Goal: Task Accomplishment & Management: Complete application form

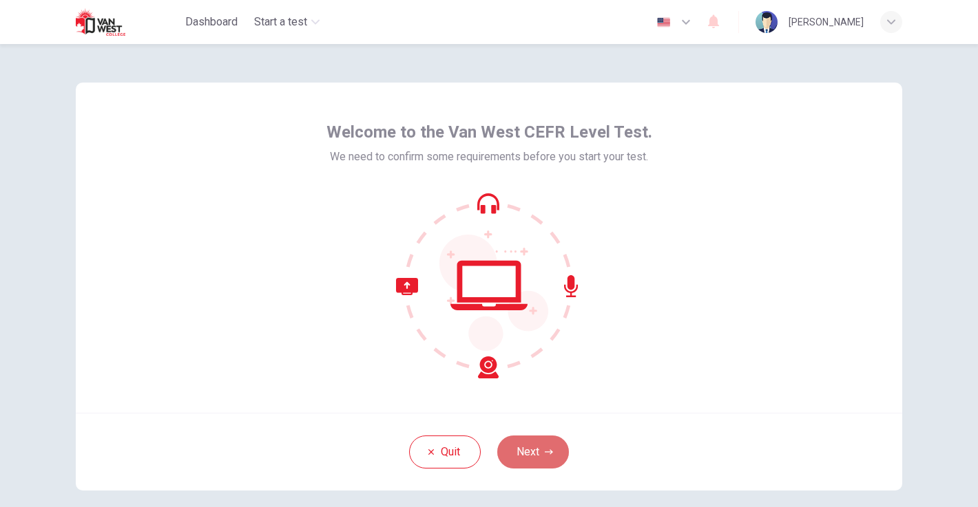
click at [545, 436] on button "Next" at bounding box center [533, 452] width 72 height 33
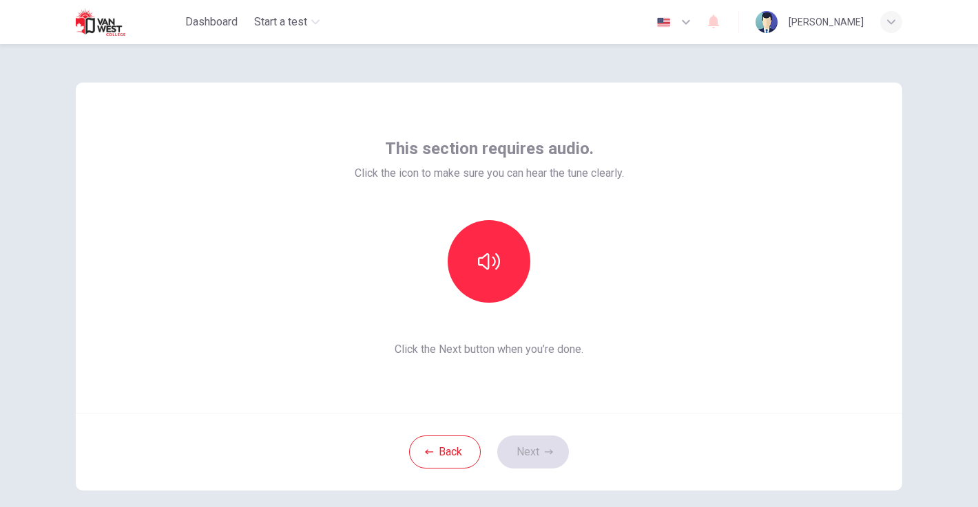
click at [540, 450] on div "Back Next" at bounding box center [489, 452] width 826 height 78
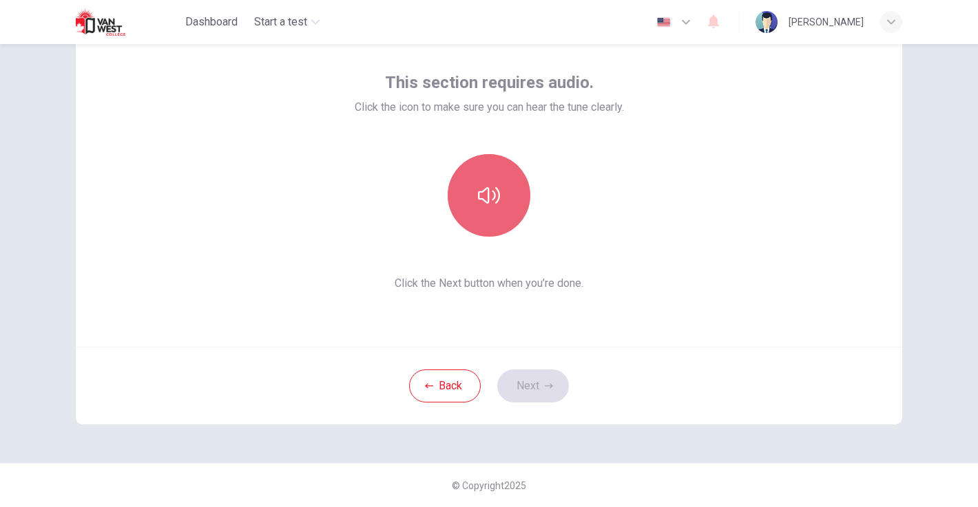
click at [494, 207] on button "button" at bounding box center [489, 195] width 83 height 83
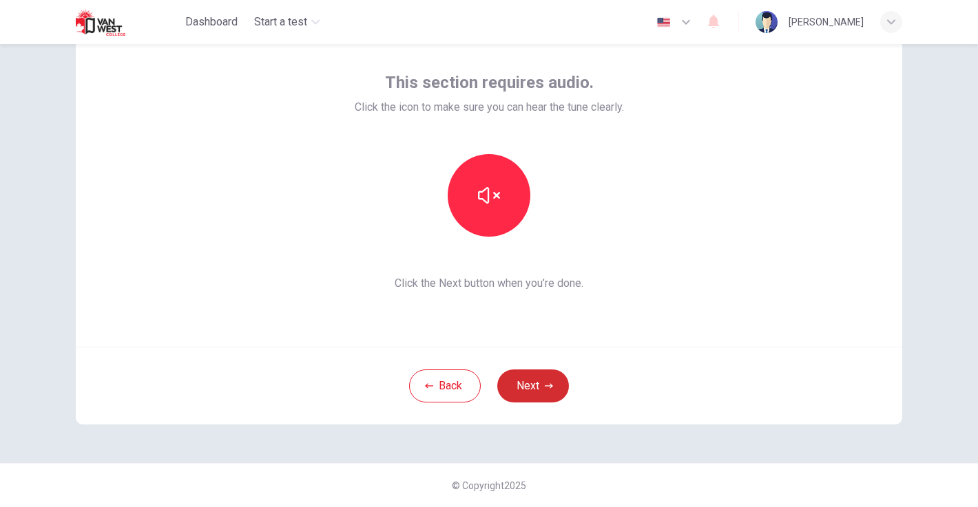
click at [545, 383] on icon "button" at bounding box center [549, 386] width 8 height 8
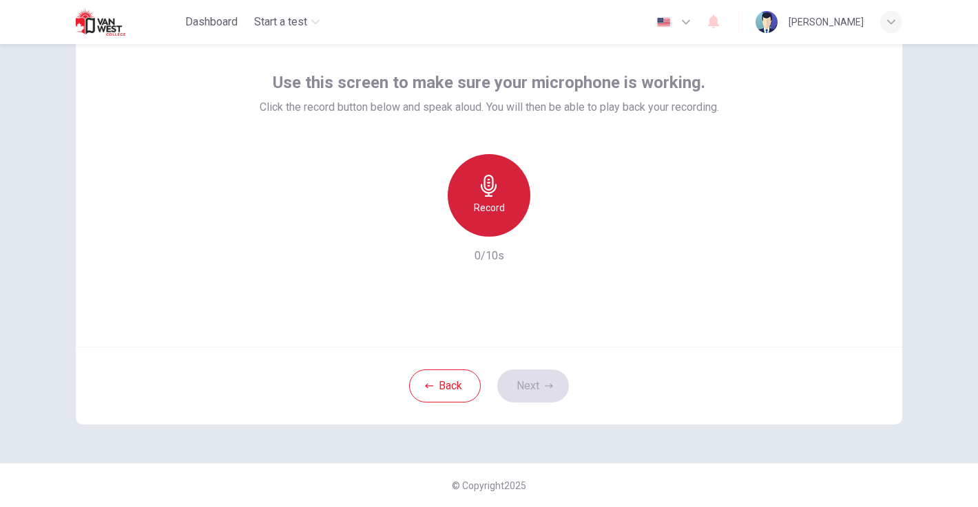
click at [487, 182] on icon "button" at bounding box center [489, 186] width 16 height 22
click at [487, 195] on icon "button" at bounding box center [489, 186] width 22 height 22
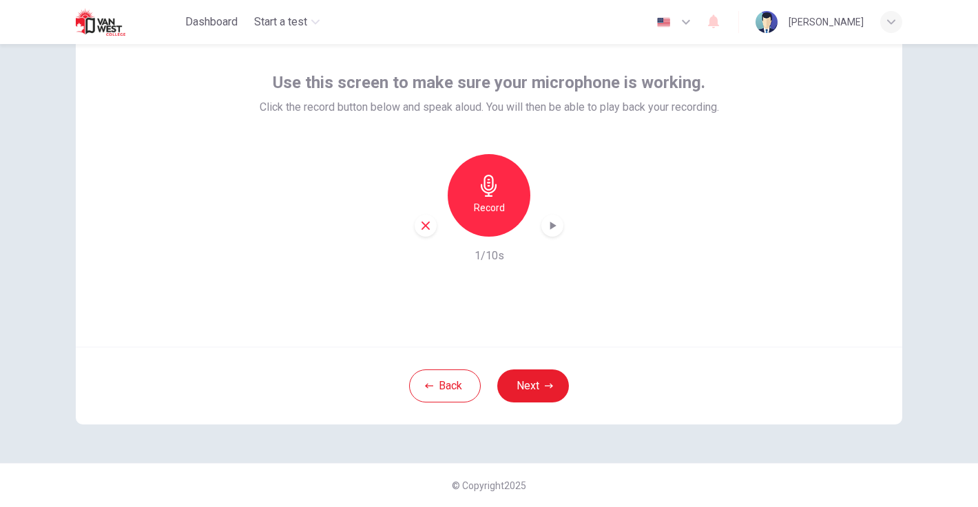
click at [433, 222] on div "button" at bounding box center [425, 226] width 22 height 22
click at [486, 203] on h6 "Record" at bounding box center [489, 208] width 31 height 17
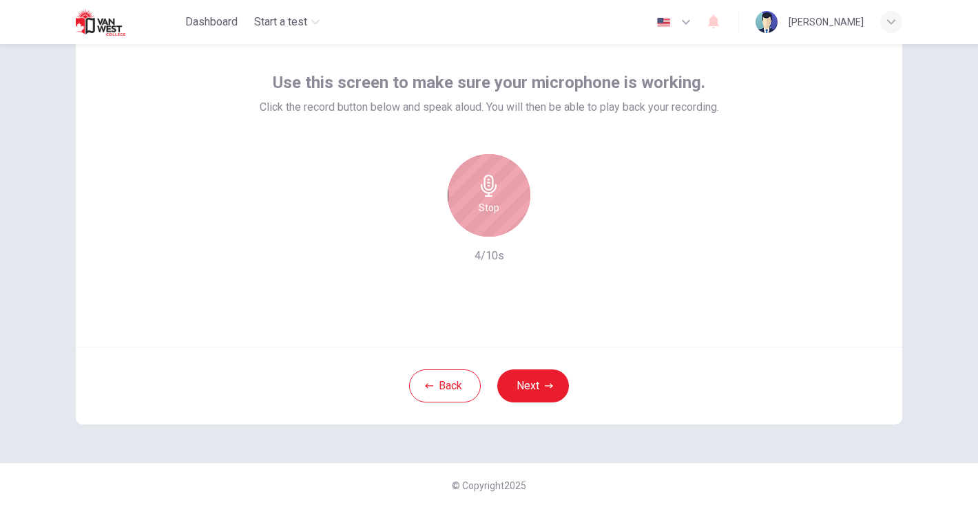
click at [486, 203] on h6 "Stop" at bounding box center [488, 208] width 21 height 17
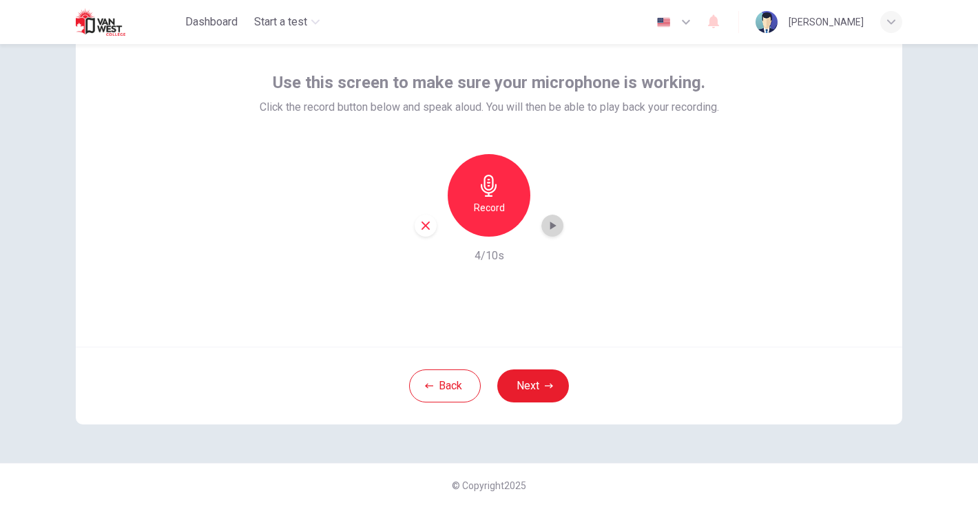
click at [551, 222] on icon "button" at bounding box center [552, 226] width 14 height 14
click at [528, 397] on button "Next" at bounding box center [533, 386] width 72 height 33
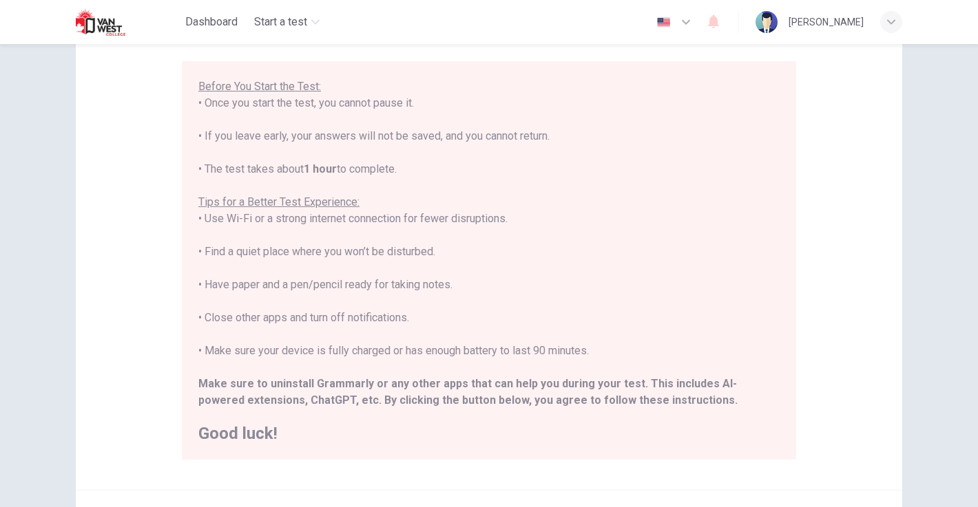
scroll to position [258, 0]
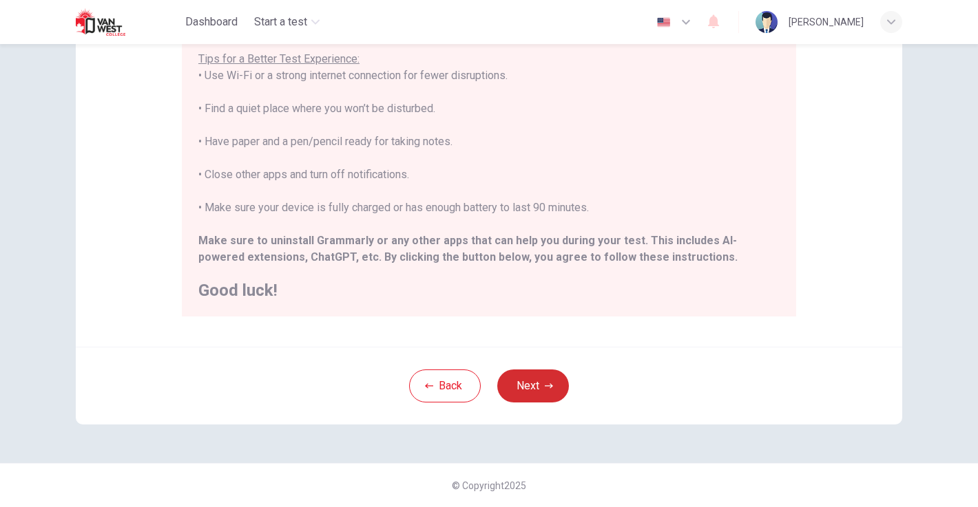
click at [541, 379] on button "Next" at bounding box center [533, 386] width 72 height 33
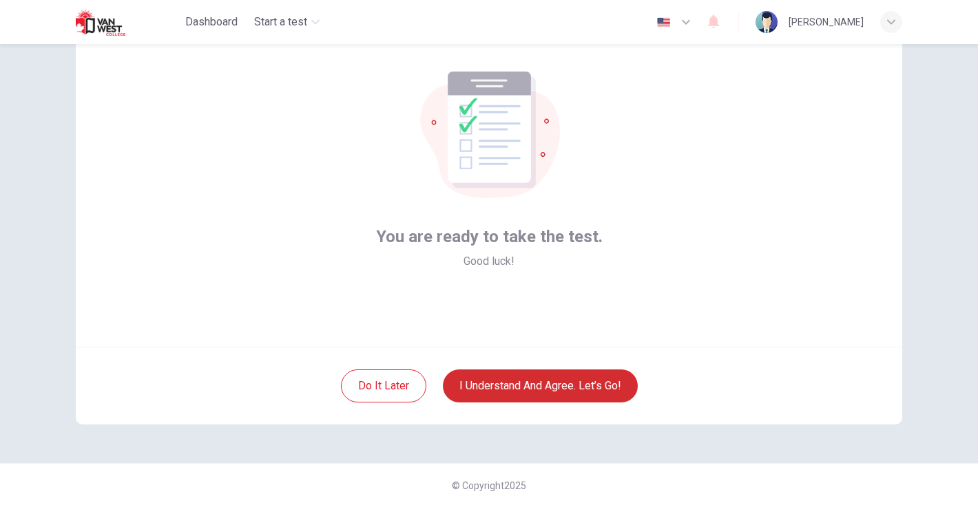
scroll to position [66, 0]
click at [567, 392] on button "I understand and agree. Let’s go!" at bounding box center [540, 386] width 195 height 33
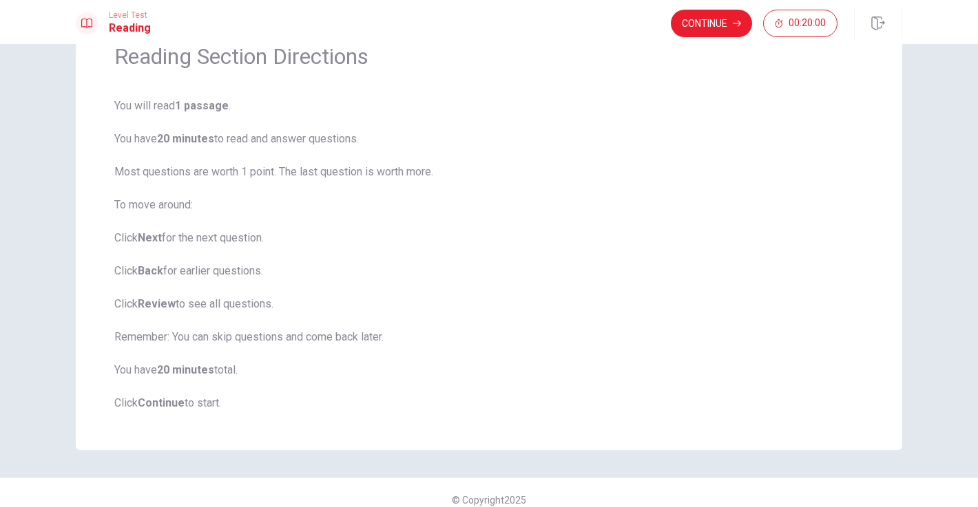
scroll to position [82, 0]
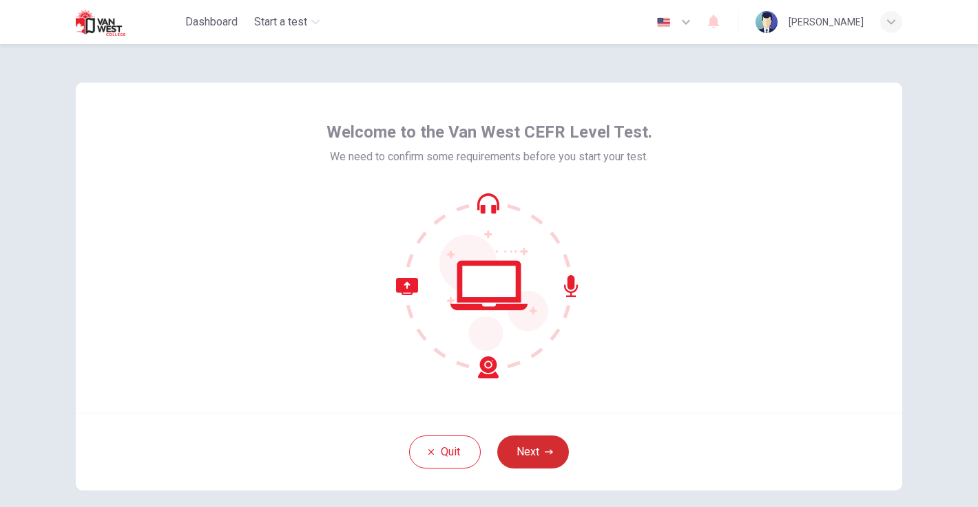
click at [556, 443] on button "Next" at bounding box center [533, 452] width 72 height 33
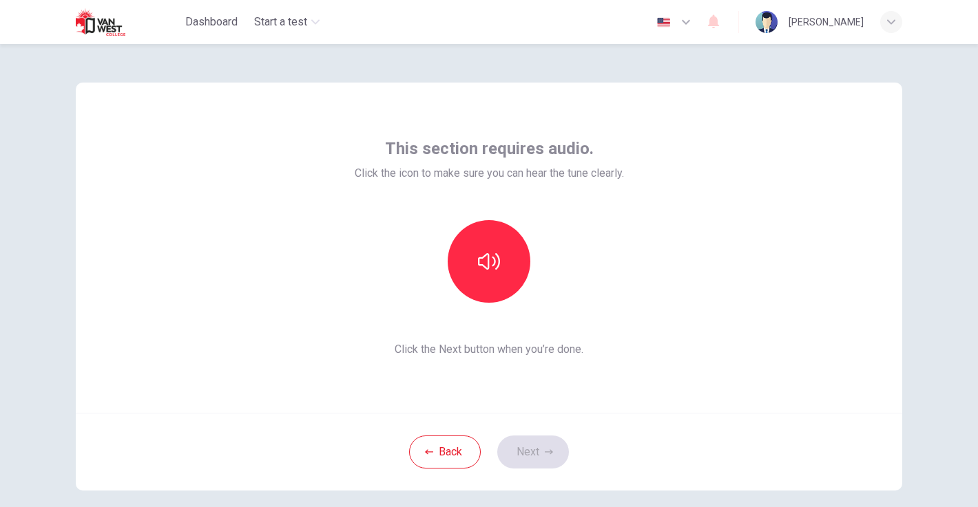
click at [482, 304] on div "This section requires audio. Click the icon to make sure you can hear the tune …" at bounding box center [489, 248] width 269 height 220
click at [485, 274] on button "button" at bounding box center [489, 261] width 83 height 83
click at [545, 467] on button "Next" at bounding box center [533, 452] width 72 height 33
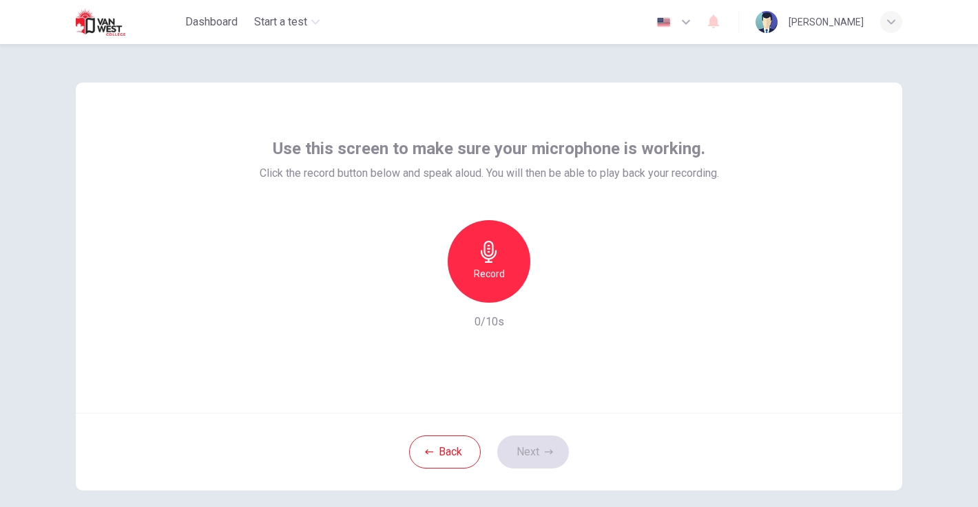
click at [485, 262] on icon "button" at bounding box center [489, 252] width 16 height 22
click at [486, 253] on icon "button" at bounding box center [489, 252] width 22 height 22
click at [553, 450] on button "Next" at bounding box center [533, 452] width 72 height 33
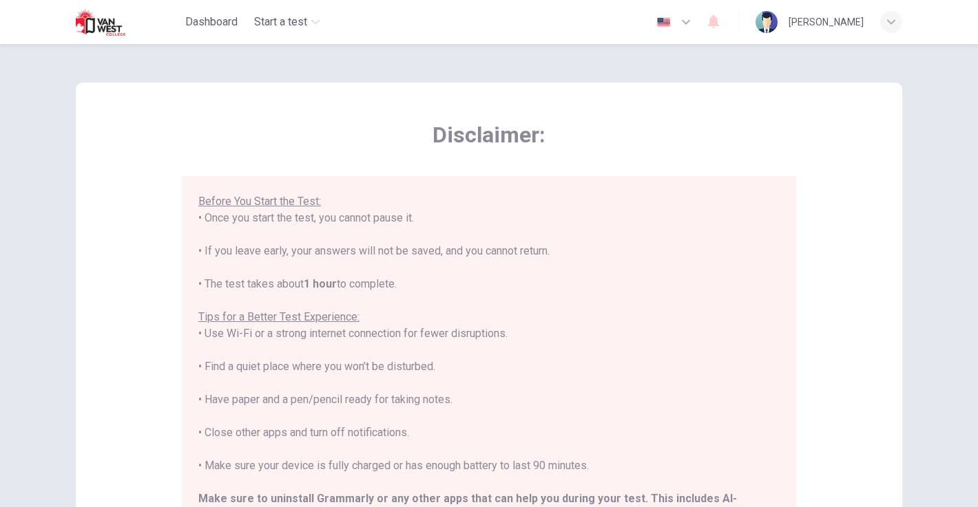
scroll to position [258, 0]
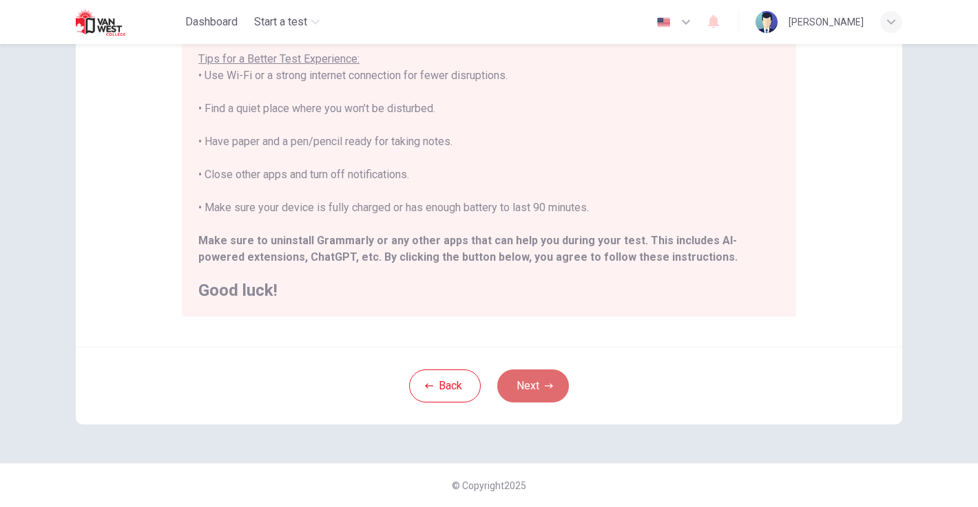
click at [538, 378] on button "Next" at bounding box center [533, 386] width 72 height 33
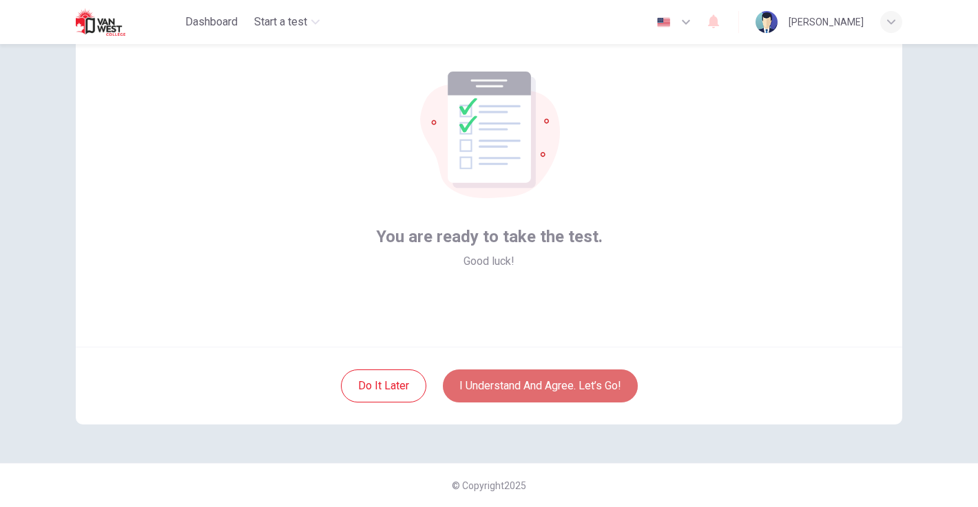
click at [557, 386] on button "I understand and agree. Let’s go!" at bounding box center [540, 386] width 195 height 33
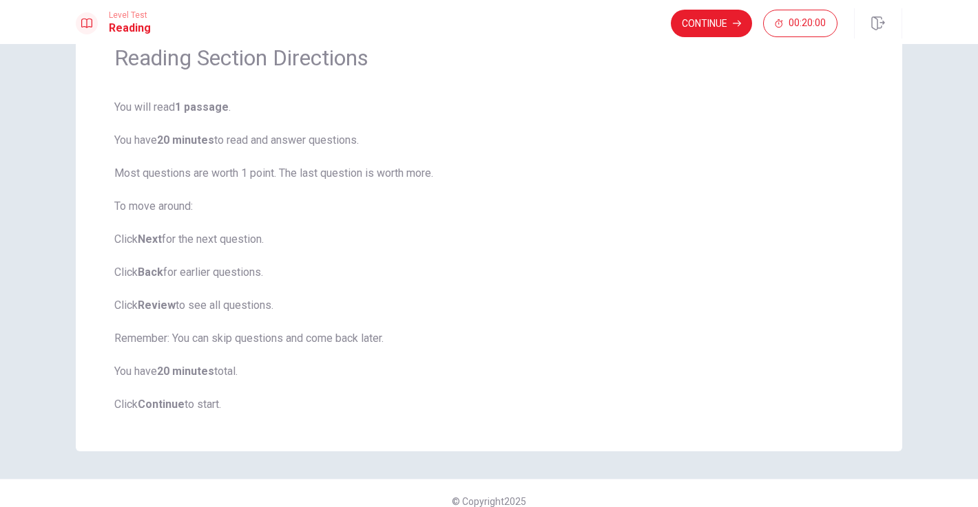
scroll to position [69, 0]
click at [686, 21] on button "Continue" at bounding box center [711, 24] width 81 height 28
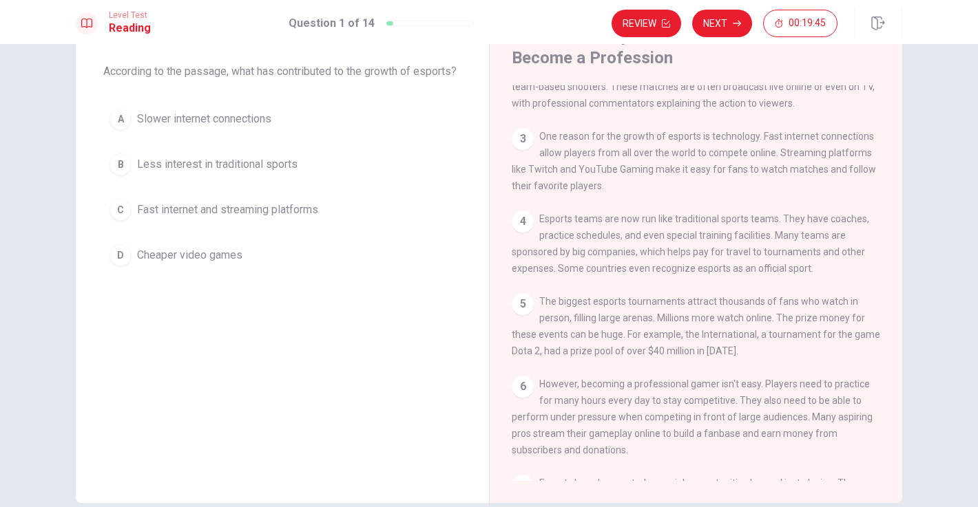
scroll to position [0, 0]
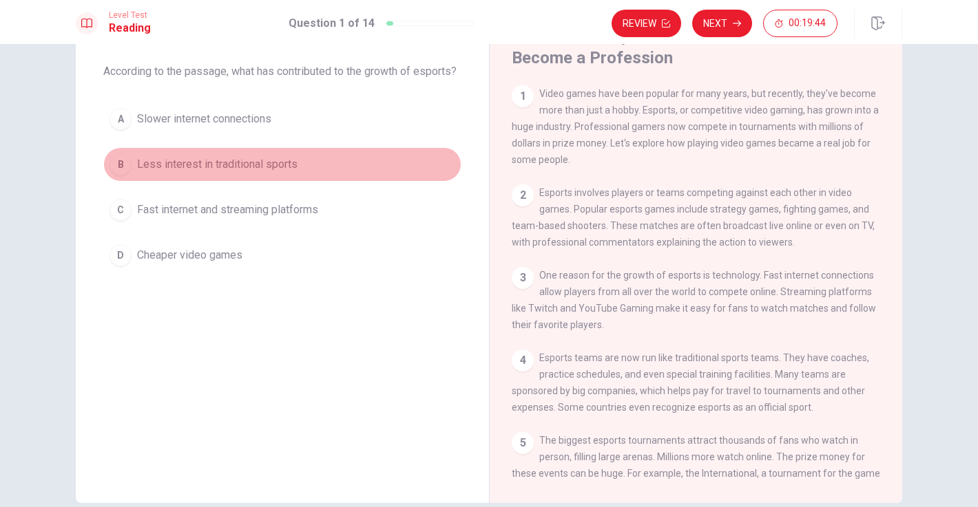
click at [129, 176] on div "B" at bounding box center [120, 165] width 22 height 22
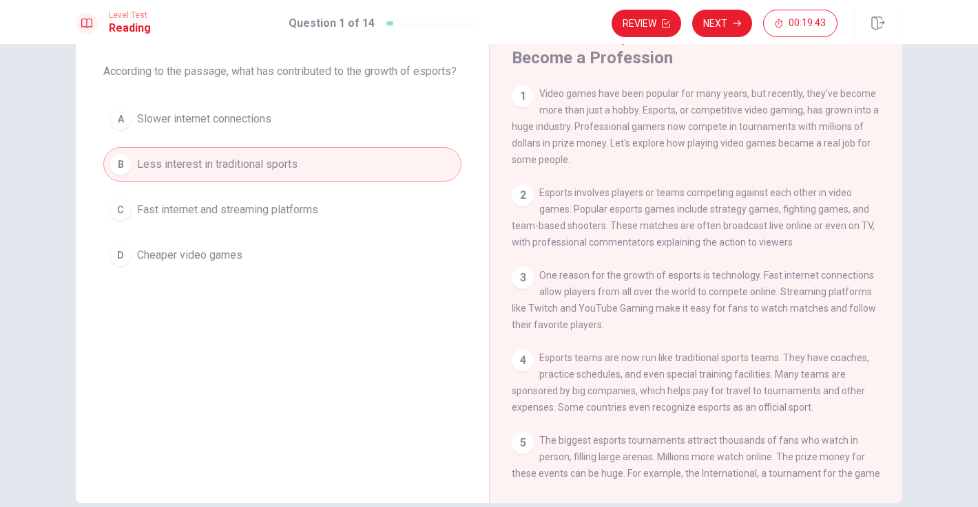
click at [147, 218] on span "Fast internet and streaming platforms" at bounding box center [227, 210] width 181 height 17
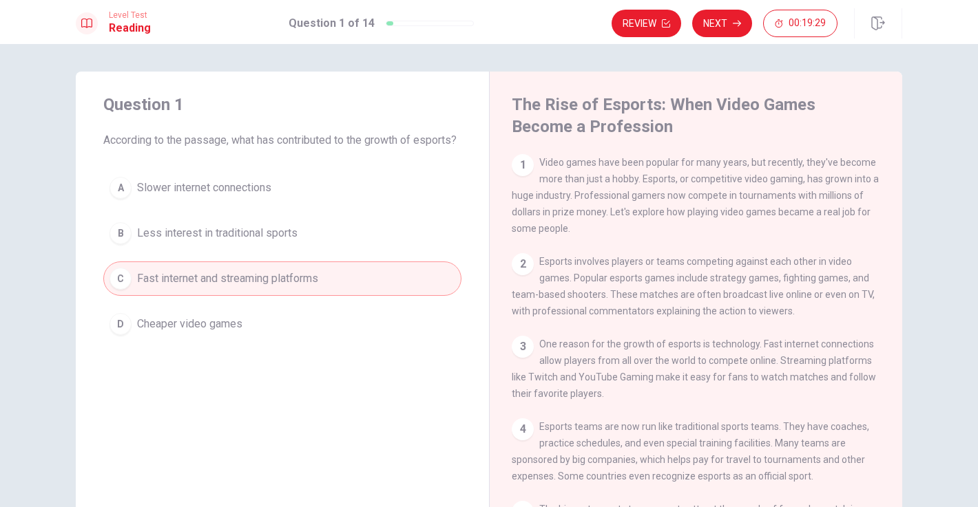
click at [284, 335] on button "D Cheaper video games" at bounding box center [282, 324] width 358 height 34
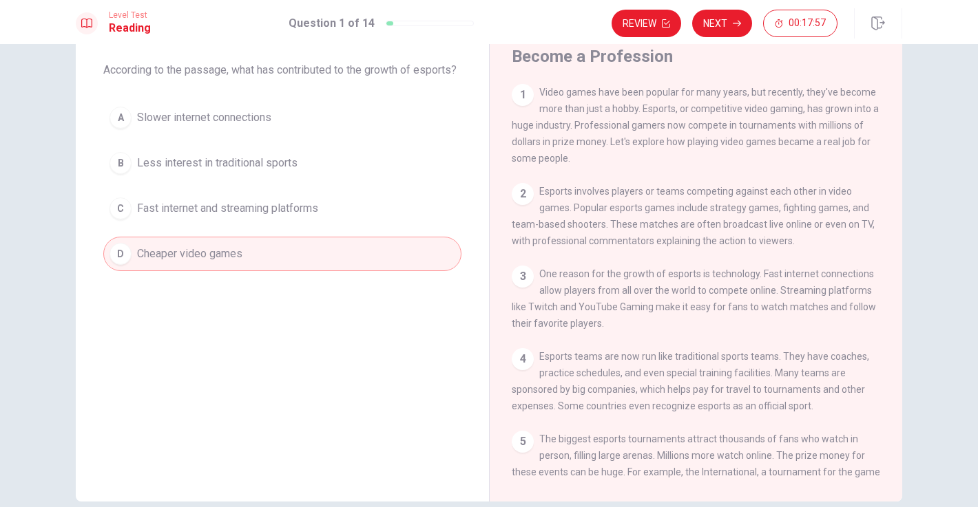
scroll to position [63, 0]
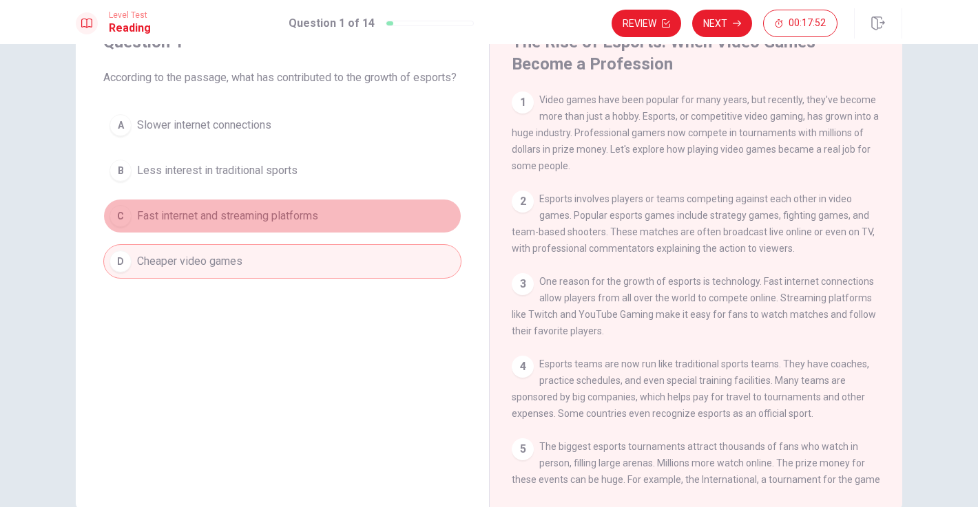
click at [243, 222] on button "C Fast internet and streaming platforms" at bounding box center [282, 216] width 358 height 34
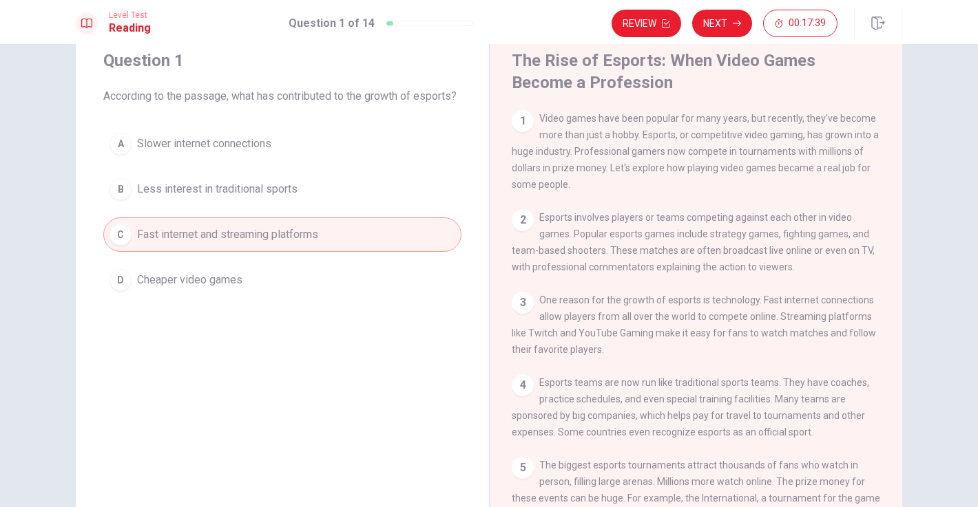
scroll to position [45, 0]
click at [731, 25] on button "Next" at bounding box center [722, 24] width 60 height 28
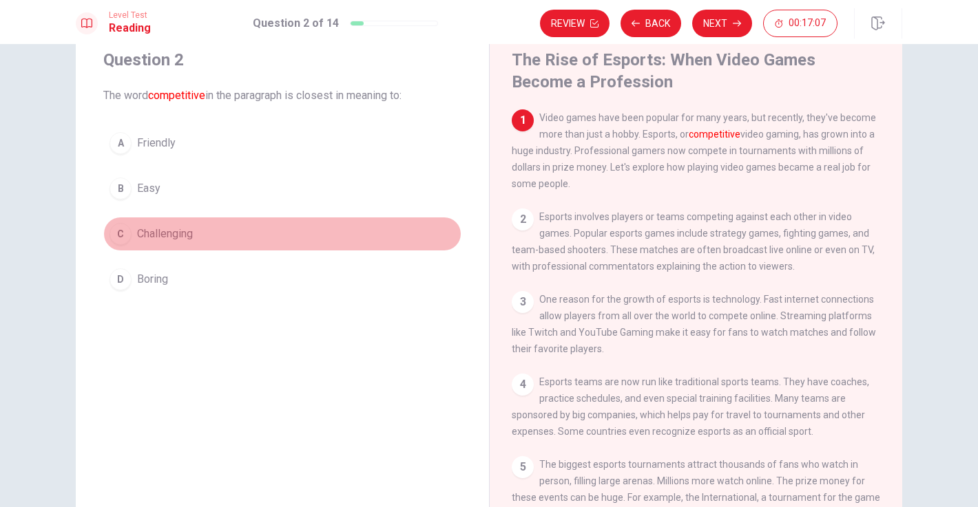
click at [122, 240] on div "C" at bounding box center [120, 234] width 22 height 22
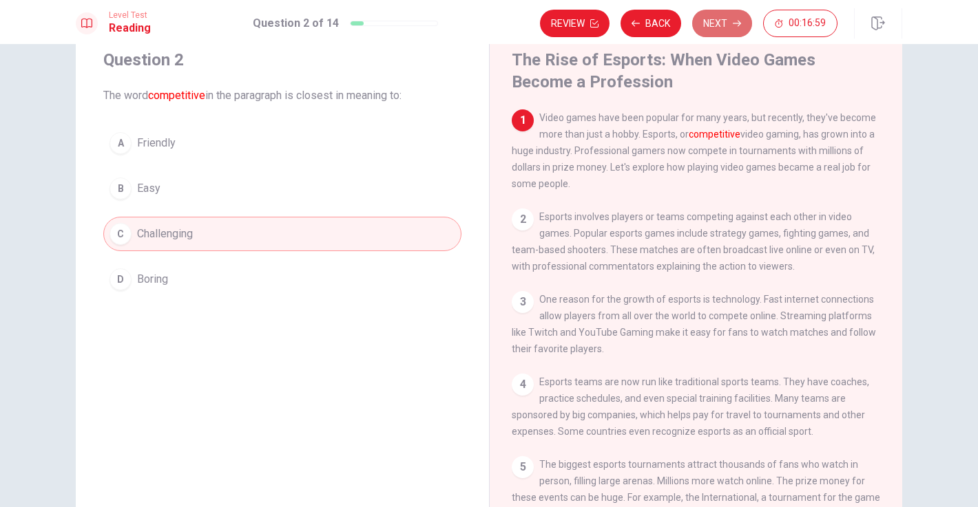
click at [723, 21] on button "Next" at bounding box center [722, 24] width 60 height 28
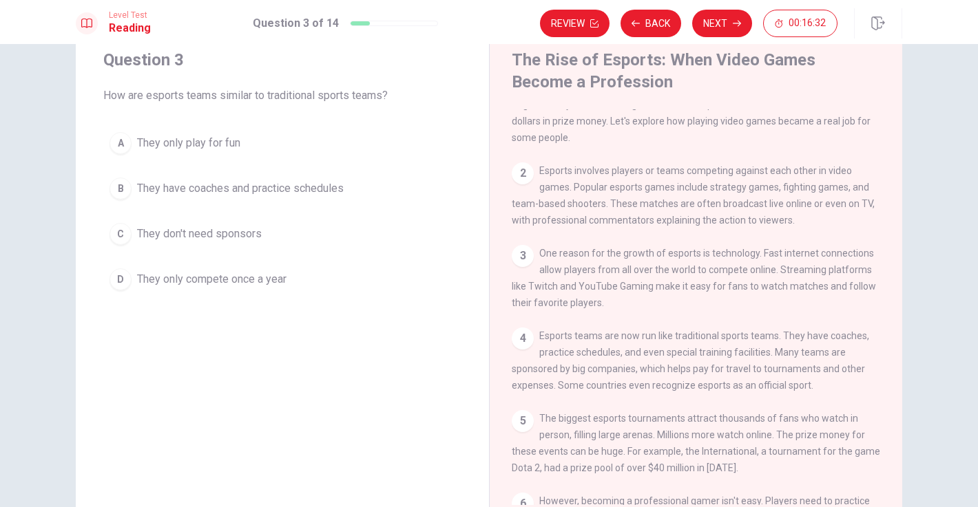
scroll to position [53, 0]
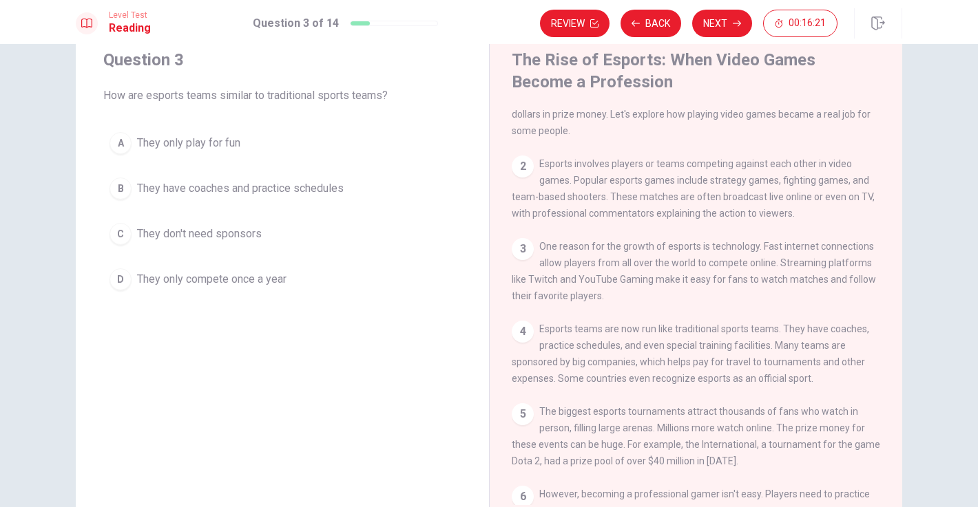
click at [124, 191] on div "B" at bounding box center [120, 189] width 22 height 22
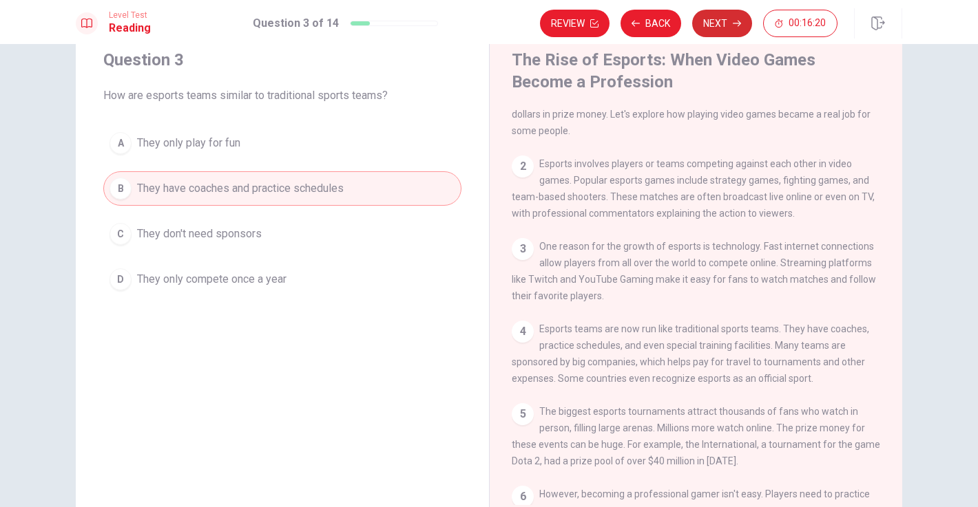
click at [729, 16] on button "Next" at bounding box center [722, 24] width 60 height 28
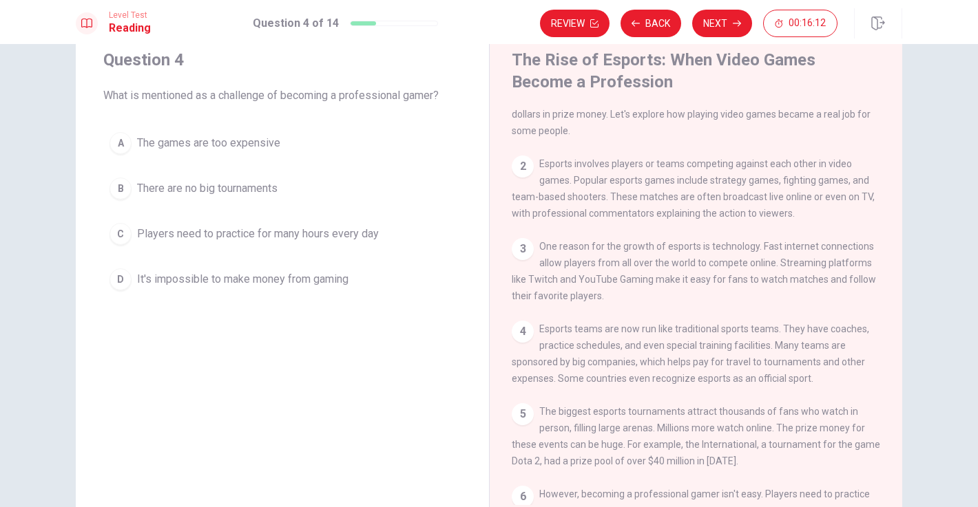
scroll to position [54, 0]
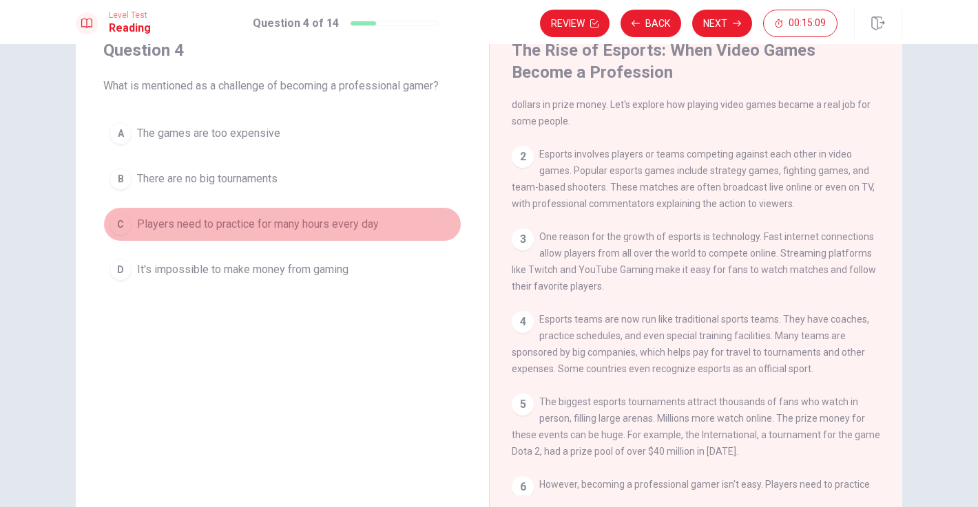
click at [118, 222] on div "C" at bounding box center [120, 224] width 22 height 22
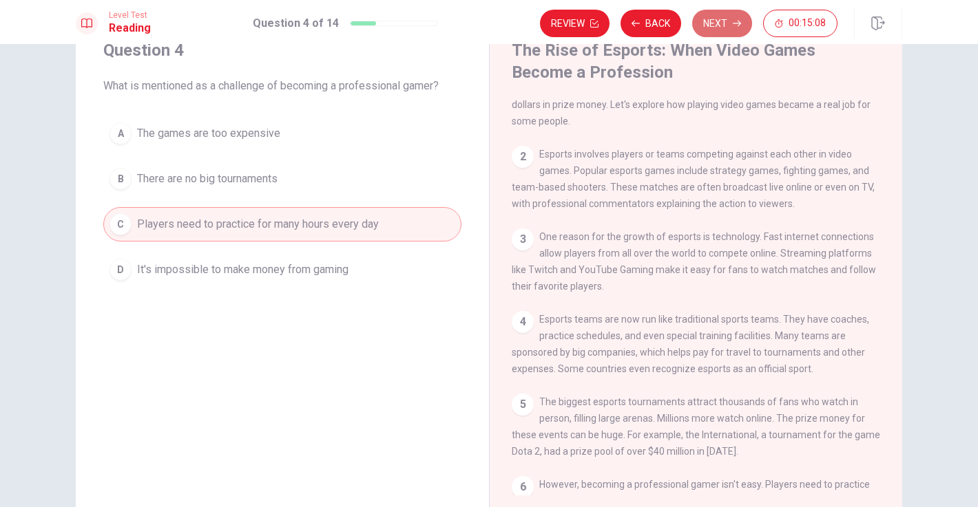
click at [714, 19] on button "Next" at bounding box center [722, 24] width 60 height 28
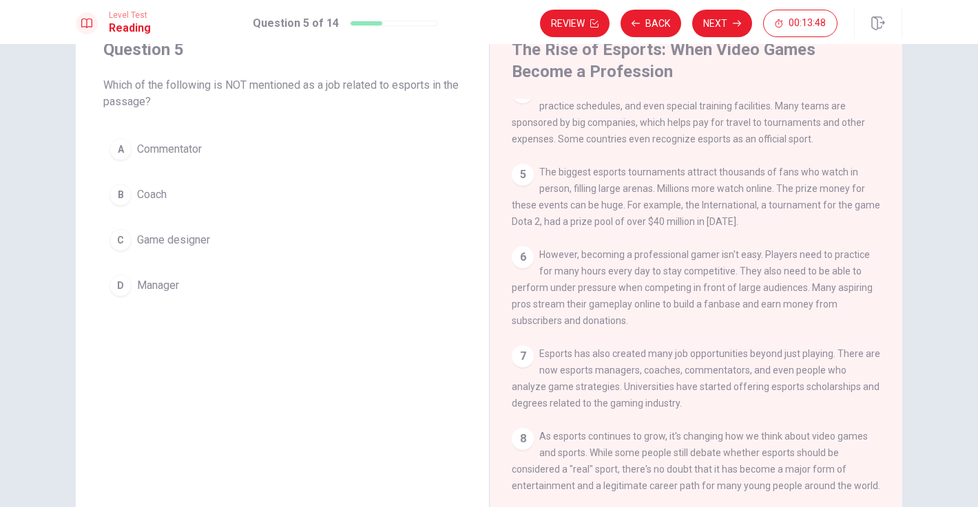
scroll to position [58, 0]
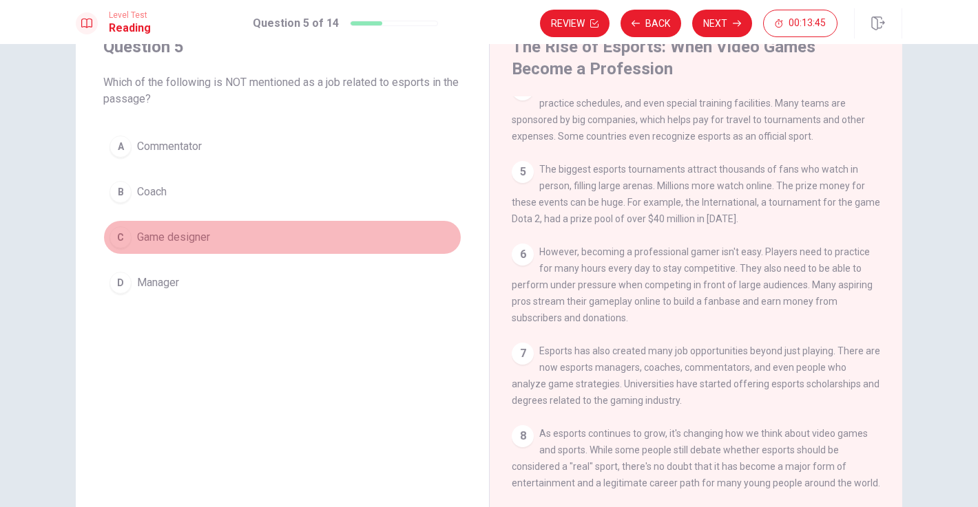
click at [169, 237] on span "Game designer" at bounding box center [173, 237] width 73 height 17
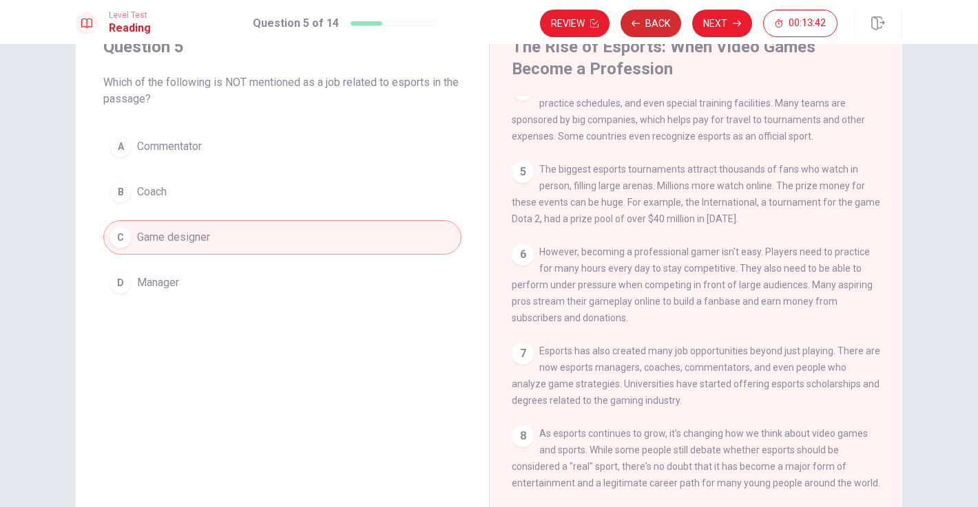
click at [657, 28] on button "Back" at bounding box center [650, 24] width 61 height 28
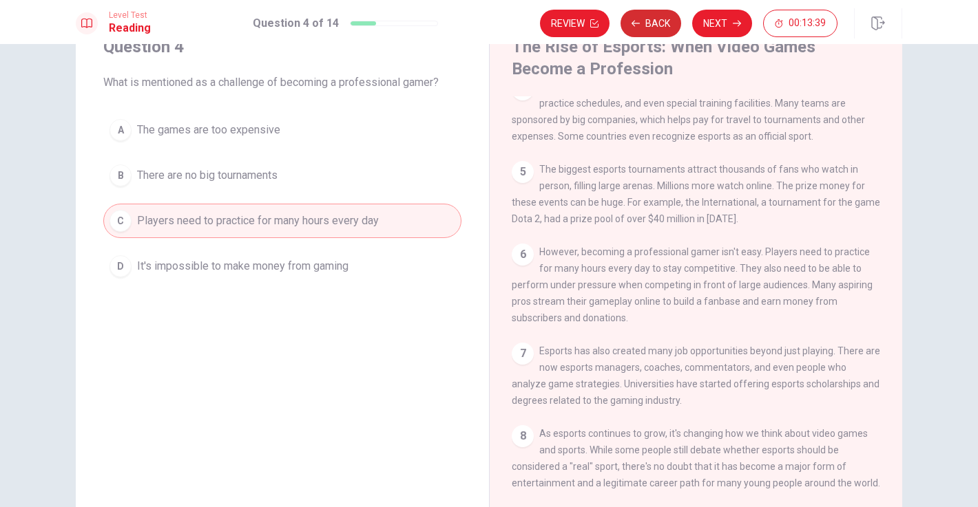
click at [652, 23] on button "Back" at bounding box center [650, 24] width 61 height 28
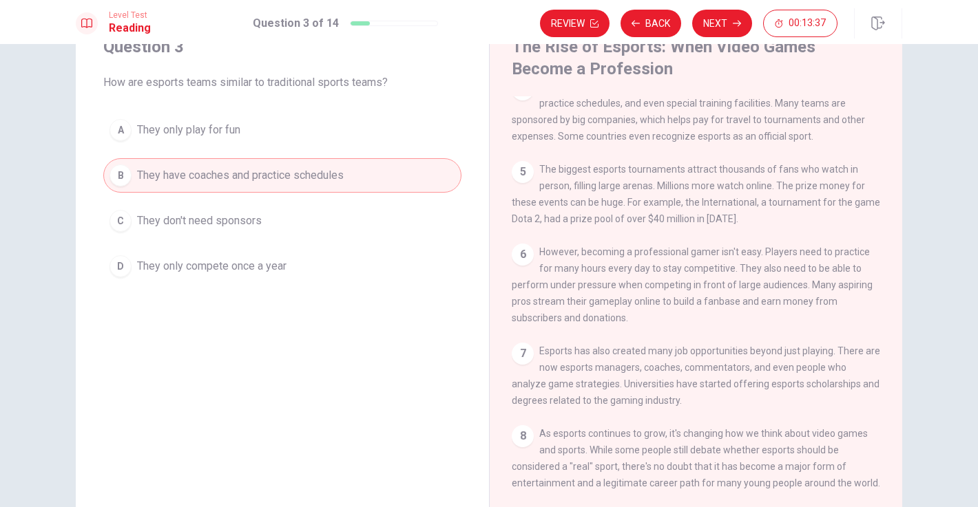
scroll to position [306, 0]
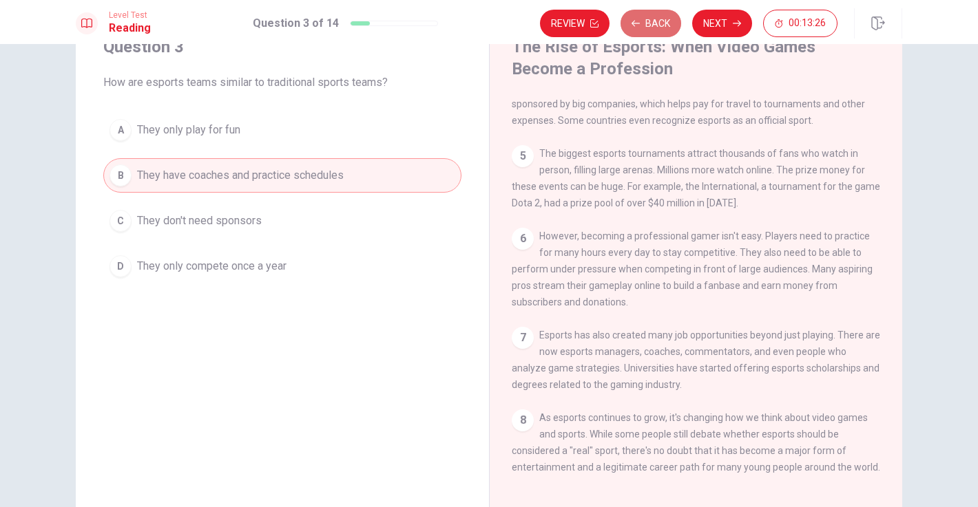
click at [665, 24] on button "Back" at bounding box center [650, 24] width 61 height 28
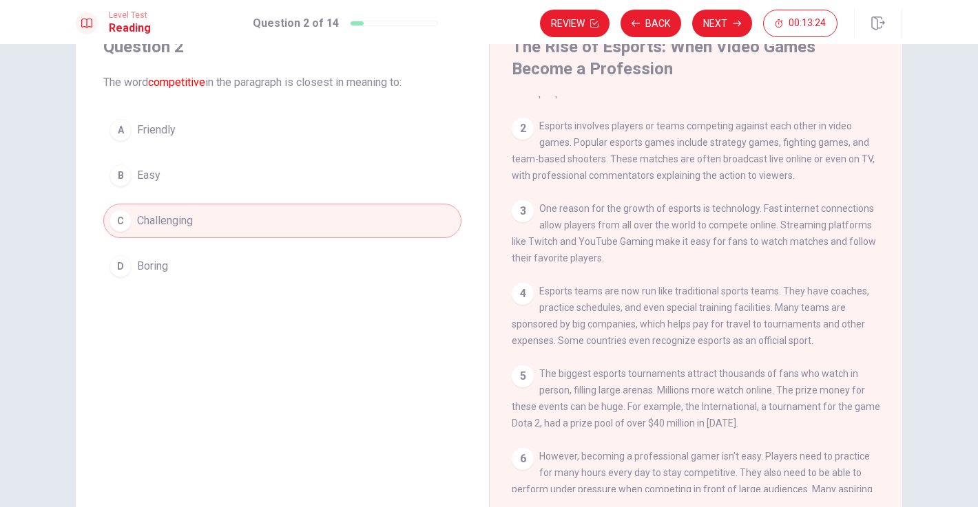
scroll to position [83, 0]
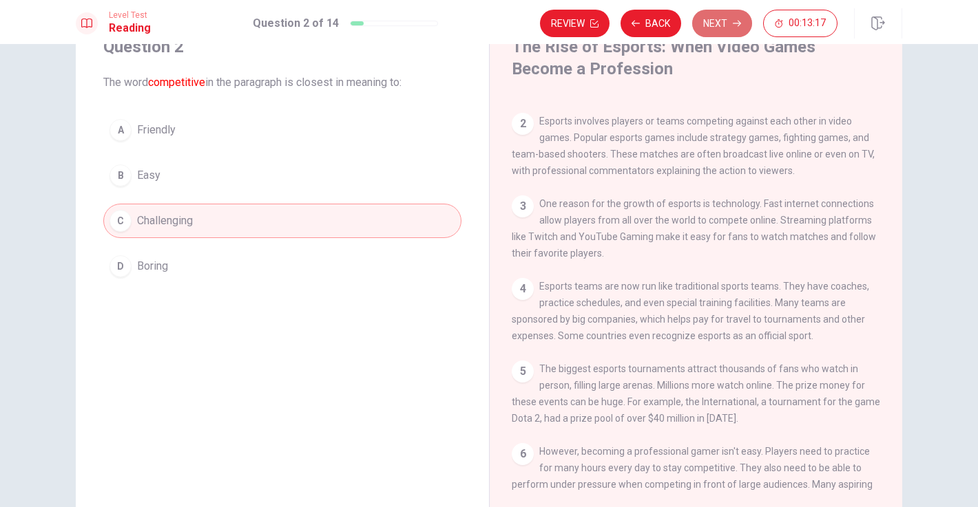
click at [713, 32] on button "Next" at bounding box center [722, 24] width 60 height 28
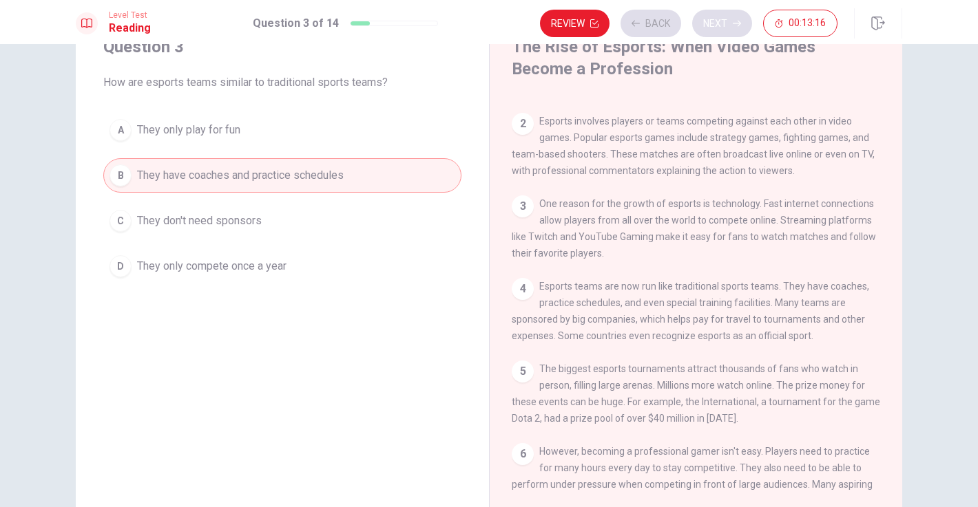
click at [713, 32] on div "Review Back Next 00:13:16" at bounding box center [688, 24] width 297 height 28
click at [717, 10] on button "Next" at bounding box center [722, 24] width 60 height 28
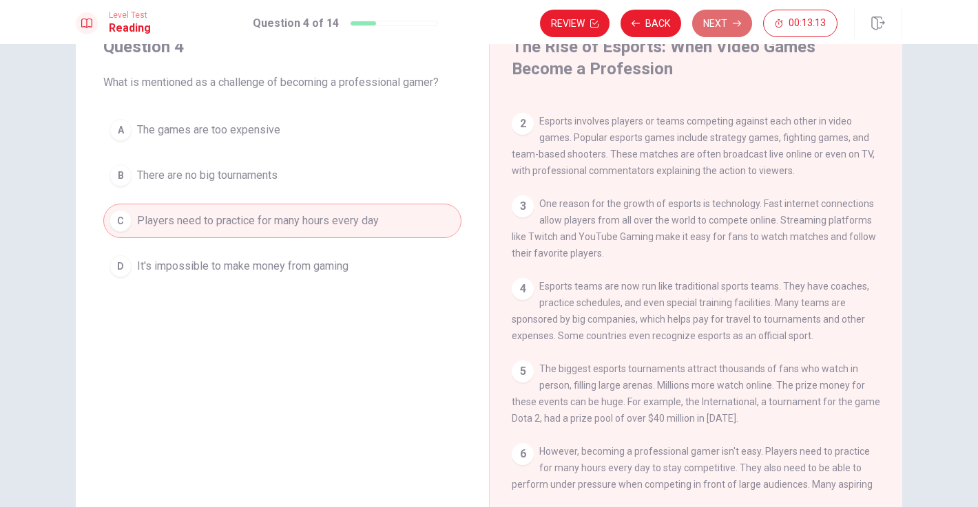
click at [718, 20] on button "Next" at bounding box center [722, 24] width 60 height 28
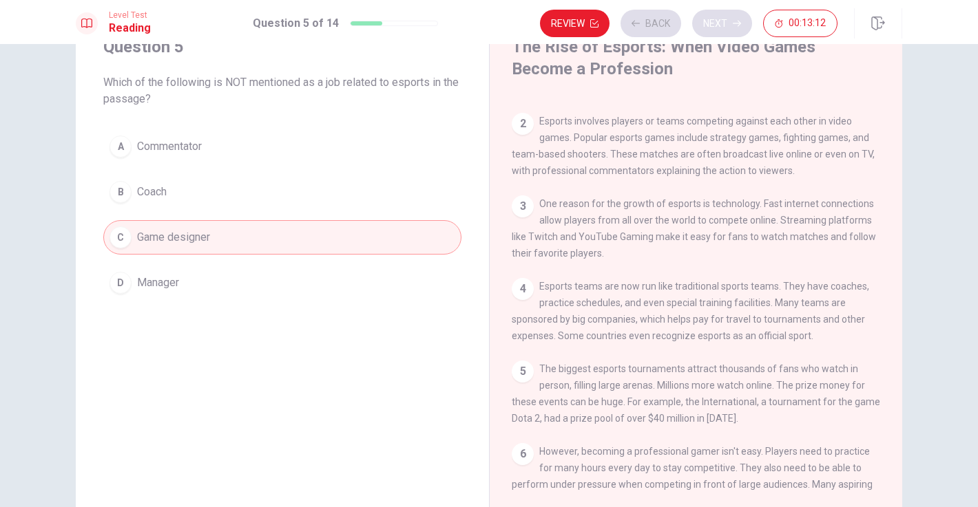
click at [718, 20] on div "Review Back Next 00:13:12" at bounding box center [688, 24] width 297 height 28
click at [718, 20] on button "Next" at bounding box center [722, 24] width 60 height 28
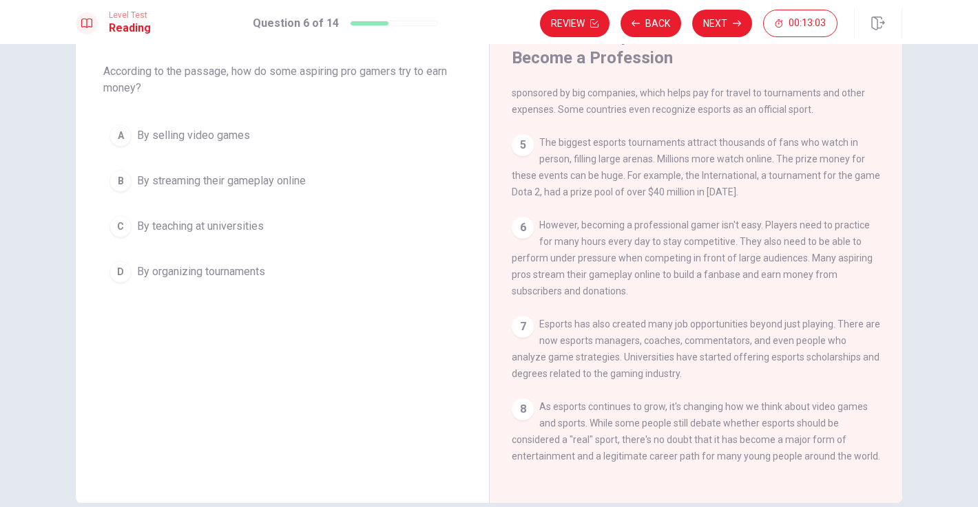
scroll to position [314, 0]
click at [131, 233] on button "C By teaching at universities" at bounding box center [282, 226] width 358 height 34
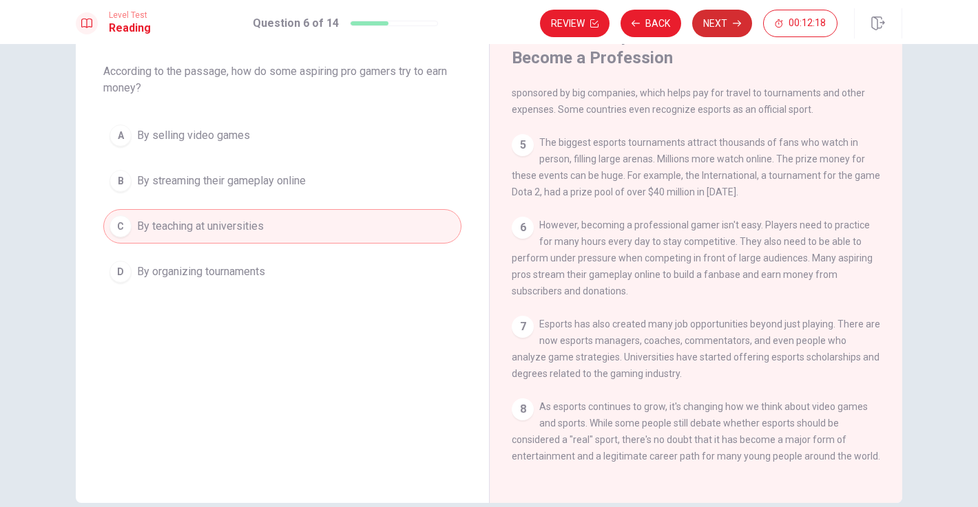
click at [728, 19] on button "Next" at bounding box center [722, 24] width 60 height 28
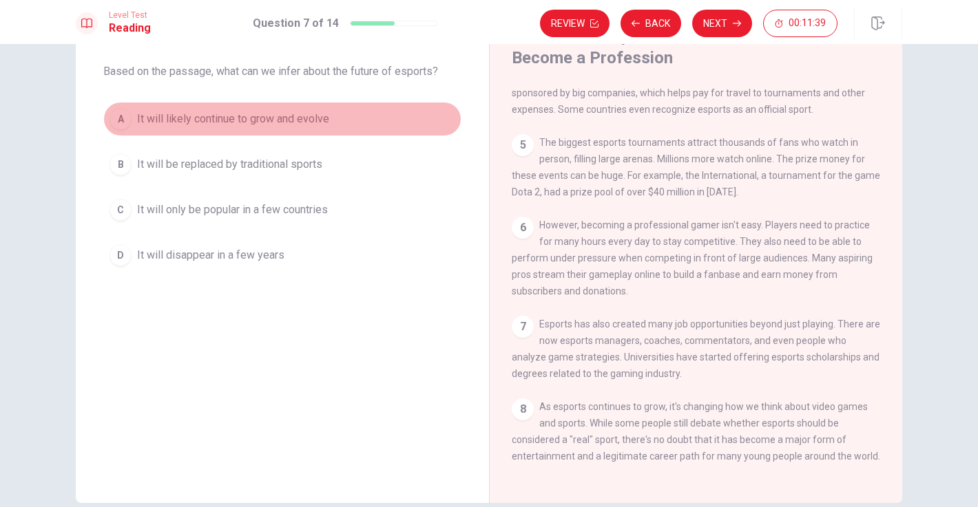
click at [226, 116] on span "It will likely continue to grow and evolve" at bounding box center [233, 119] width 192 height 17
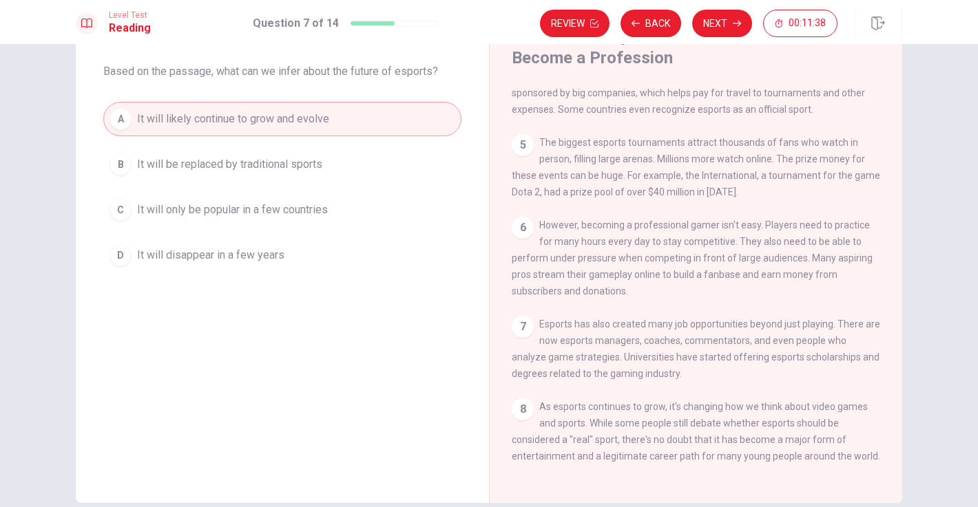
click at [219, 166] on span "It will be replaced by traditional sports" at bounding box center [229, 164] width 185 height 17
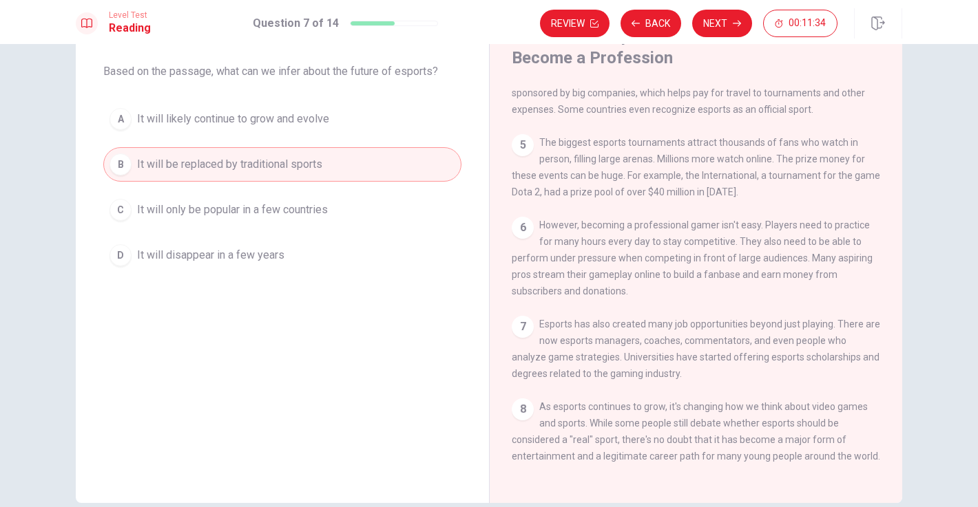
click at [242, 120] on span "It will likely continue to grow and evolve" at bounding box center [233, 119] width 192 height 17
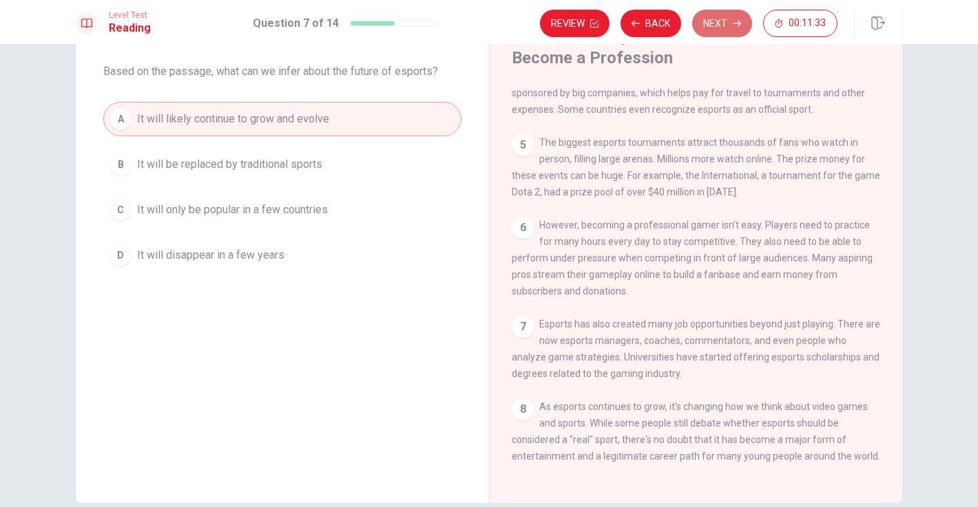
click at [699, 30] on button "Next" at bounding box center [722, 24] width 60 height 28
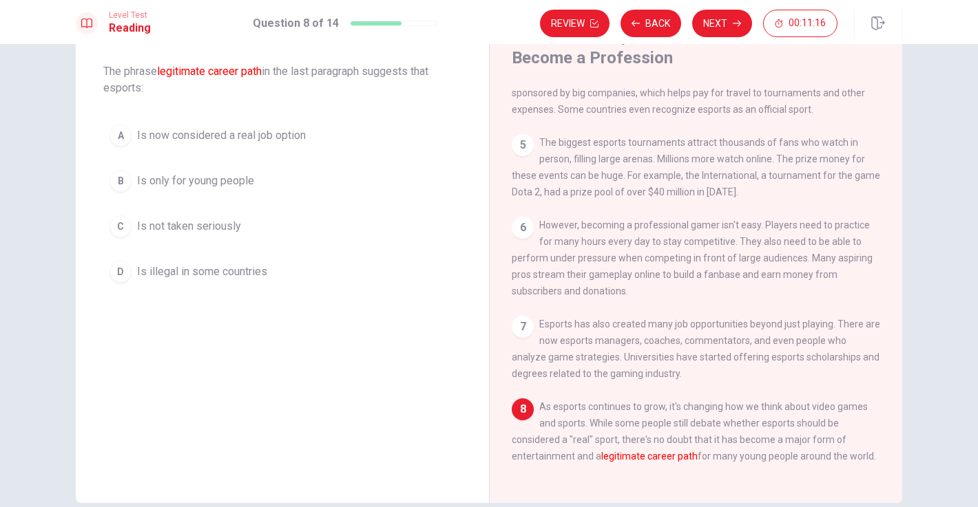
click at [178, 273] on span "Is illegal in some countries" at bounding box center [202, 272] width 130 height 17
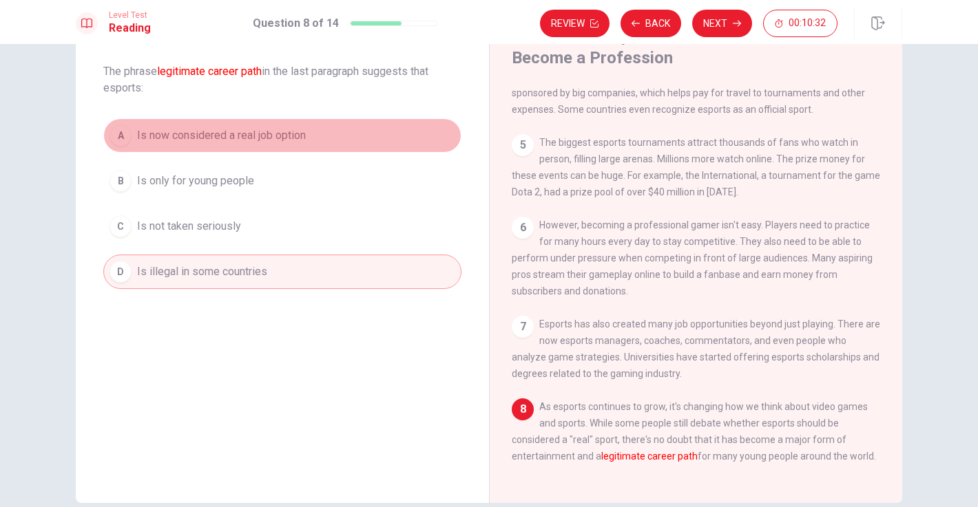
click at [155, 143] on span "Is now considered a real job option" at bounding box center [221, 135] width 169 height 17
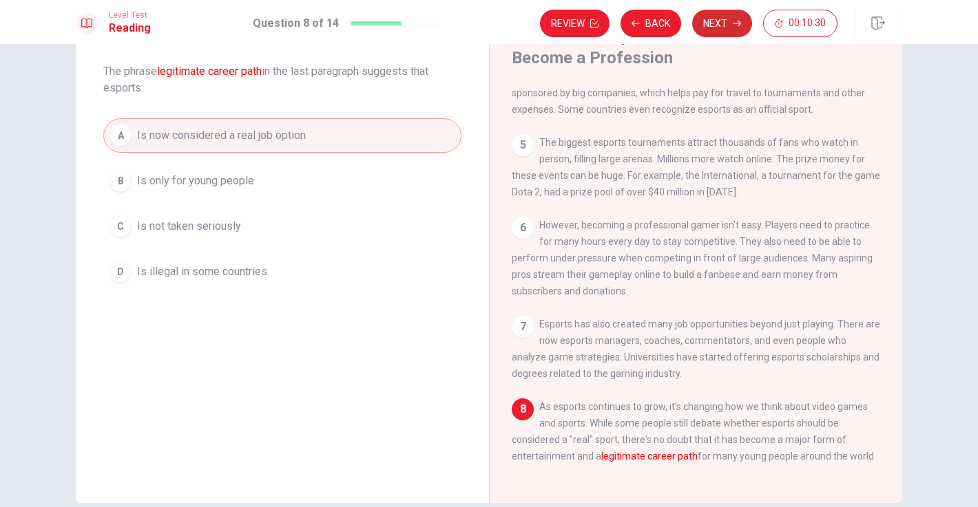
click at [730, 34] on button "Next" at bounding box center [722, 24] width 60 height 28
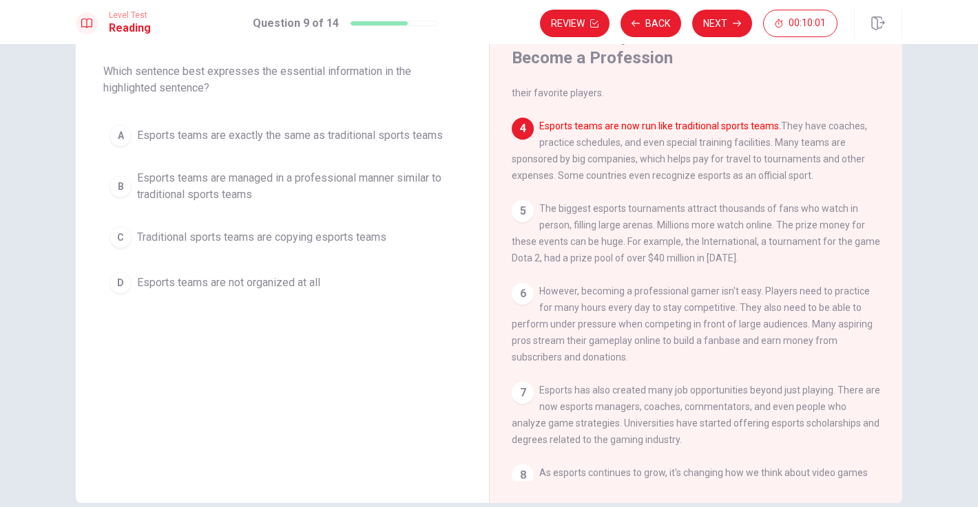
scroll to position [228, 0]
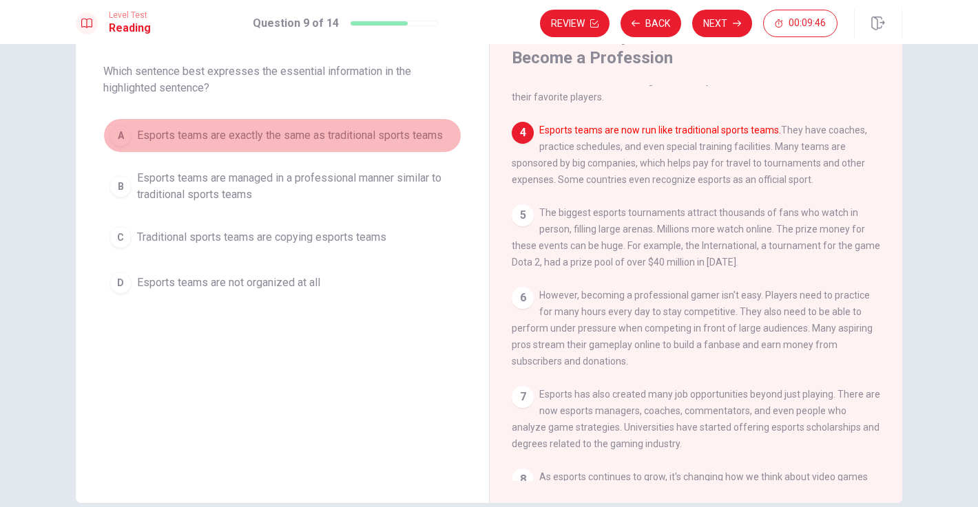
click at [277, 139] on span "Esports teams are exactly the same as traditional sports teams" at bounding box center [290, 135] width 306 height 17
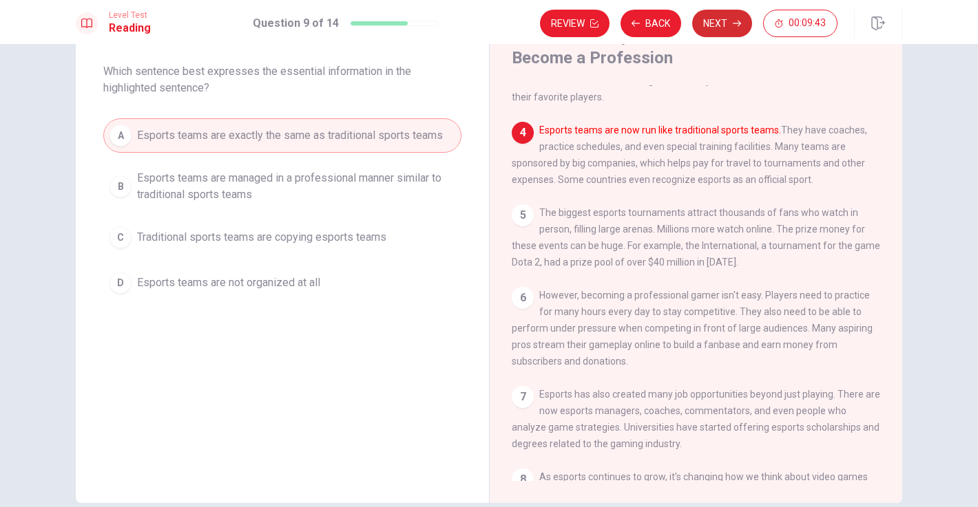
click at [723, 14] on button "Next" at bounding box center [722, 24] width 60 height 28
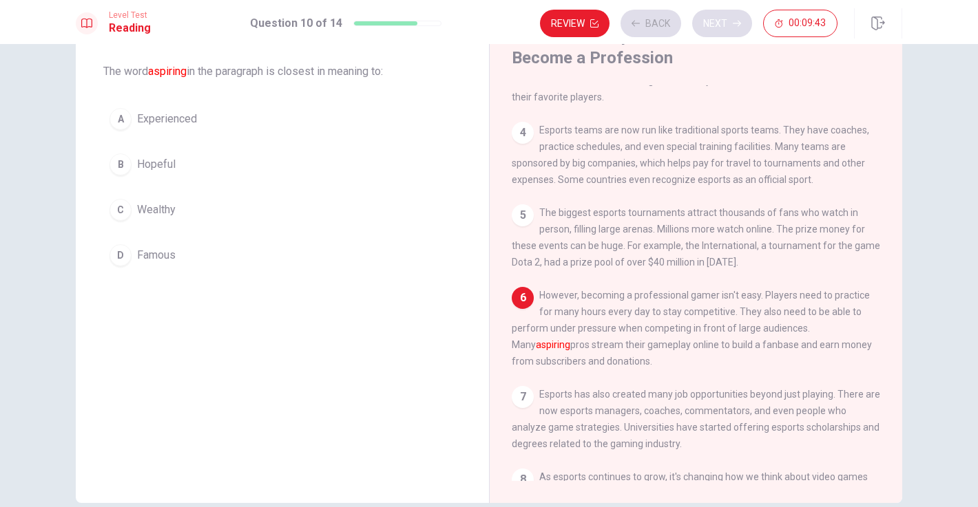
scroll to position [272, 0]
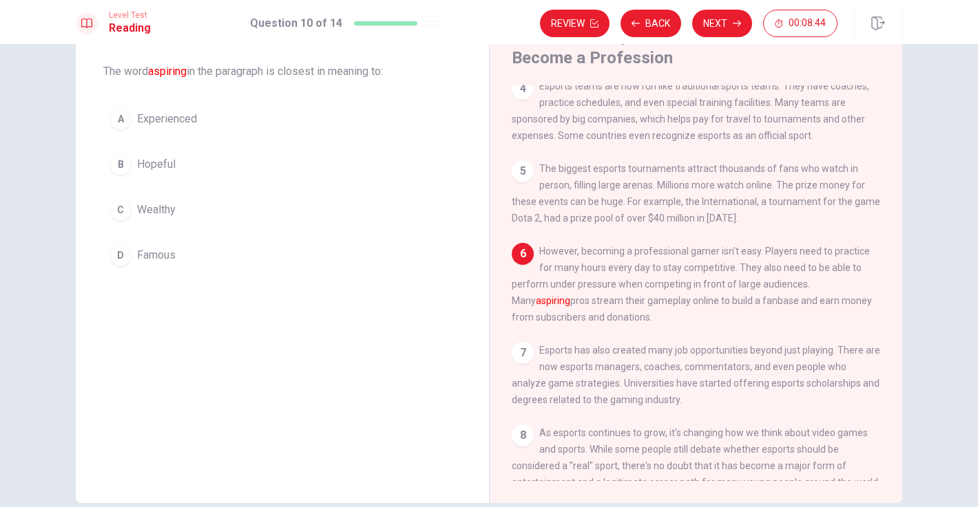
click at [129, 160] on div "B" at bounding box center [120, 165] width 22 height 22
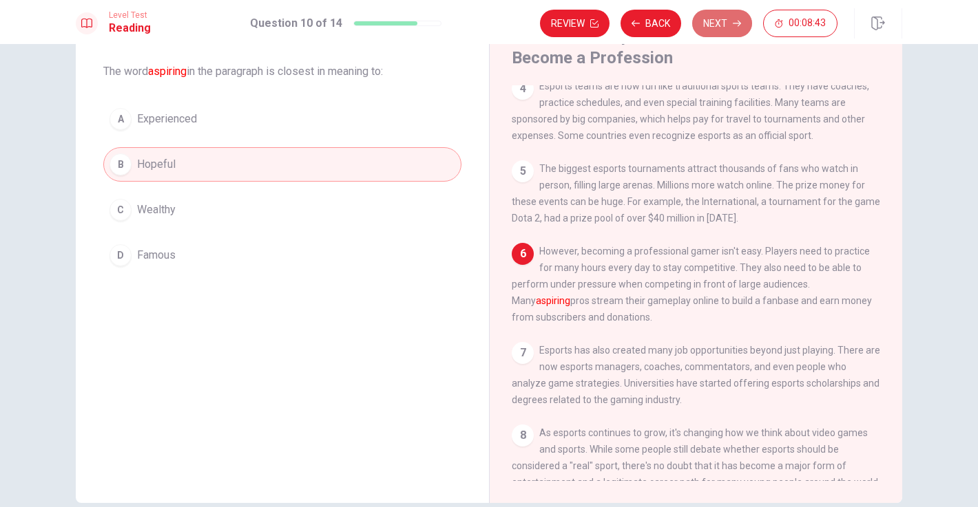
click at [734, 21] on icon "button" at bounding box center [737, 23] width 8 height 8
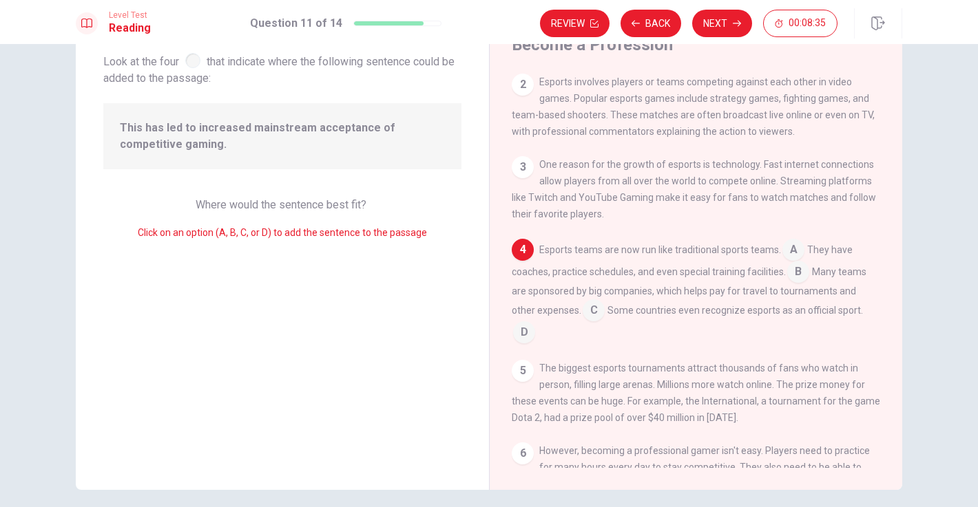
scroll to position [74, 0]
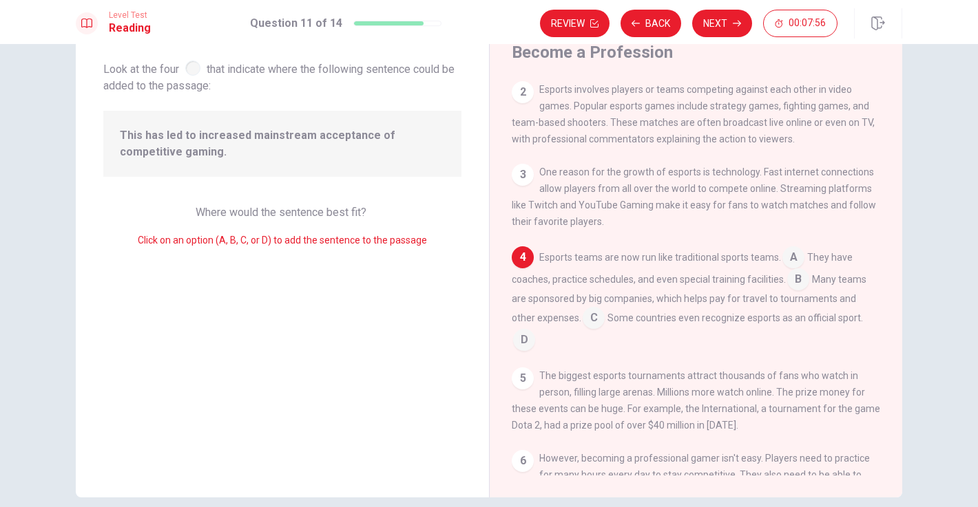
click at [535, 330] on input at bounding box center [524, 341] width 22 height 22
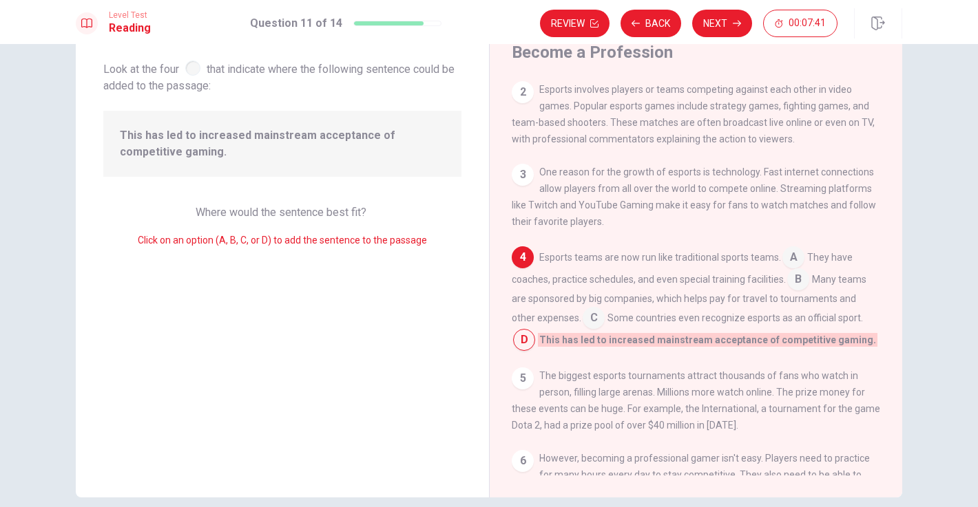
click at [582, 323] on input at bounding box center [593, 319] width 22 height 22
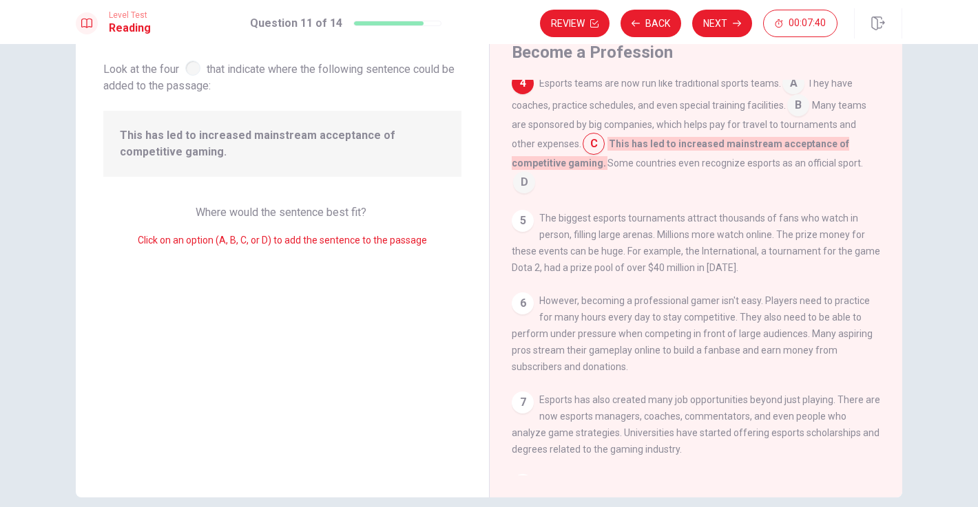
scroll to position [303, 0]
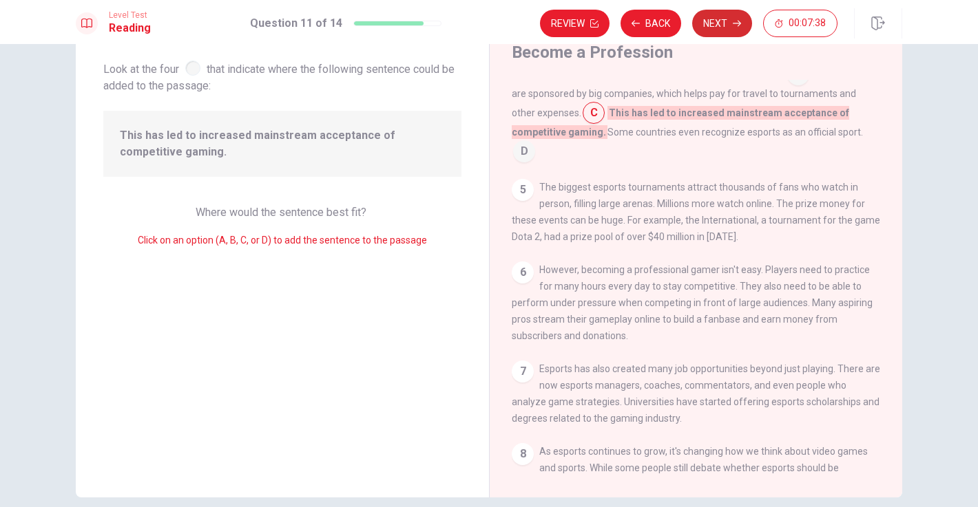
click at [722, 24] on button "Next" at bounding box center [722, 24] width 60 height 28
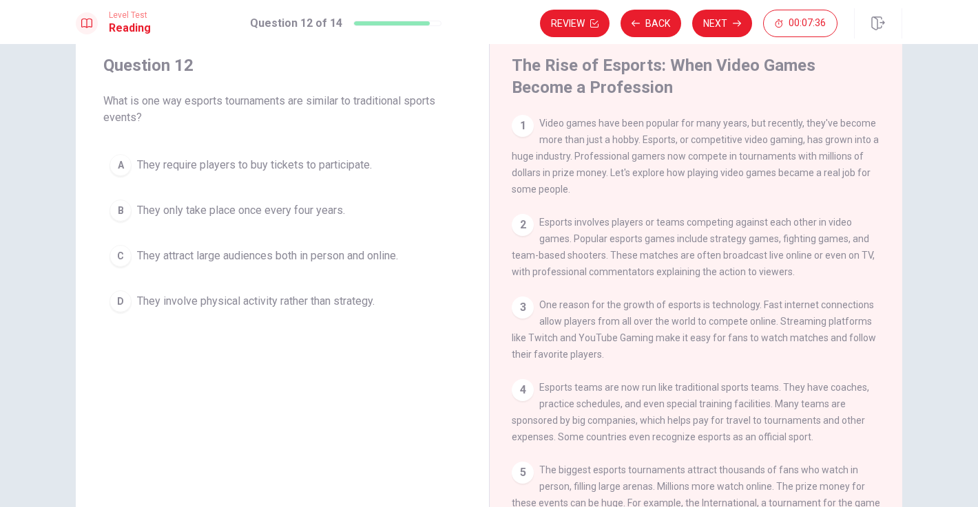
scroll to position [30, 0]
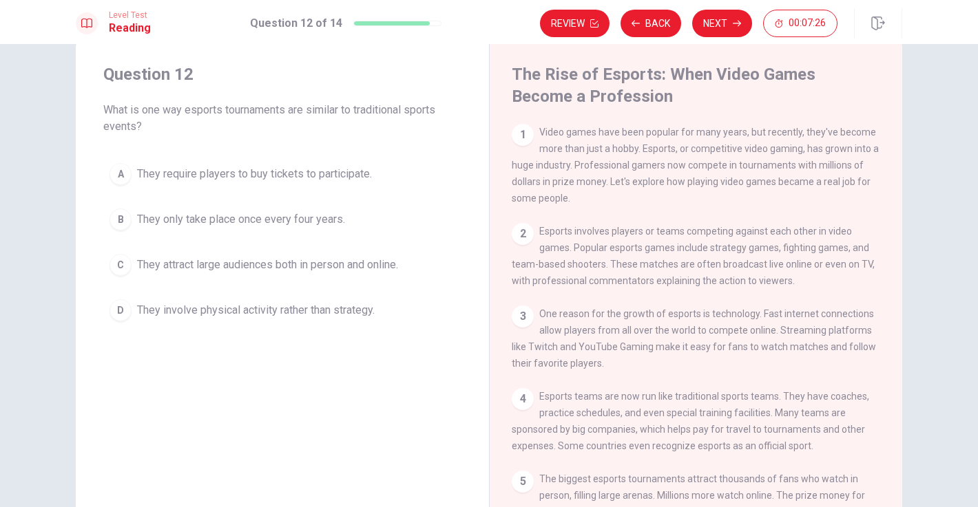
click at [191, 168] on span "They require players to buy tickets to participate." at bounding box center [254, 174] width 235 height 17
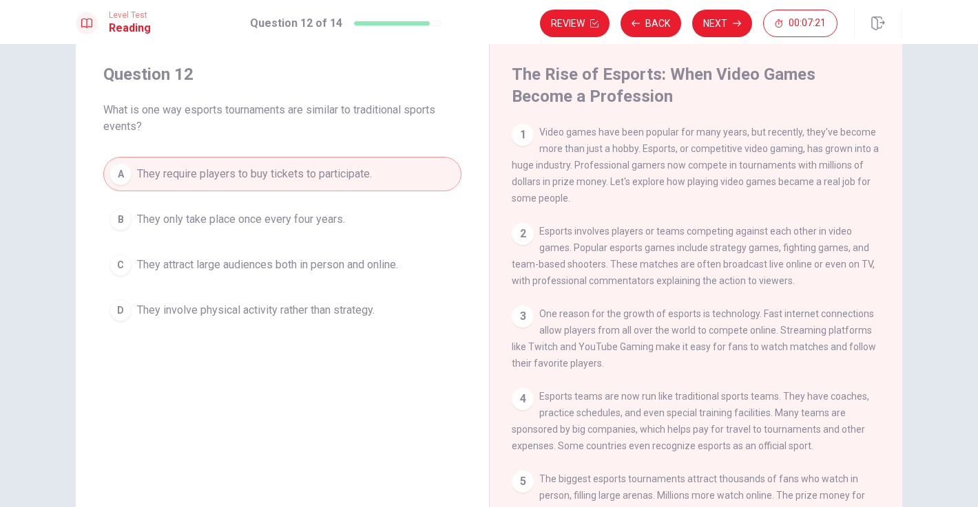
scroll to position [14, 0]
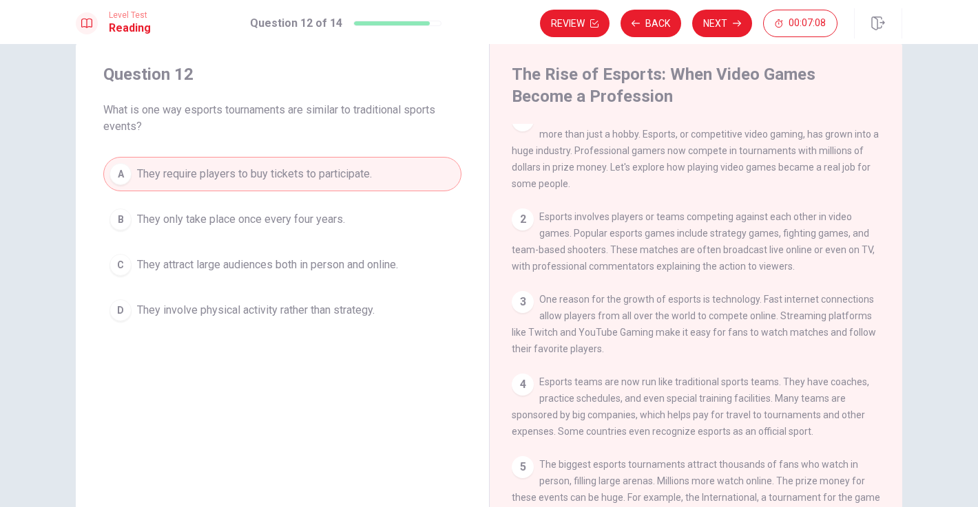
click at [246, 261] on span "They attract large audiences both in person and online." at bounding box center [267, 265] width 261 height 17
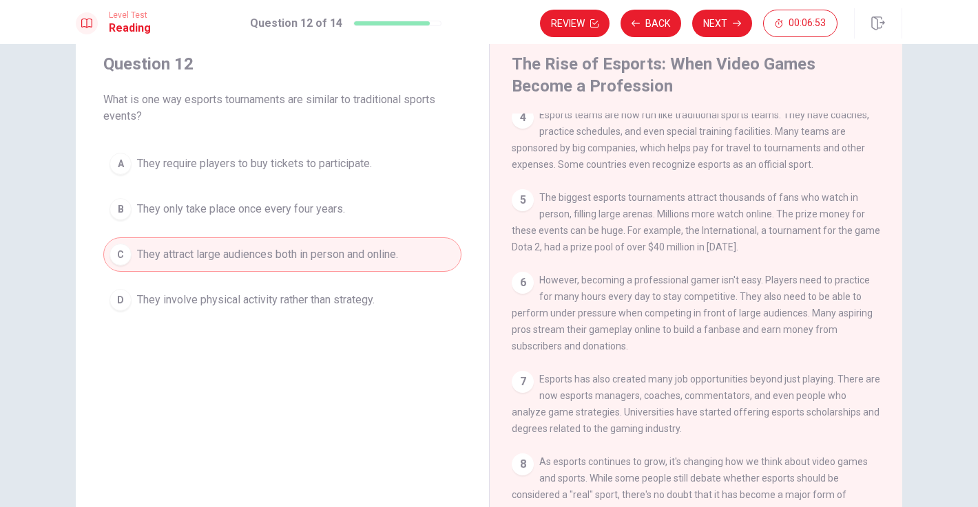
scroll to position [14, 0]
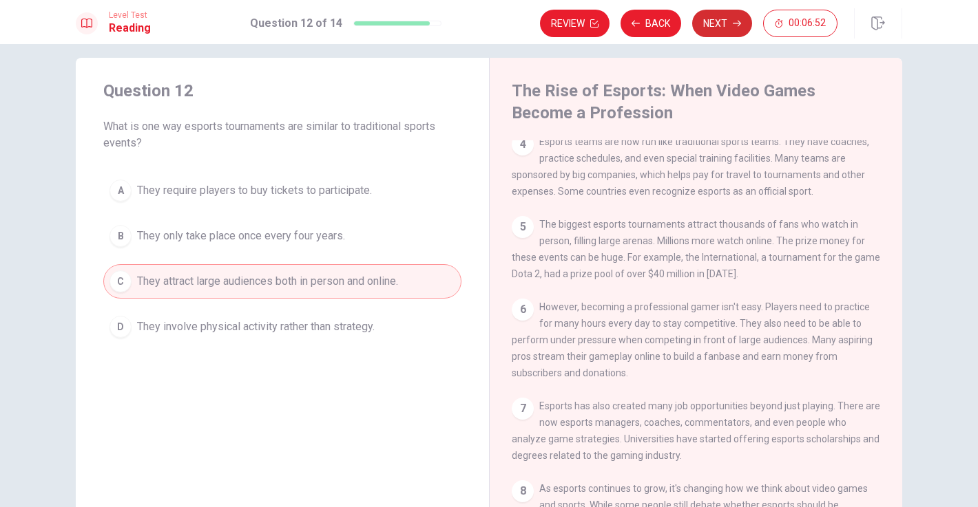
click at [724, 21] on button "Next" at bounding box center [722, 24] width 60 height 28
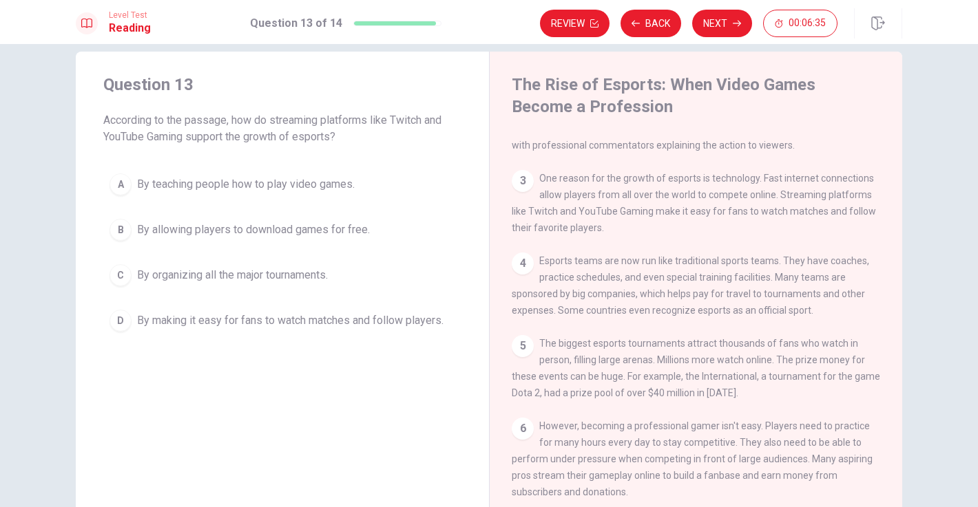
scroll to position [0, 0]
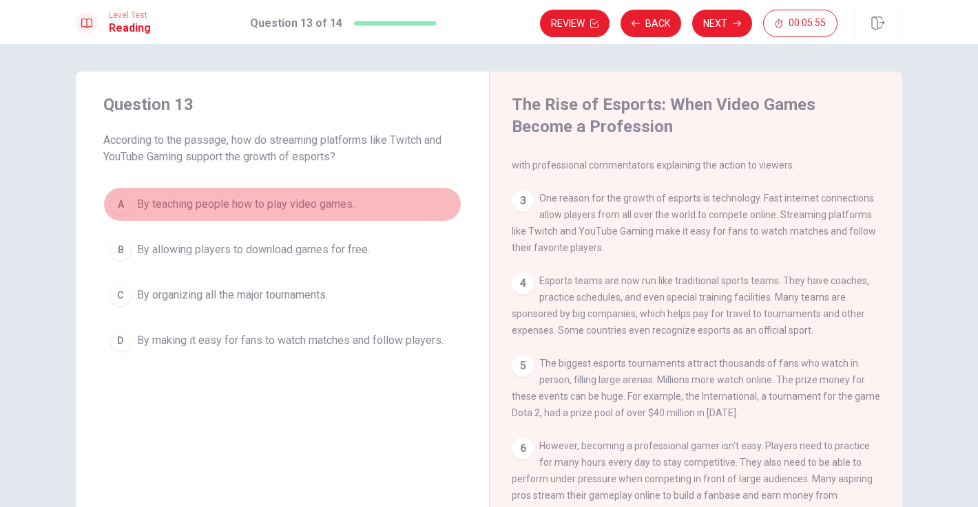
click at [179, 203] on span "By teaching people how to play video games." at bounding box center [246, 204] width 218 height 17
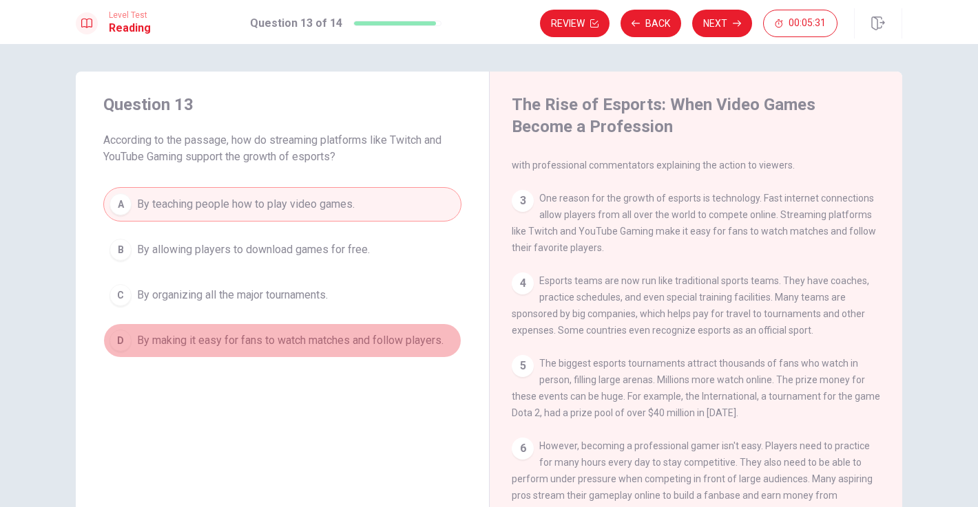
click at [399, 330] on button "D By making it easy for fans to watch matches and follow players." at bounding box center [282, 341] width 358 height 34
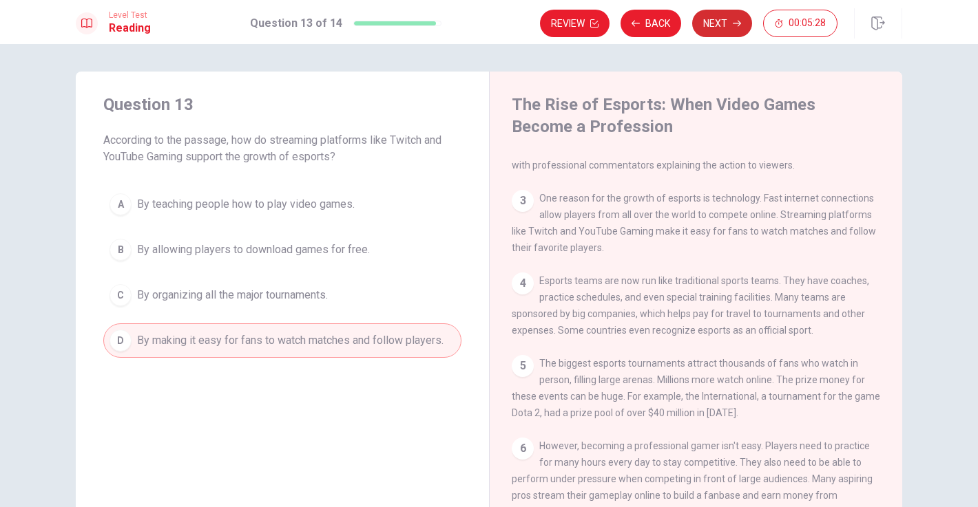
click at [735, 30] on button "Next" at bounding box center [722, 24] width 60 height 28
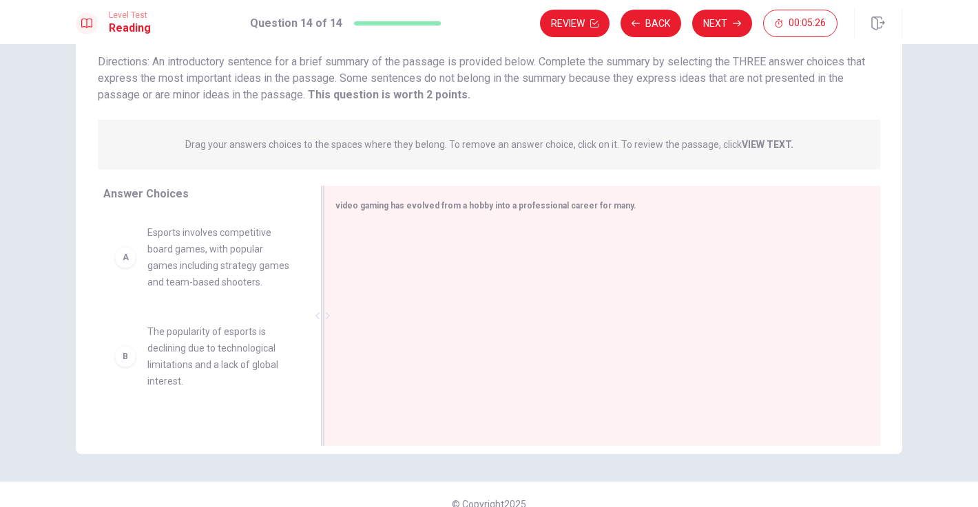
scroll to position [97, 0]
click at [364, 232] on div at bounding box center [596, 316] width 523 height 185
click at [129, 266] on div "A Esports involves competitive board games, with popular games including strate…" at bounding box center [202, 256] width 176 height 66
click at [132, 360] on div "B" at bounding box center [125, 355] width 22 height 22
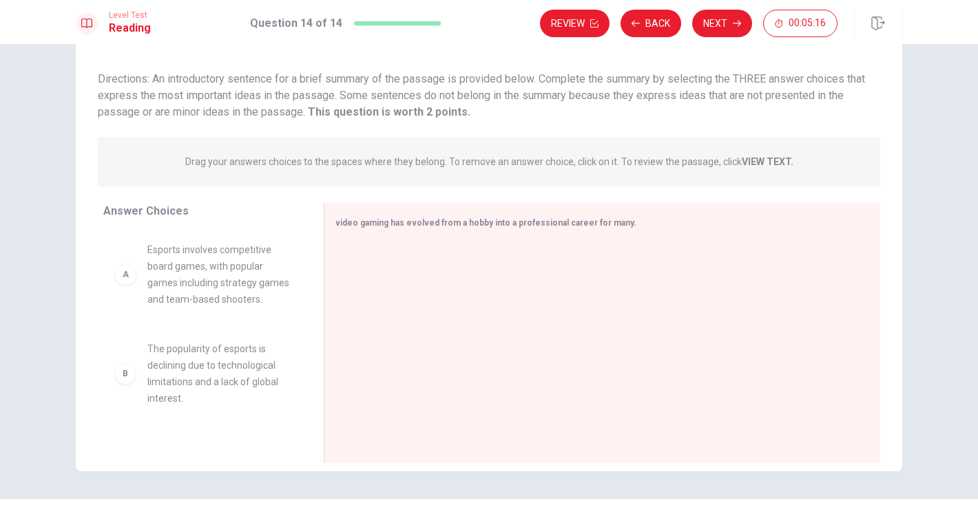
scroll to position [79, 0]
click at [369, 261] on div at bounding box center [596, 334] width 523 height 185
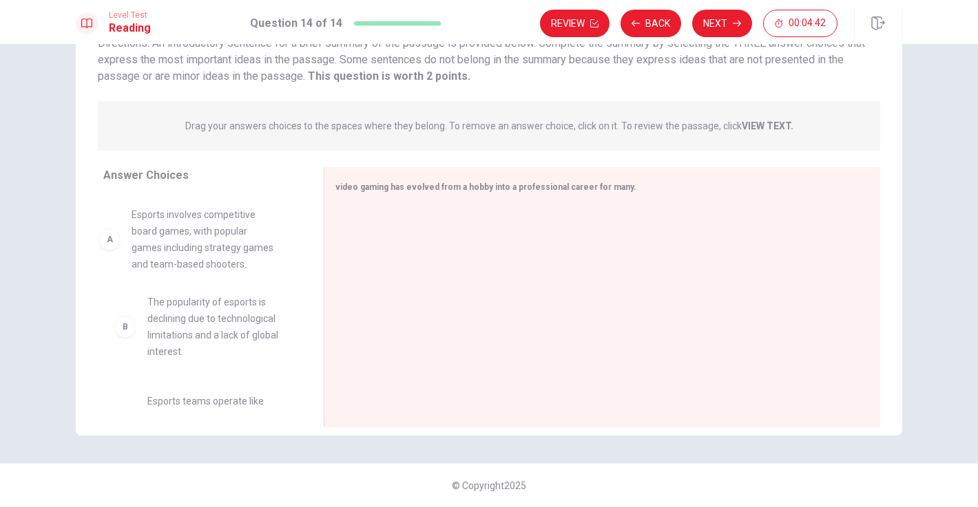
drag, startPoint x: 211, startPoint y: 230, endPoint x: 198, endPoint y: 231, distance: 12.4
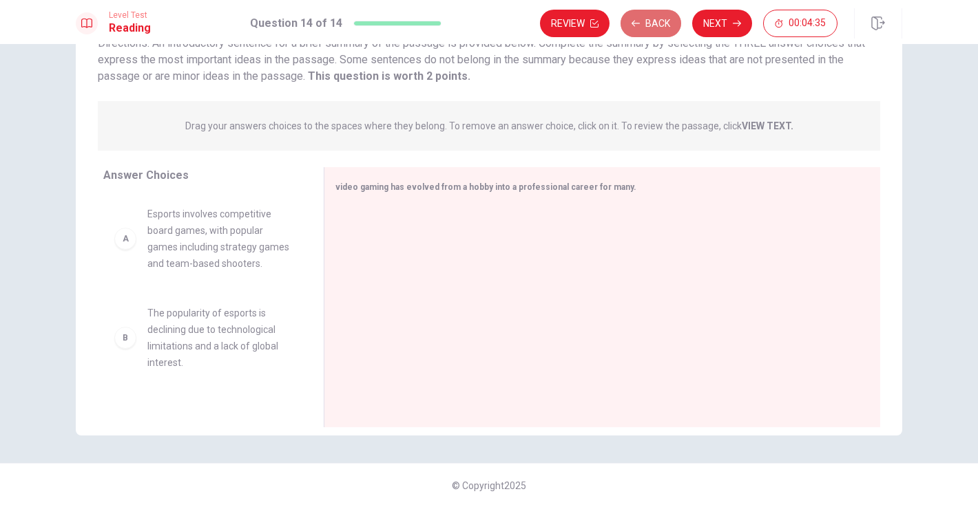
click at [661, 31] on button "Back" at bounding box center [650, 24] width 61 height 28
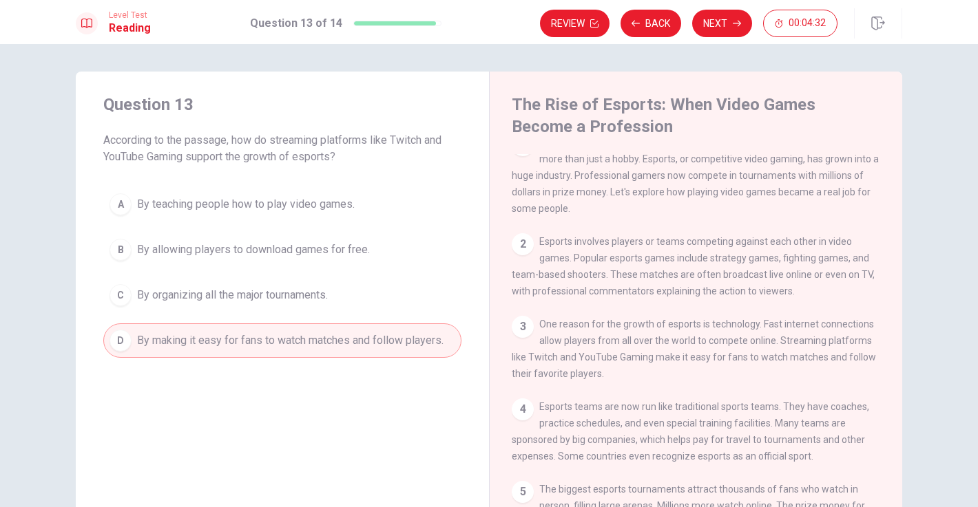
scroll to position [0, 0]
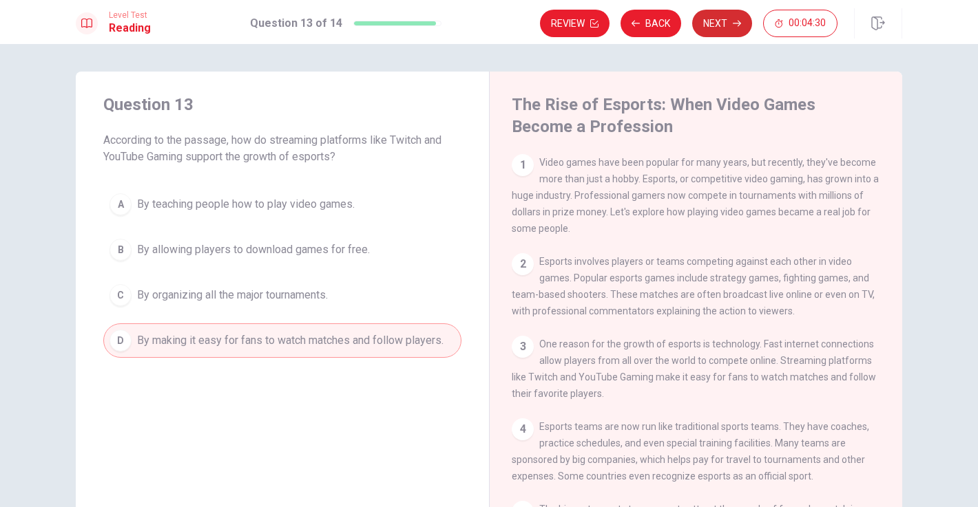
click at [718, 17] on button "Next" at bounding box center [722, 24] width 60 height 28
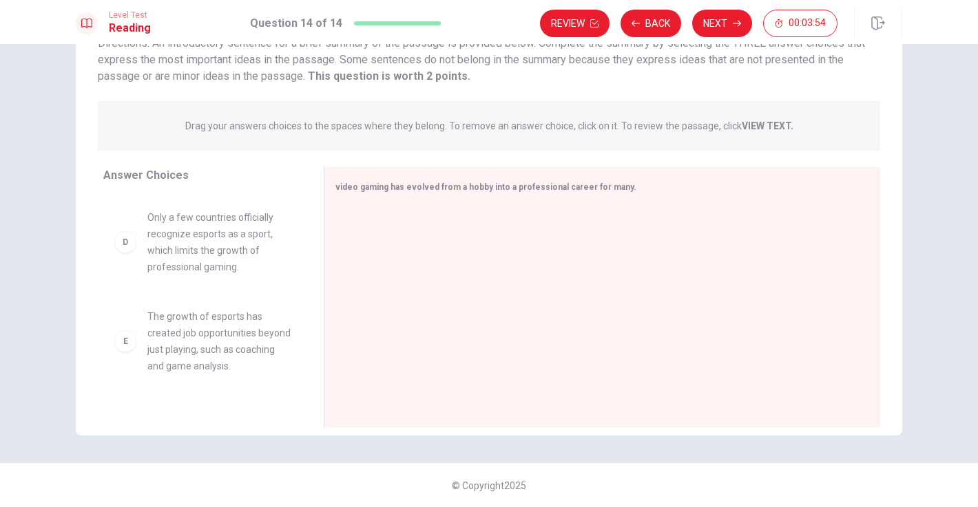
scroll to position [313, 0]
click at [654, 18] on button "Back" at bounding box center [650, 24] width 61 height 28
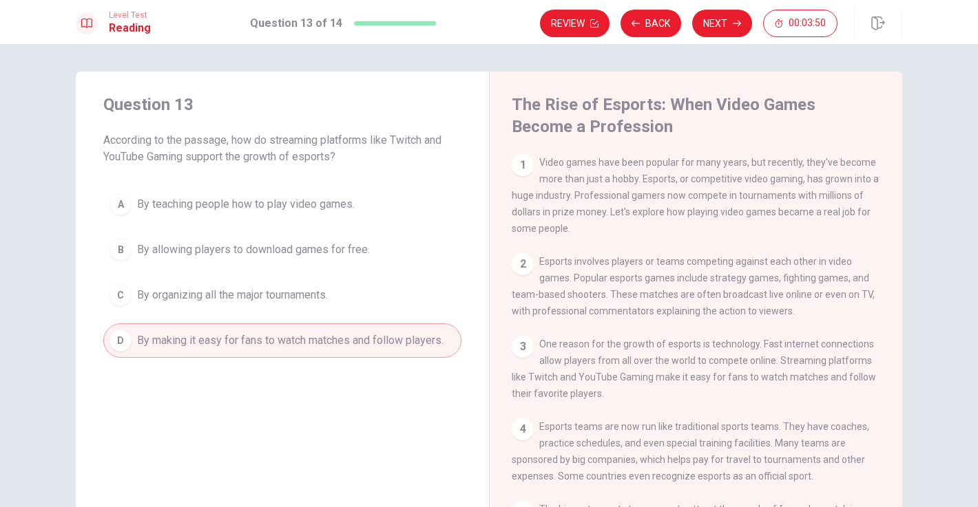
scroll to position [4, 0]
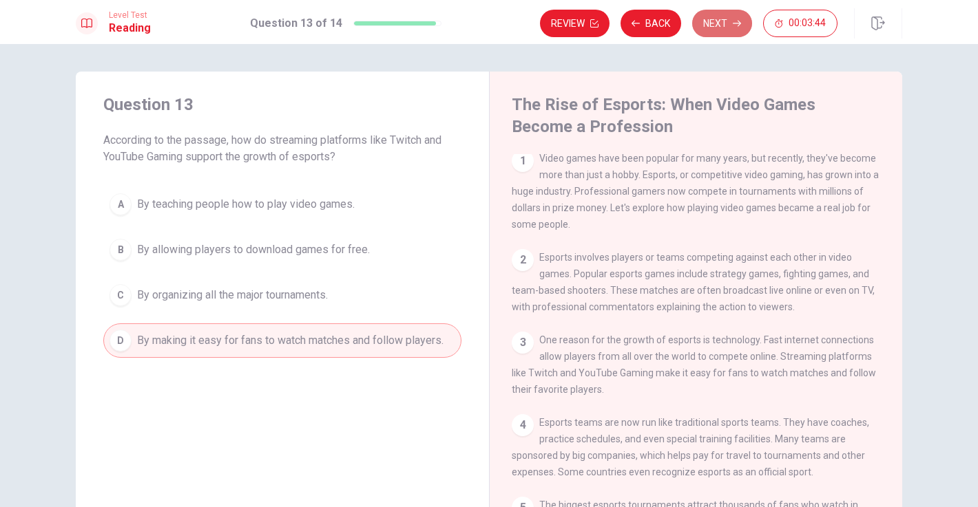
click at [733, 21] on icon "button" at bounding box center [737, 23] width 8 height 8
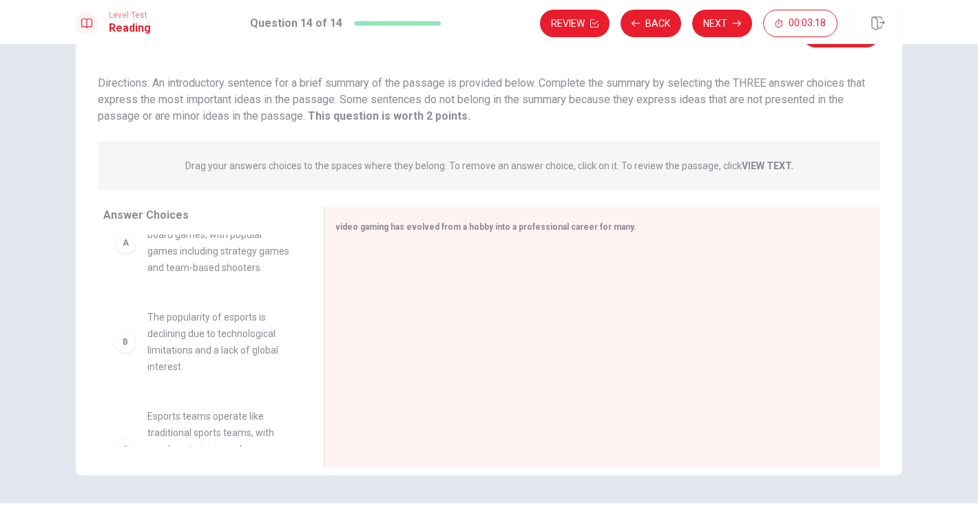
scroll to position [6, 0]
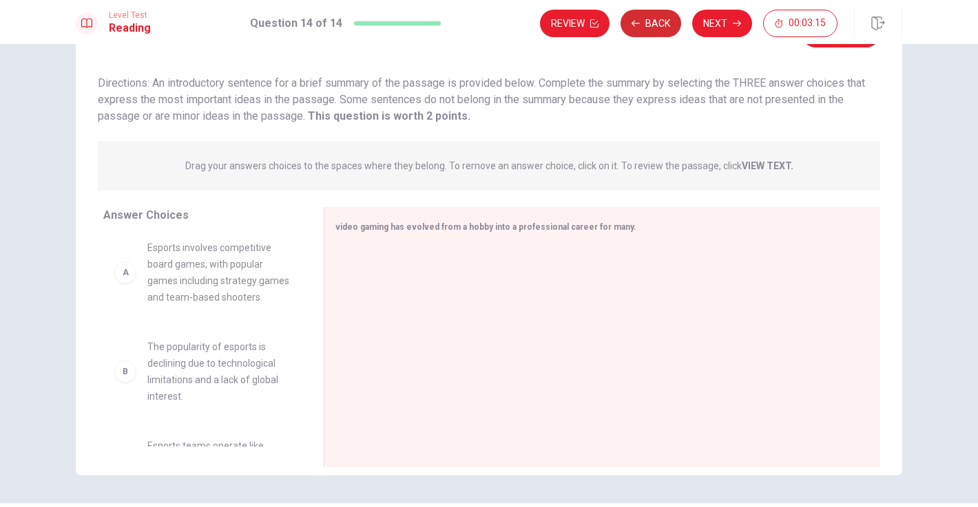
click at [657, 25] on button "Back" at bounding box center [650, 24] width 61 height 28
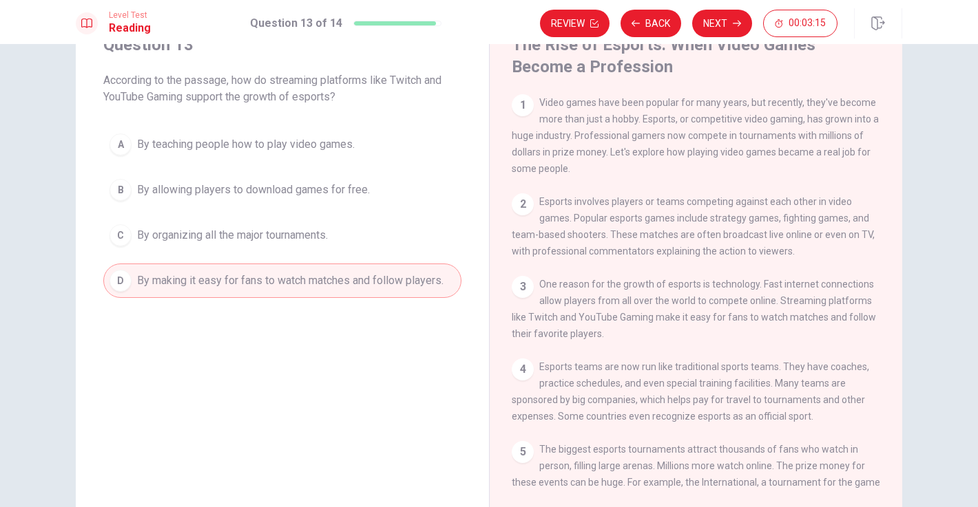
scroll to position [59, 0]
click at [736, 31] on button "Next" at bounding box center [722, 24] width 60 height 28
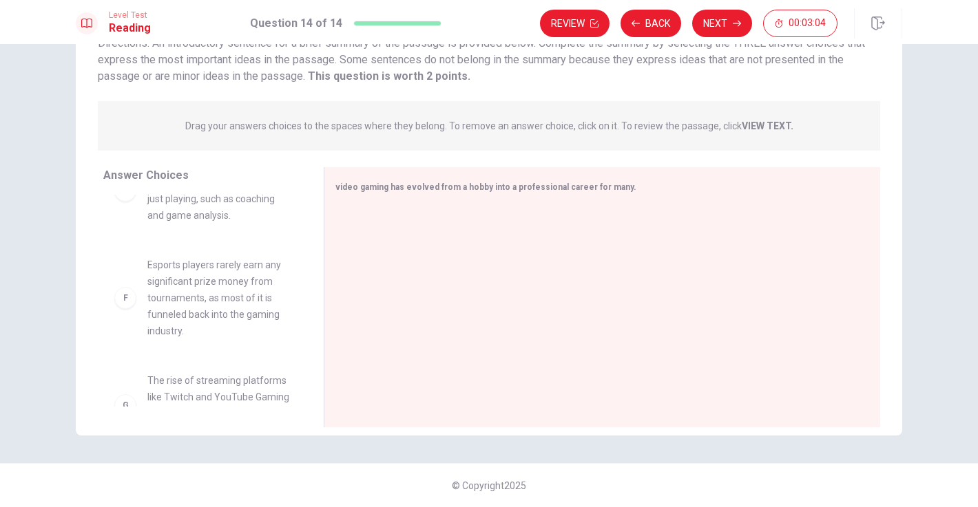
scroll to position [457, 0]
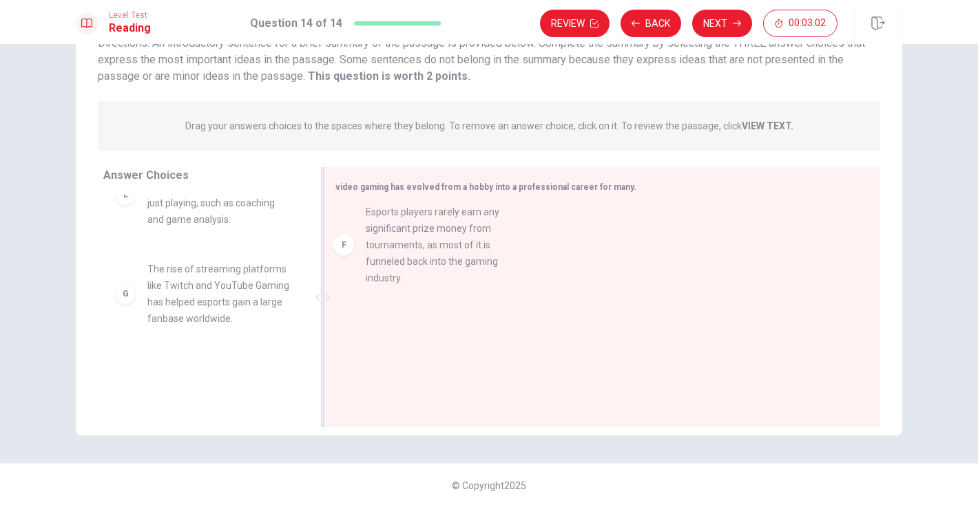
drag, startPoint x: 229, startPoint y: 295, endPoint x: 451, endPoint y: 225, distance: 233.0
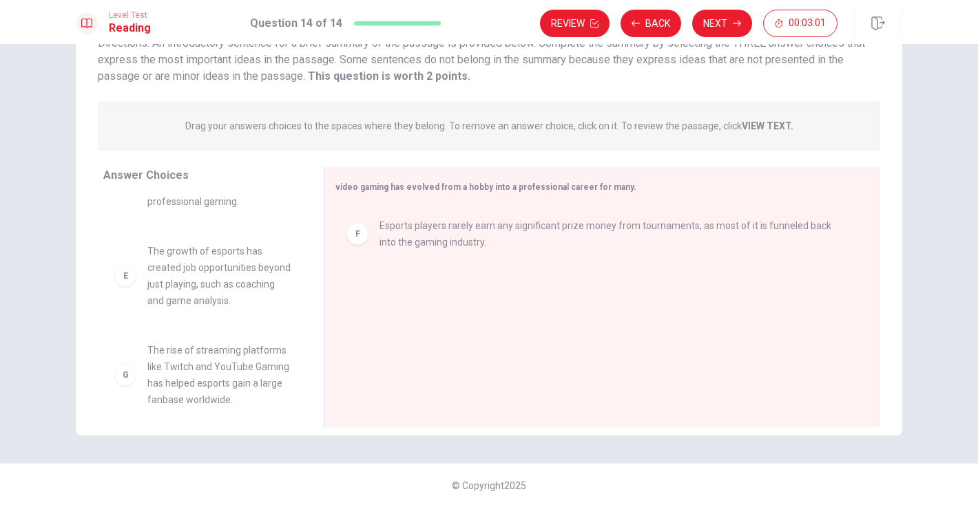
scroll to position [361, 0]
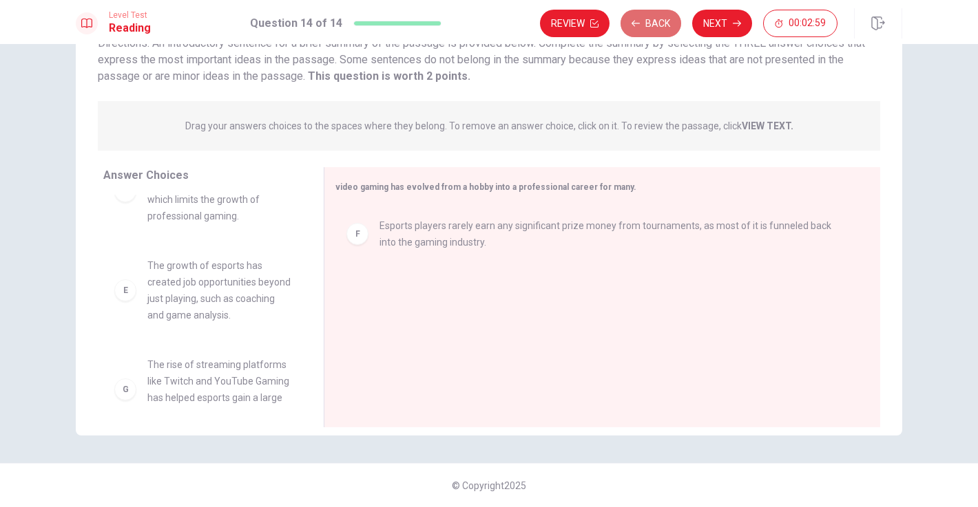
click at [642, 20] on button "Back" at bounding box center [650, 24] width 61 height 28
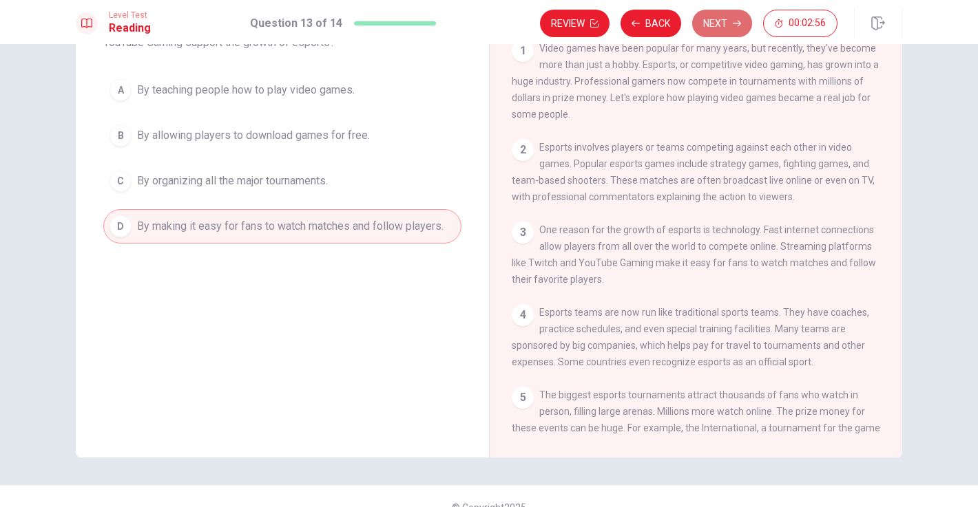
click at [725, 30] on button "Next" at bounding box center [722, 24] width 60 height 28
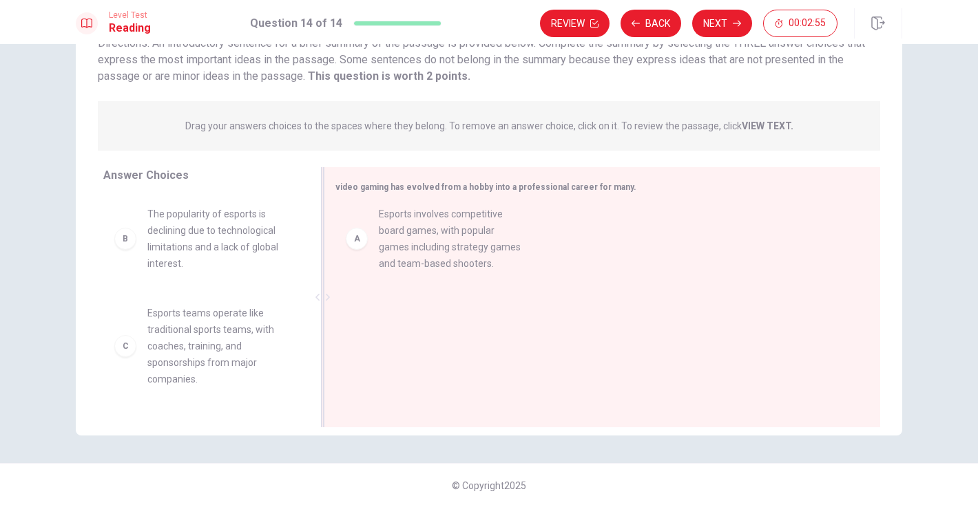
drag, startPoint x: 201, startPoint y: 245, endPoint x: 447, endPoint y: 245, distance: 245.8
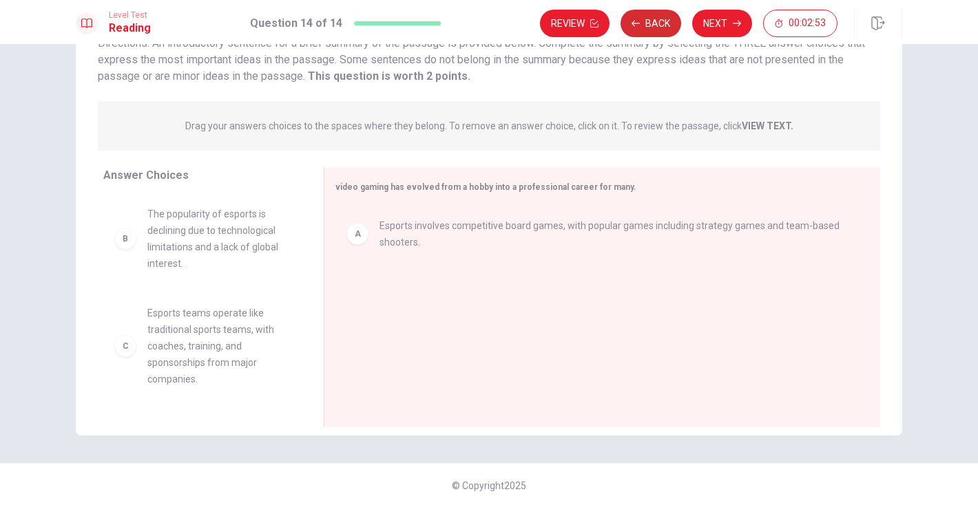
click at [673, 28] on button "Back" at bounding box center [650, 24] width 61 height 28
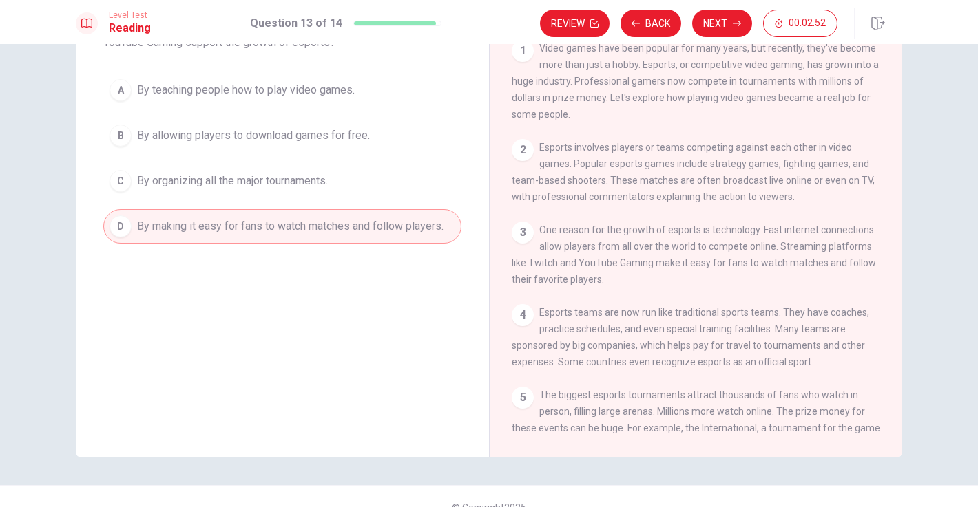
scroll to position [50, 0]
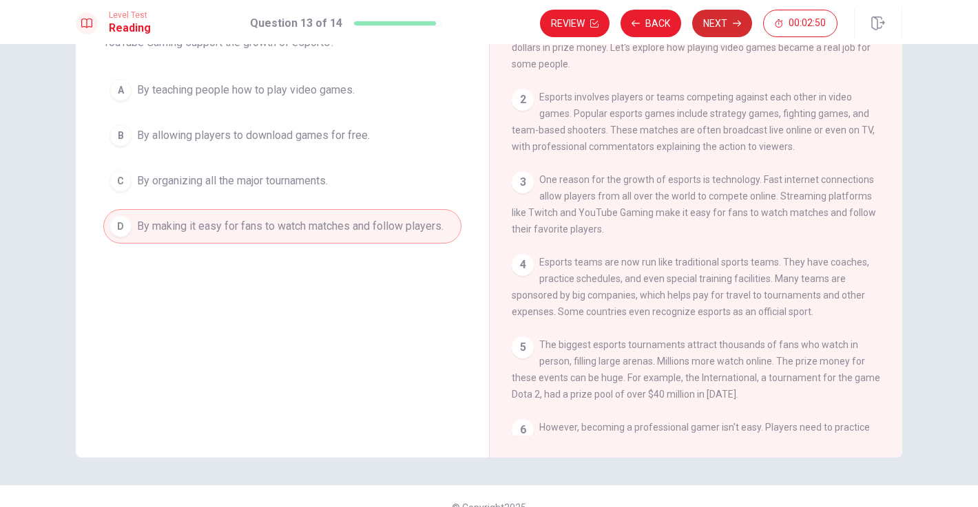
click at [726, 30] on button "Next" at bounding box center [722, 24] width 60 height 28
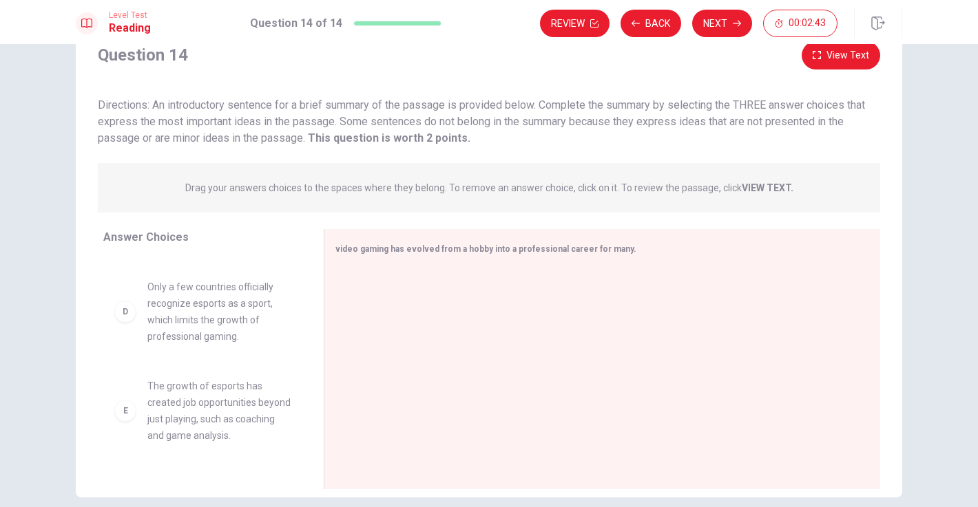
scroll to position [504, 0]
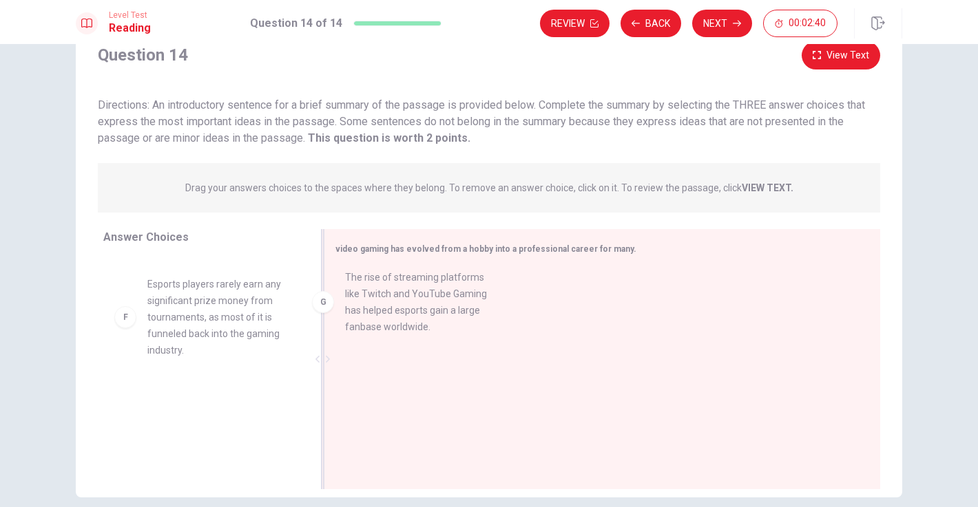
drag, startPoint x: 212, startPoint y: 429, endPoint x: 428, endPoint y: 295, distance: 253.9
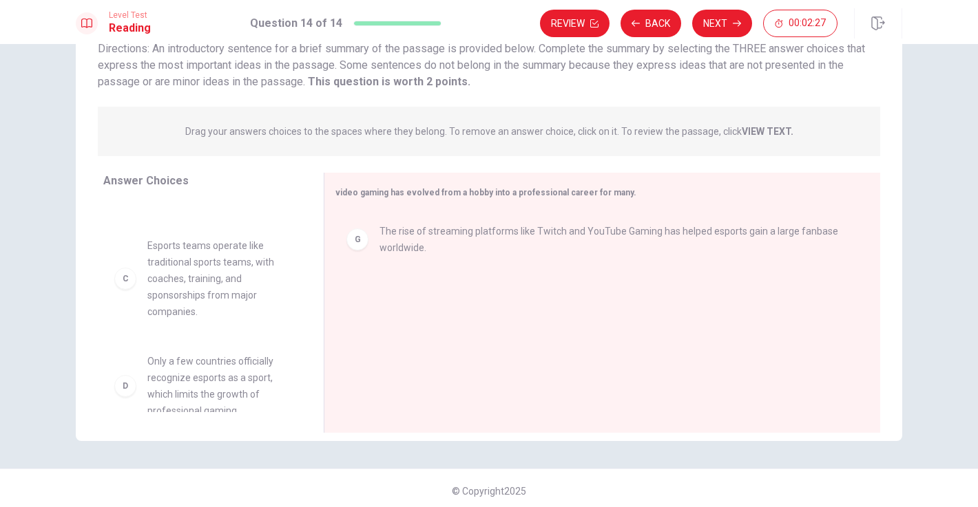
scroll to position [182, 0]
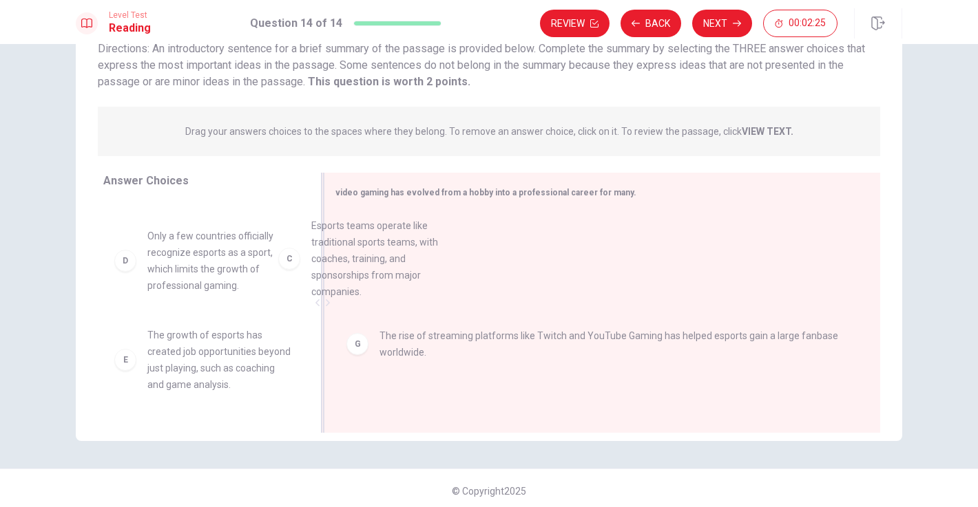
drag, startPoint x: 191, startPoint y: 282, endPoint x: 361, endPoint y: 272, distance: 170.4
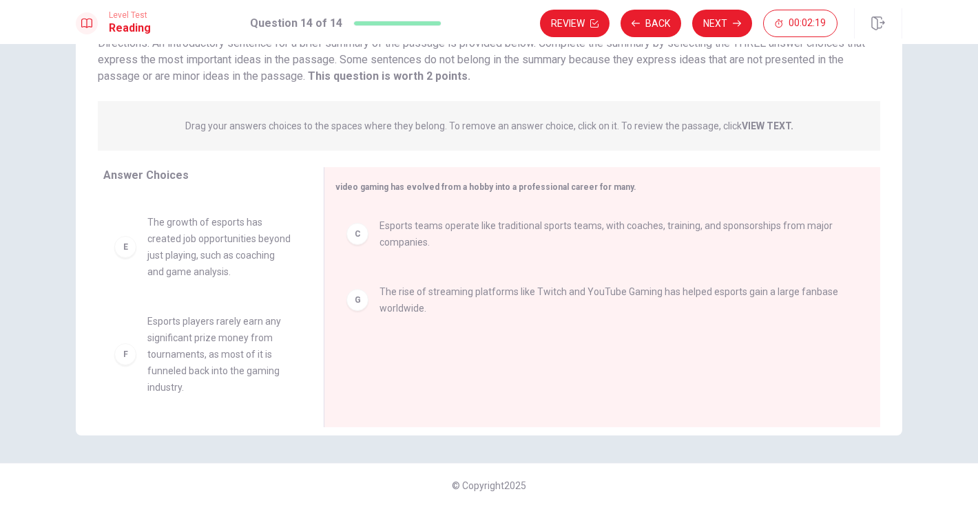
scroll to position [288, 0]
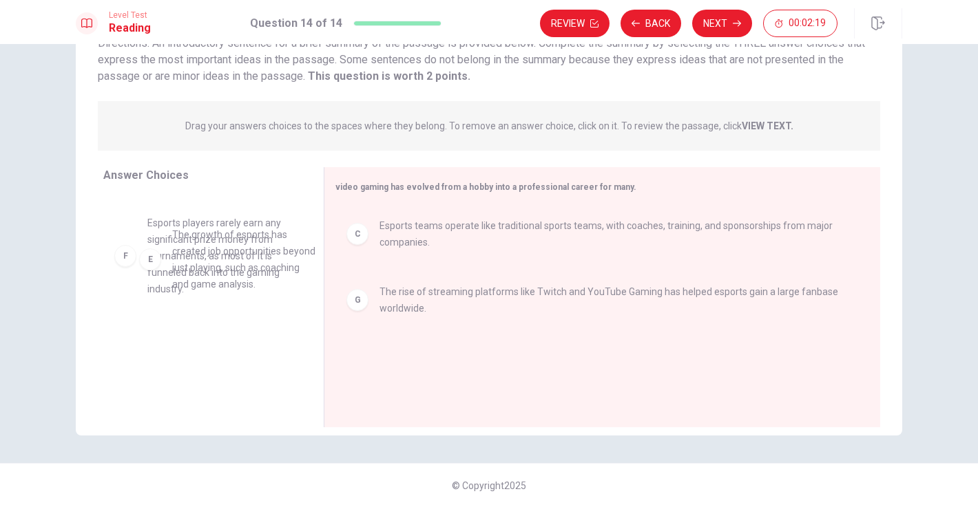
drag, startPoint x: 227, startPoint y: 235, endPoint x: 233, endPoint y: 249, distance: 14.8
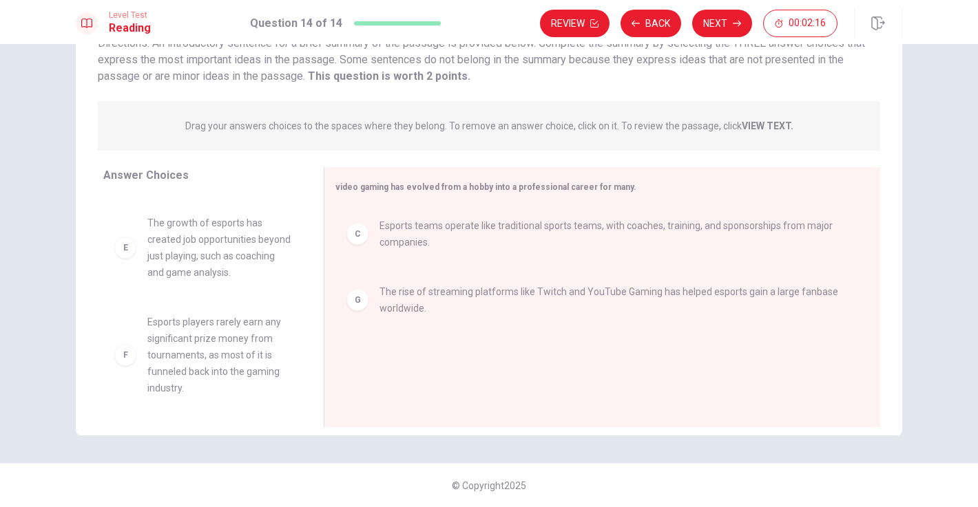
scroll to position [289, 0]
drag, startPoint x: 399, startPoint y: 233, endPoint x: 190, endPoint y: 246, distance: 209.0
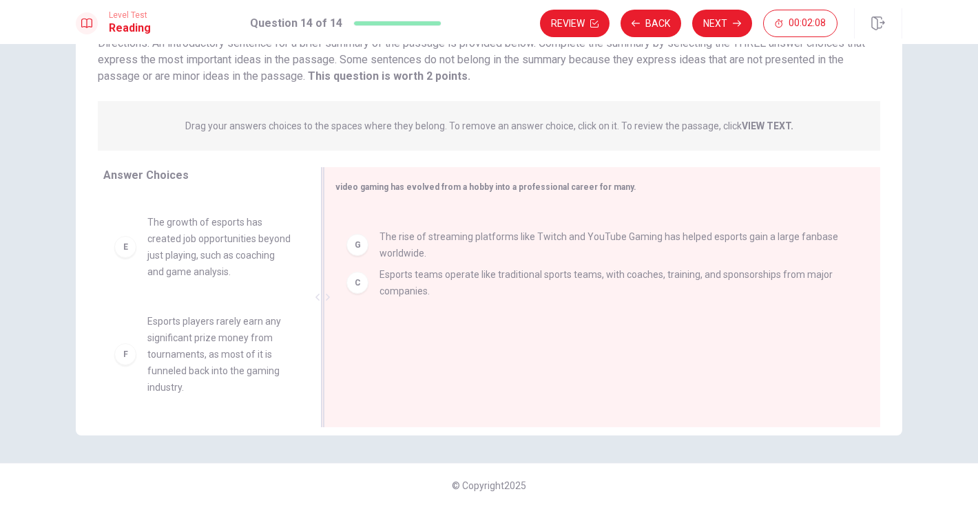
drag, startPoint x: 415, startPoint y: 227, endPoint x: 409, endPoint y: 274, distance: 47.9
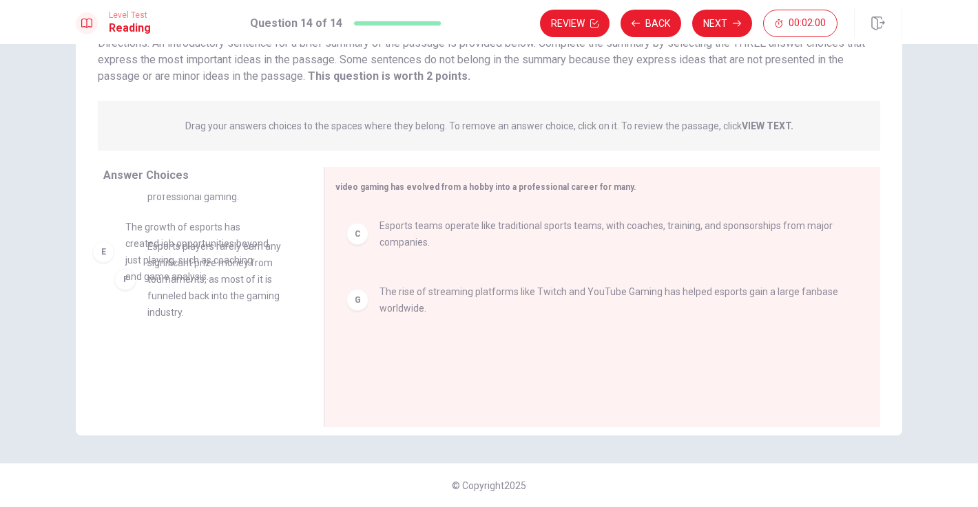
drag, startPoint x: 231, startPoint y: 266, endPoint x: 213, endPoint y: 271, distance: 19.2
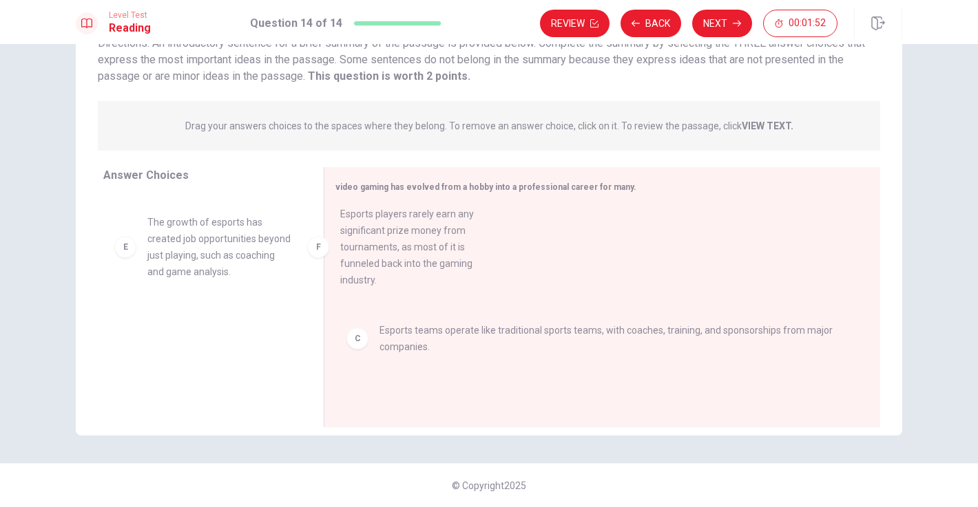
drag, startPoint x: 202, startPoint y: 351, endPoint x: 401, endPoint y: 244, distance: 225.5
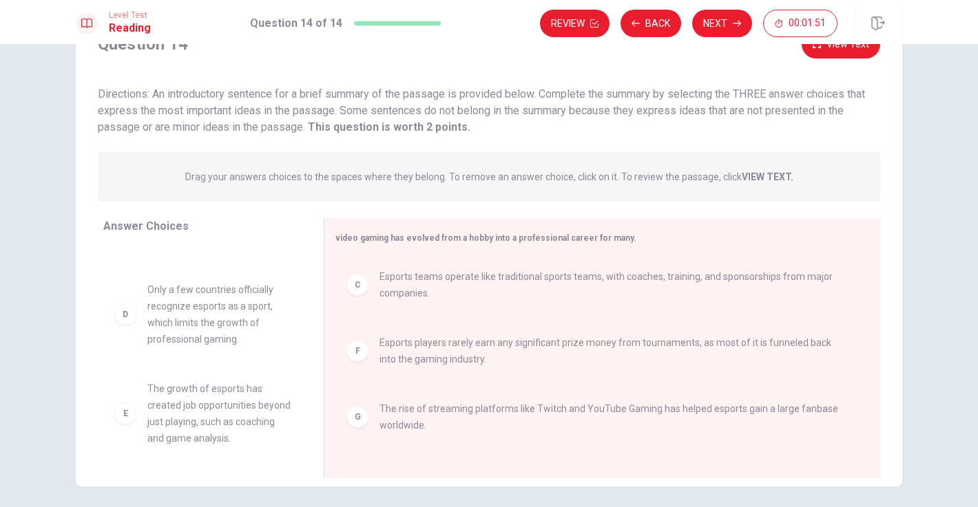
scroll to position [3, 0]
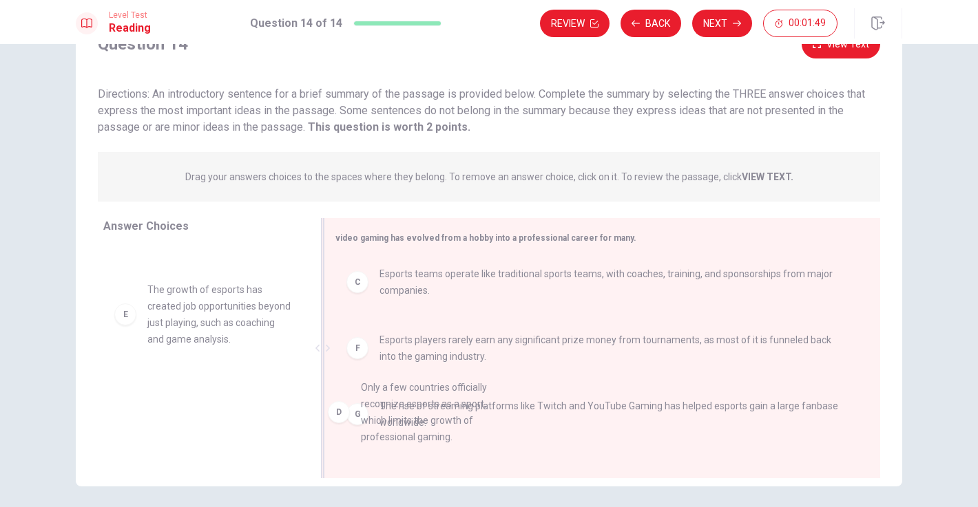
drag, startPoint x: 255, startPoint y: 319, endPoint x: 481, endPoint y: 420, distance: 247.2
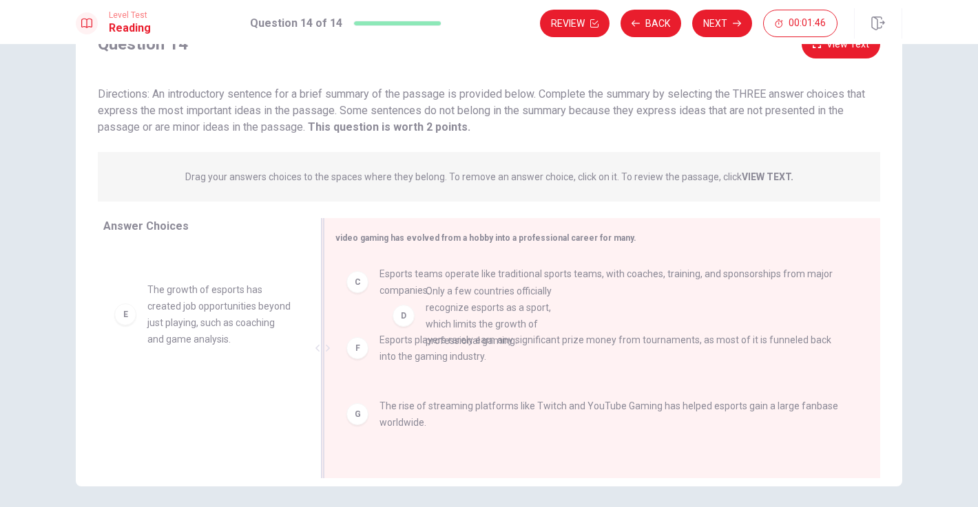
drag, startPoint x: 207, startPoint y: 336, endPoint x: 489, endPoint y: 337, distance: 282.3
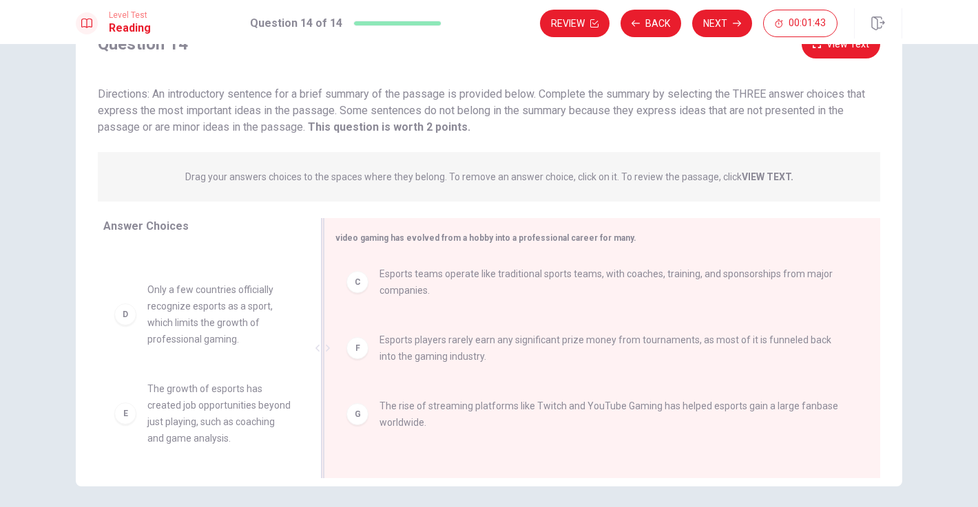
scroll to position [114, 0]
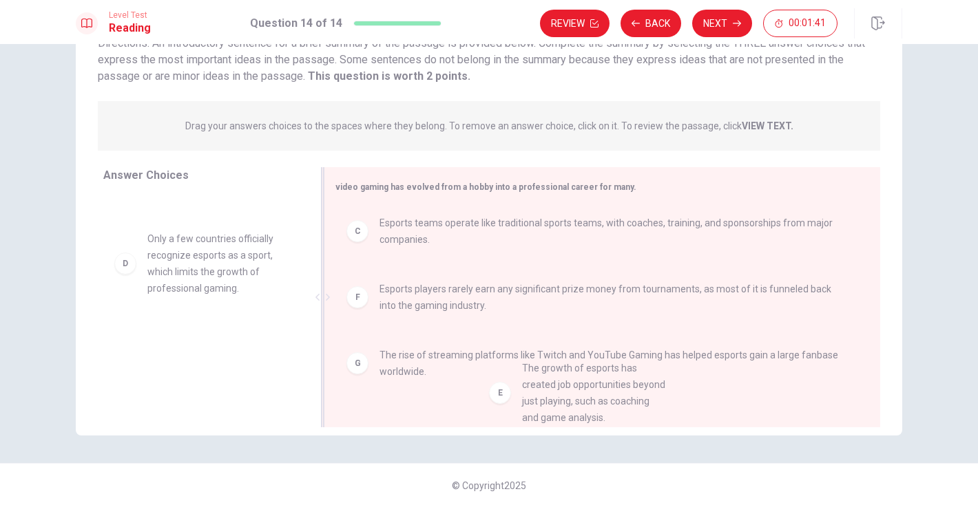
drag, startPoint x: 202, startPoint y: 337, endPoint x: 582, endPoint y: 370, distance: 381.5
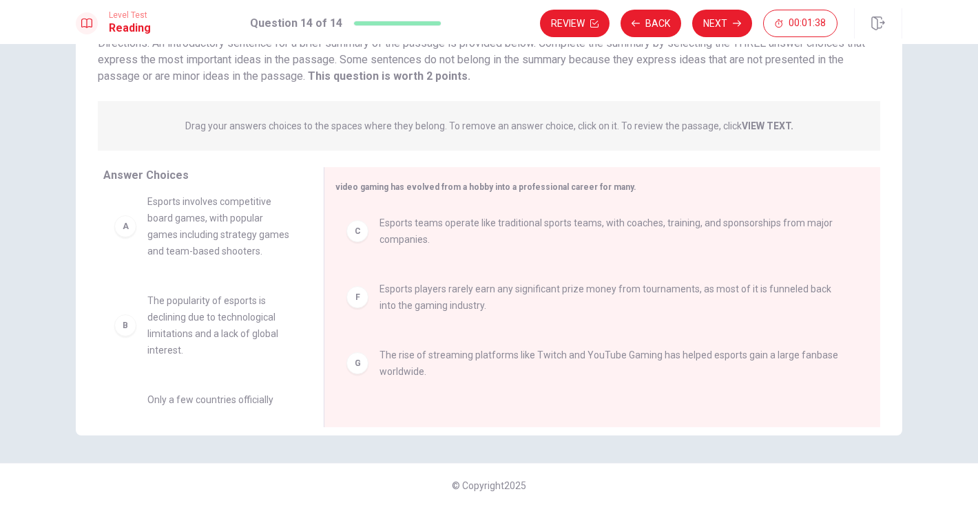
scroll to position [0, 0]
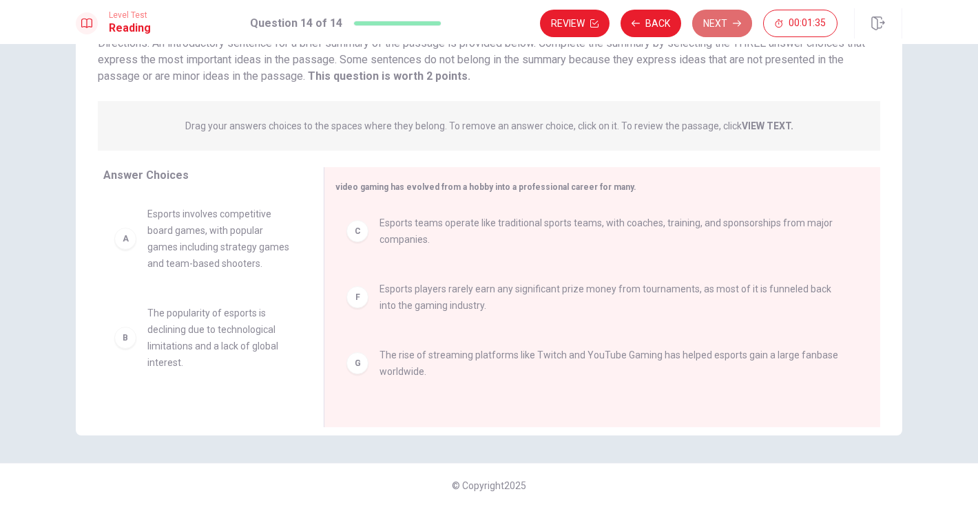
click at [717, 19] on button "Next" at bounding box center [722, 24] width 60 height 28
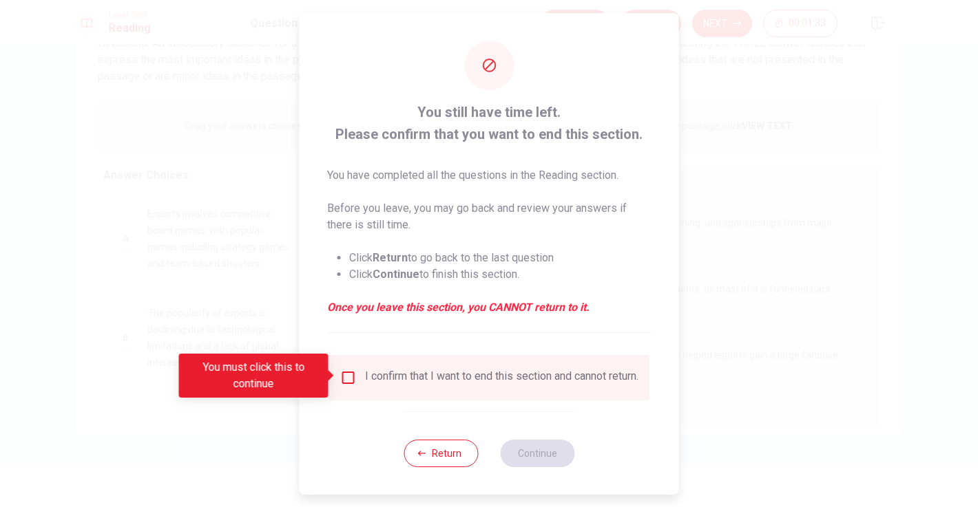
click at [344, 372] on input "You must click this to continue" at bounding box center [348, 378] width 17 height 17
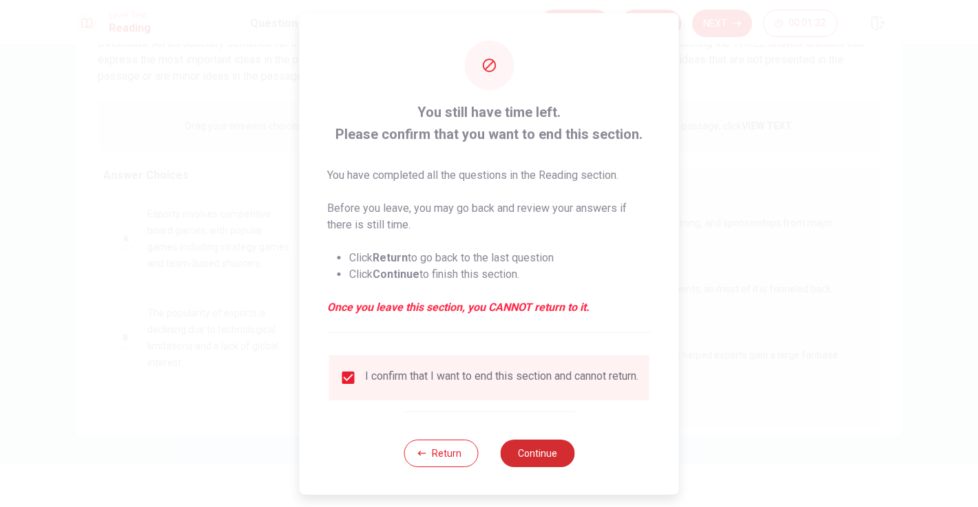
click at [542, 450] on button "Continue" at bounding box center [537, 454] width 74 height 28
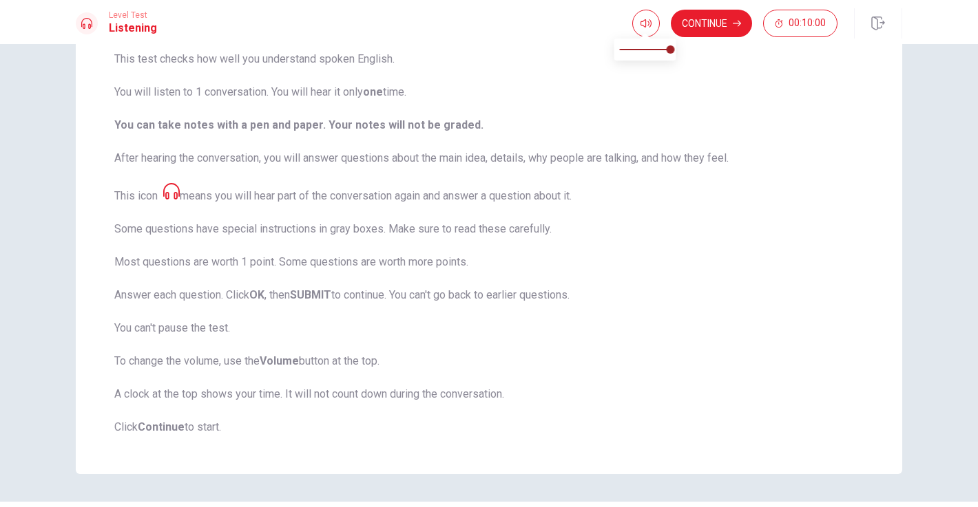
click at [635, 33] on div at bounding box center [646, 24] width 28 height 28
click at [642, 25] on icon "button" at bounding box center [645, 23] width 11 height 8
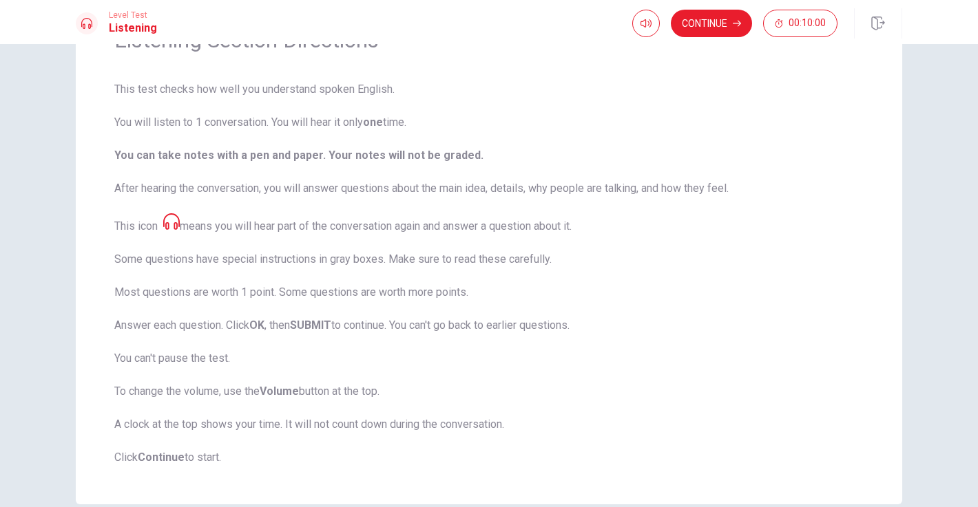
scroll to position [85, 0]
click at [717, 22] on button "Continue" at bounding box center [711, 24] width 81 height 28
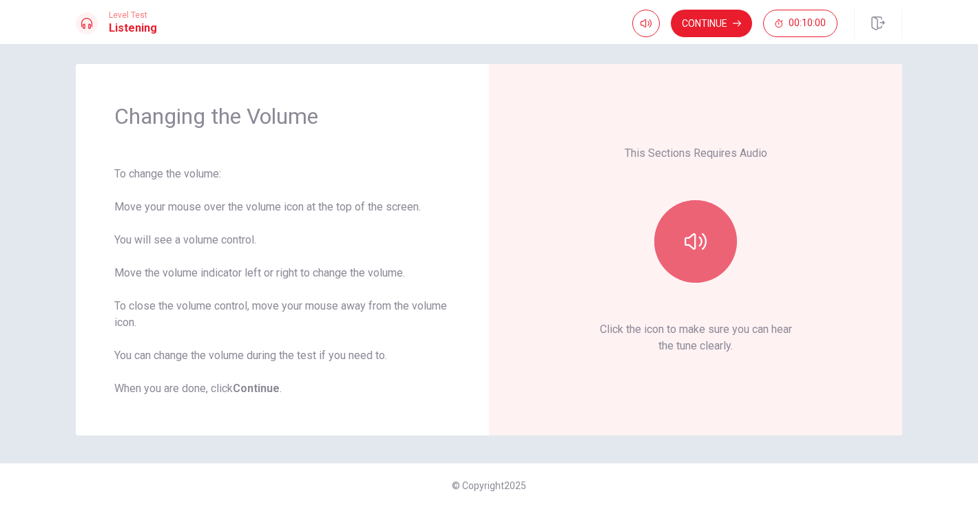
click at [682, 271] on button "button" at bounding box center [695, 241] width 83 height 83
click at [684, 263] on button "button" at bounding box center [695, 241] width 83 height 83
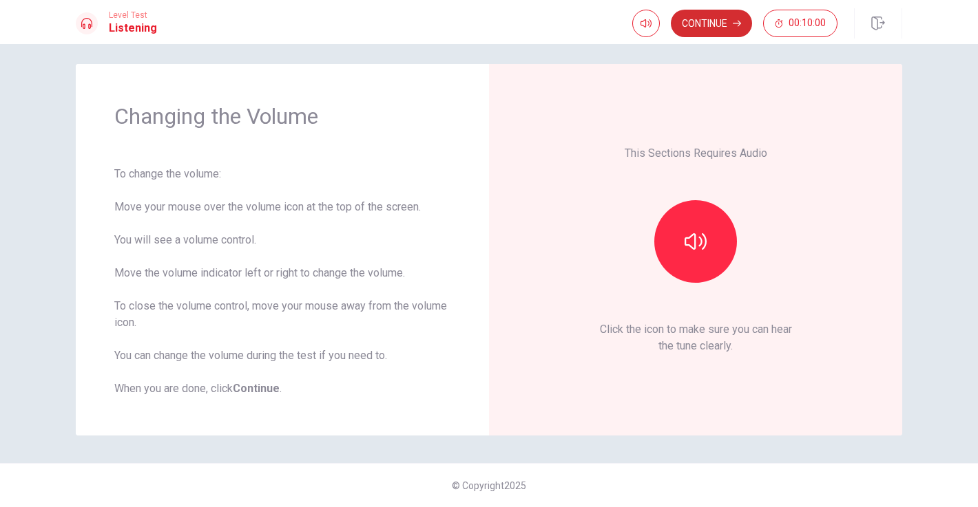
click at [710, 20] on button "Continue" at bounding box center [711, 24] width 81 height 28
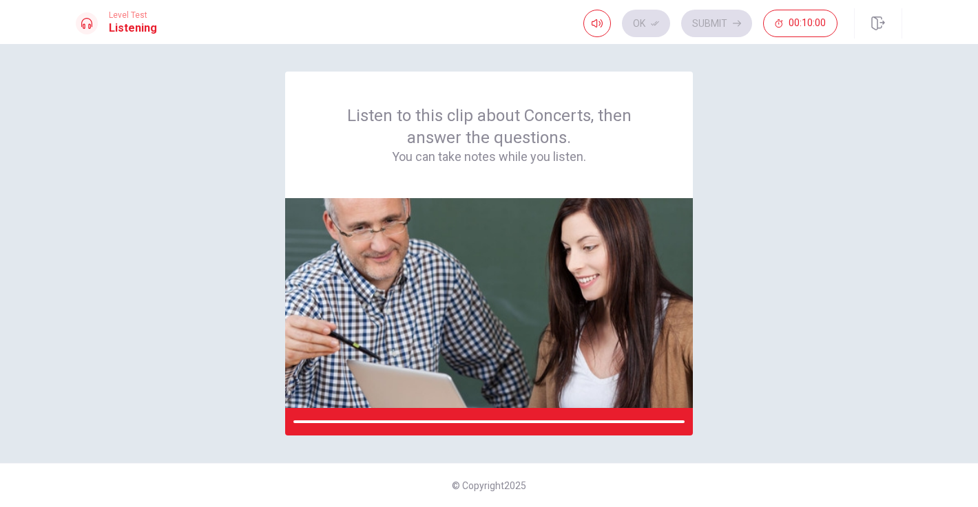
scroll to position [0, 0]
click at [761, 92] on div "Listen to this clip about Concerts, then answer the questions. You can take not…" at bounding box center [489, 254] width 826 height 364
click at [575, 154] on h4 "You can take notes while you listen." at bounding box center [488, 157] width 341 height 17
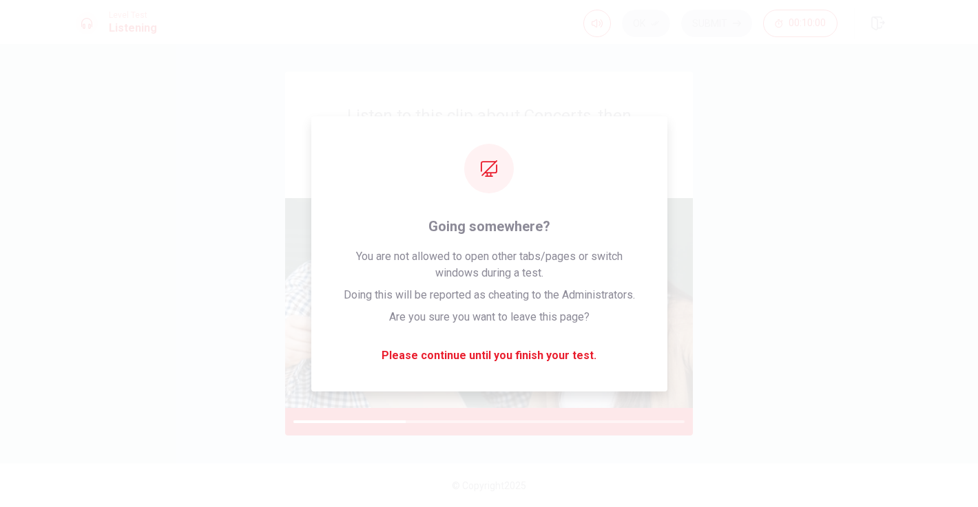
click at [242, 114] on div "Listen to this clip about Concerts, then answer the questions. You can take not…" at bounding box center [489, 254] width 826 height 364
click at [356, 157] on h4 "You can take notes while you listen." at bounding box center [488, 157] width 341 height 17
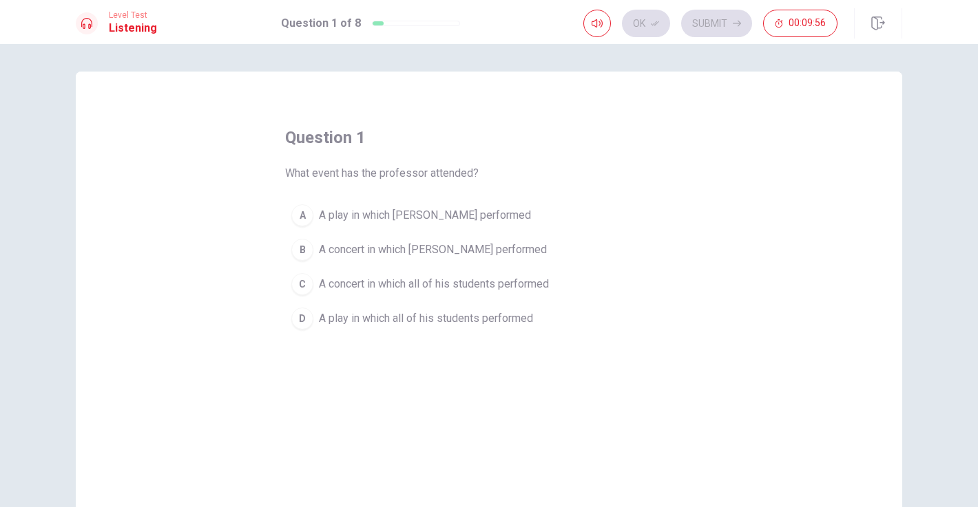
click at [302, 251] on div "B" at bounding box center [302, 250] width 22 height 22
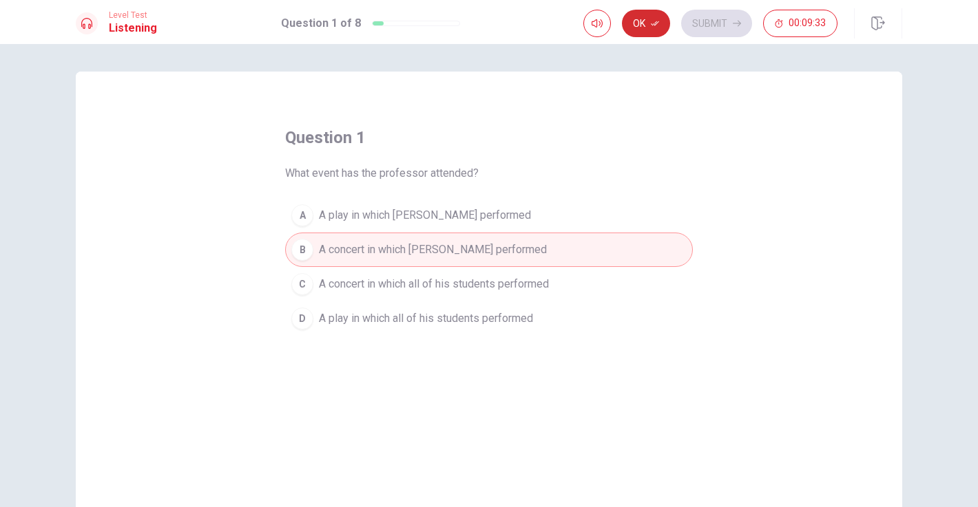
click at [653, 26] on icon "button" at bounding box center [655, 23] width 8 height 8
click at [705, 25] on button "Submit" at bounding box center [716, 24] width 71 height 28
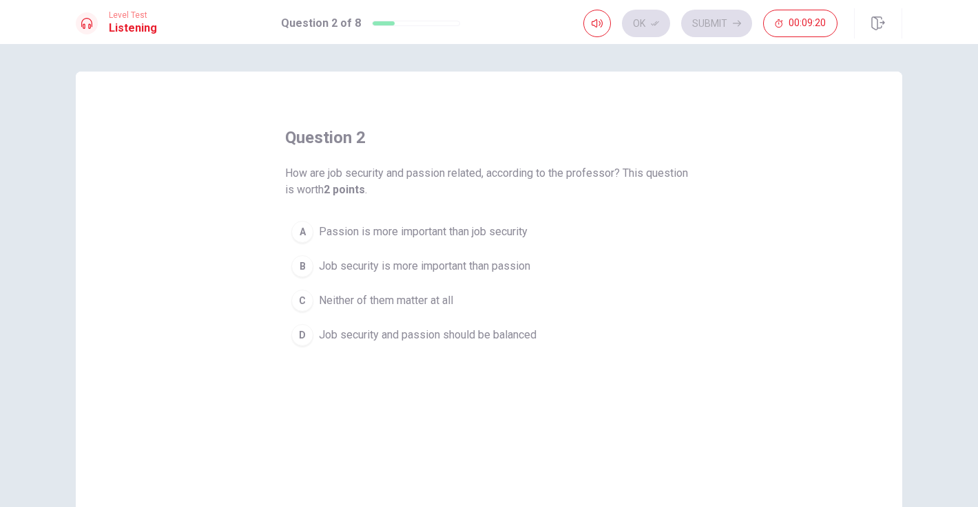
click at [302, 235] on div "A" at bounding box center [302, 232] width 22 height 22
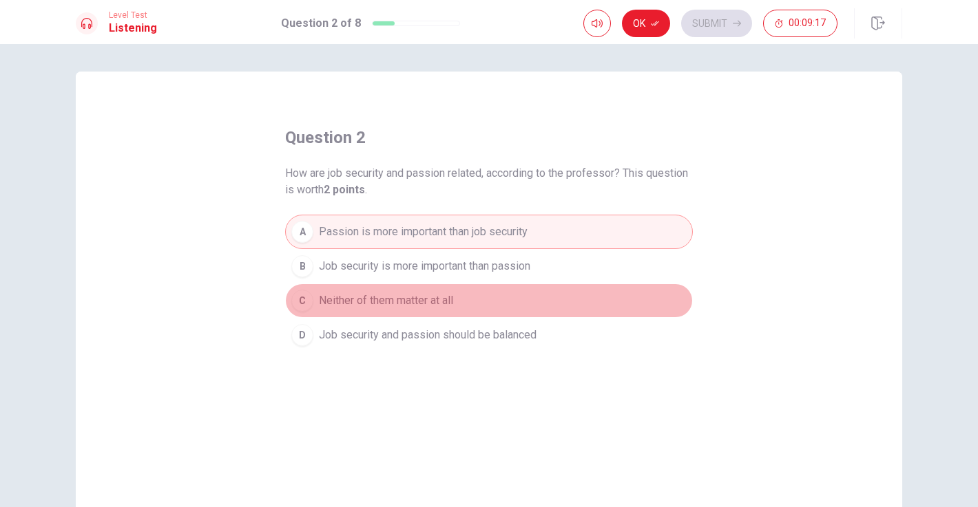
click at [299, 305] on div "C" at bounding box center [302, 301] width 22 height 22
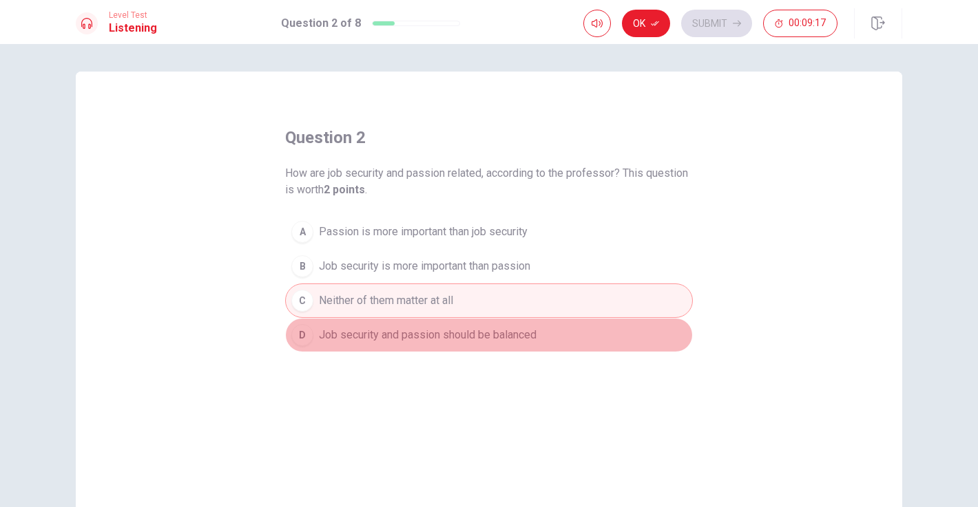
click at [302, 341] on div "D" at bounding box center [302, 335] width 22 height 22
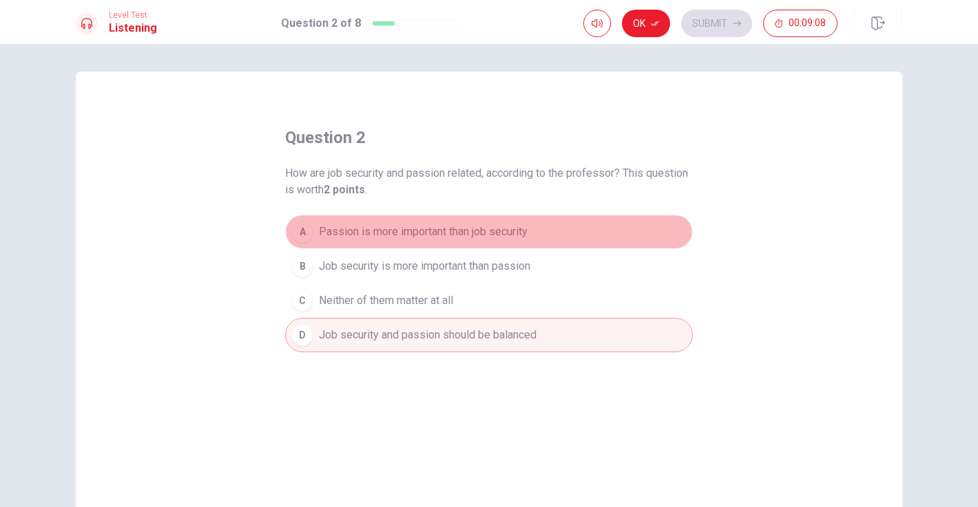
click at [311, 239] on button "A Passion is more important than job security" at bounding box center [489, 232] width 408 height 34
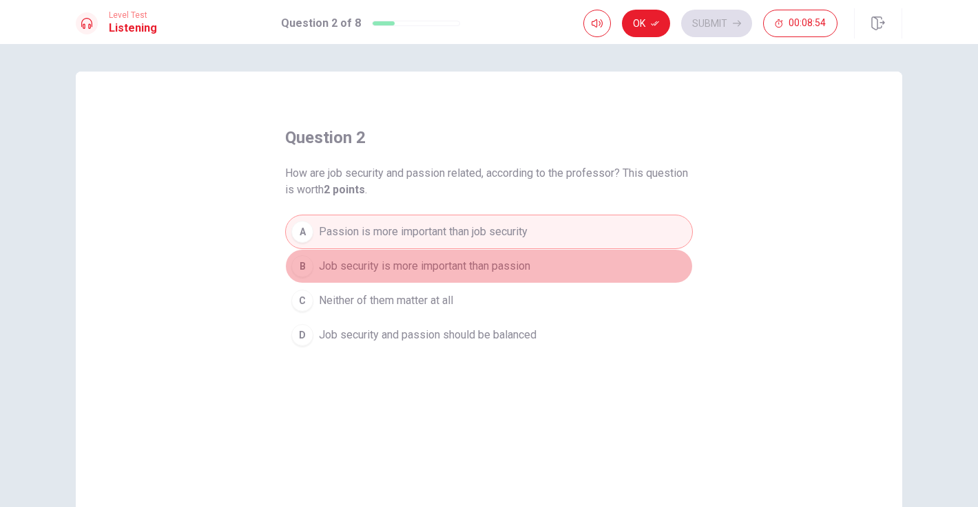
click at [331, 273] on span "Job security is more important than passion" at bounding box center [424, 266] width 211 height 17
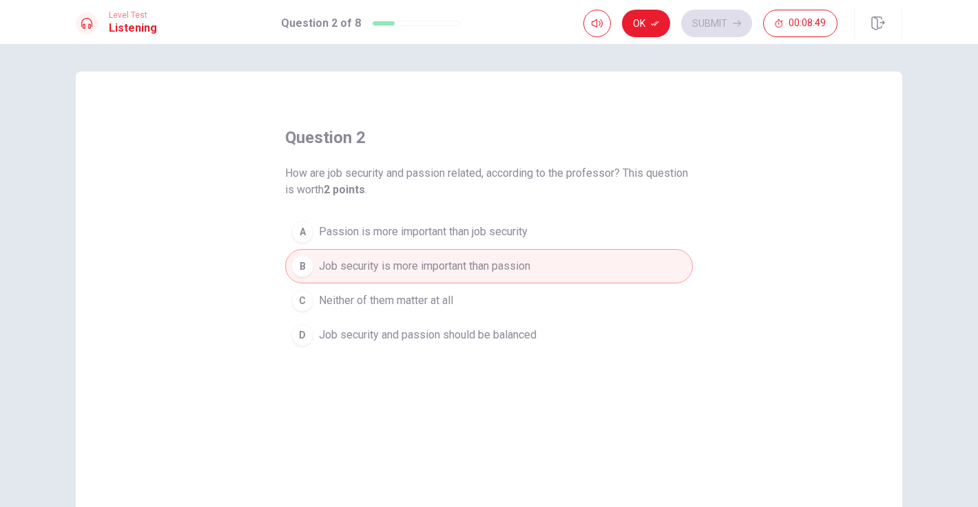
click at [373, 344] on button "D Job security and passion should be balanced" at bounding box center [489, 335] width 408 height 34
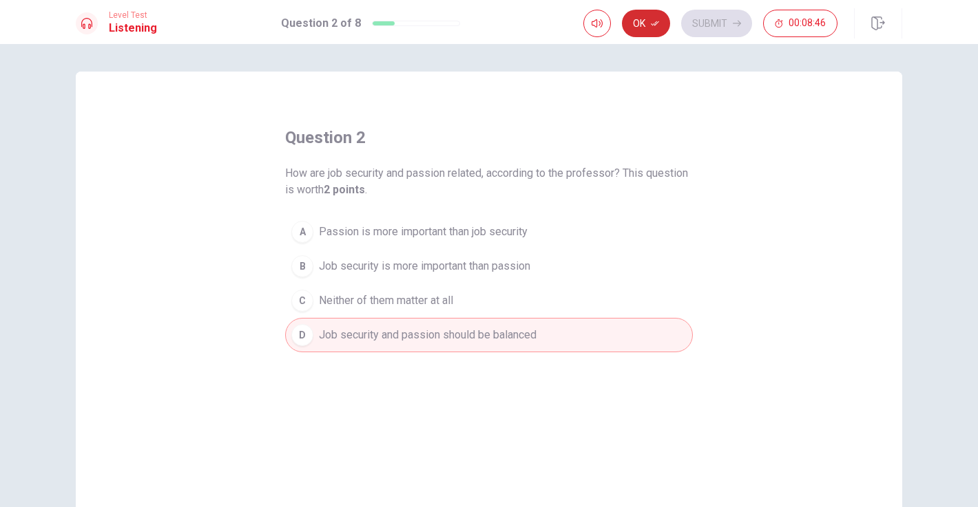
click at [642, 23] on button "Ok" at bounding box center [646, 24] width 48 height 28
click at [756, 28] on div "Ok Submit 00:08:46" at bounding box center [710, 24] width 254 height 28
click at [739, 28] on button "Submit" at bounding box center [716, 24] width 71 height 28
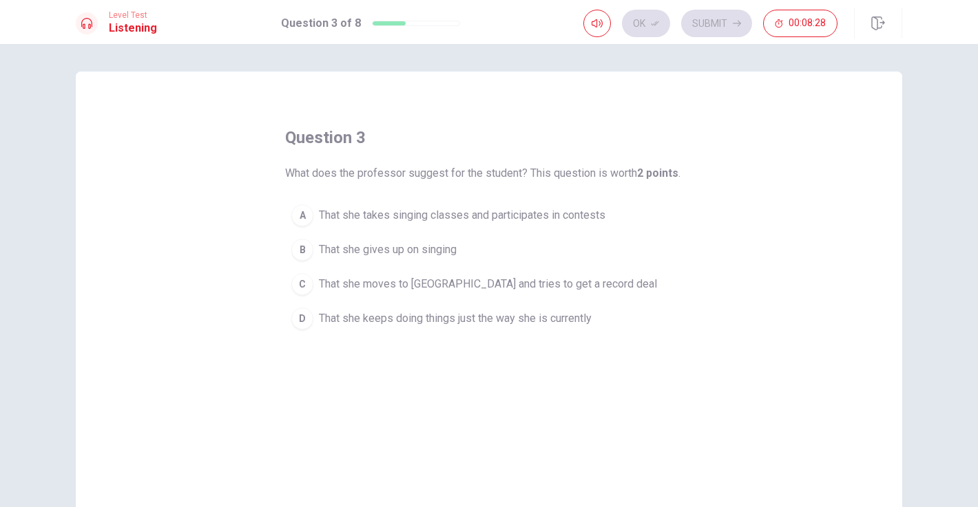
click at [352, 323] on span "That she keeps doing things just the way she is currently" at bounding box center [455, 318] width 273 height 17
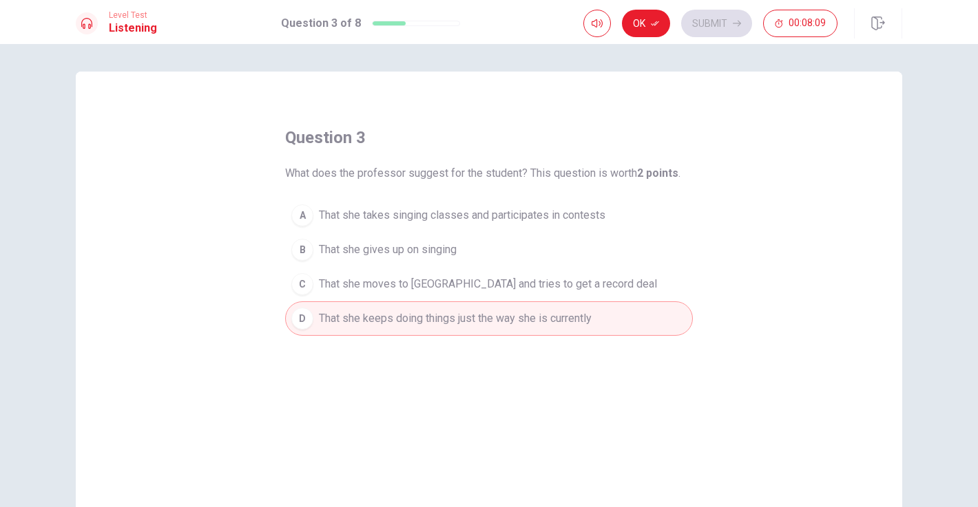
click at [514, 176] on span "What does the professor suggest for the student? This question is worth 2 point…" at bounding box center [482, 173] width 395 height 17
click at [514, 204] on button "A That she takes singing classes and participates in contests" at bounding box center [489, 215] width 408 height 34
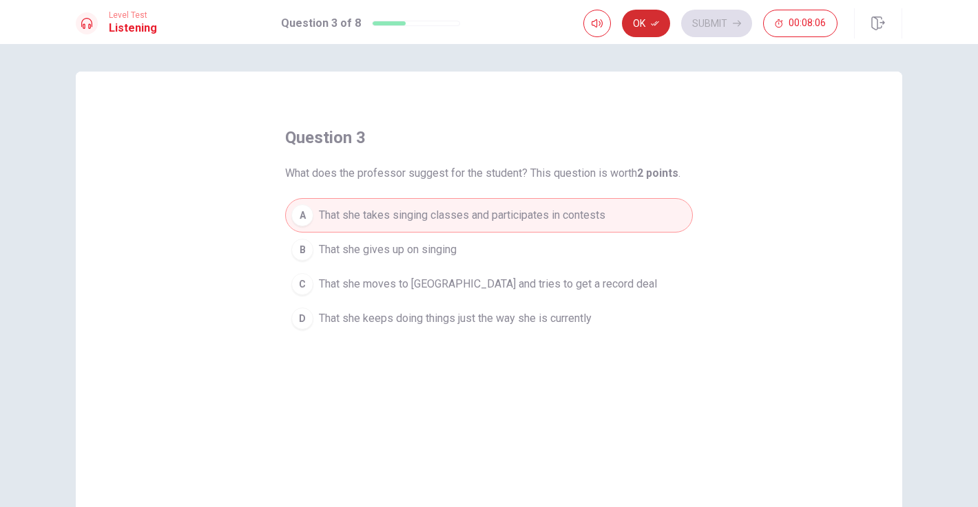
click at [640, 29] on button "Ok" at bounding box center [646, 24] width 48 height 28
click at [706, 28] on button "Submit" at bounding box center [716, 24] width 71 height 28
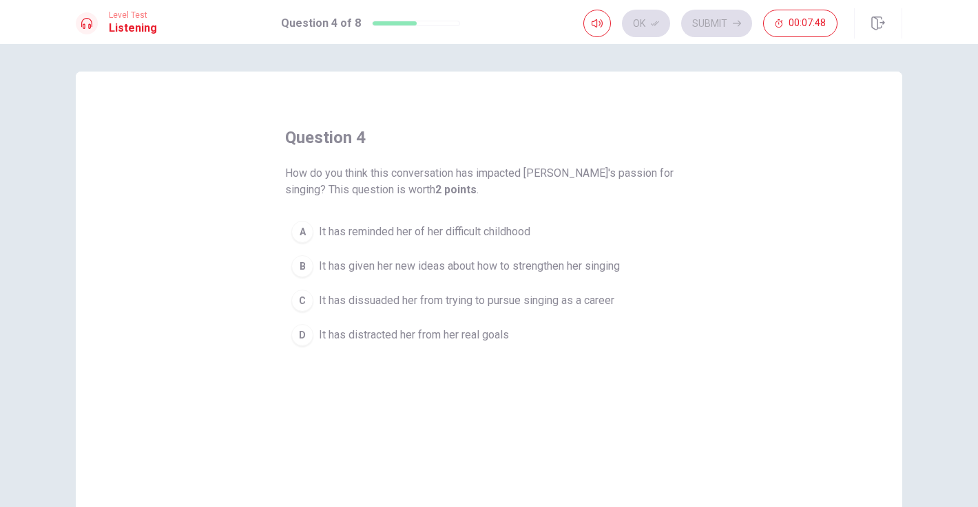
click at [398, 339] on span "It has distracted her from her real goals" at bounding box center [414, 335] width 190 height 17
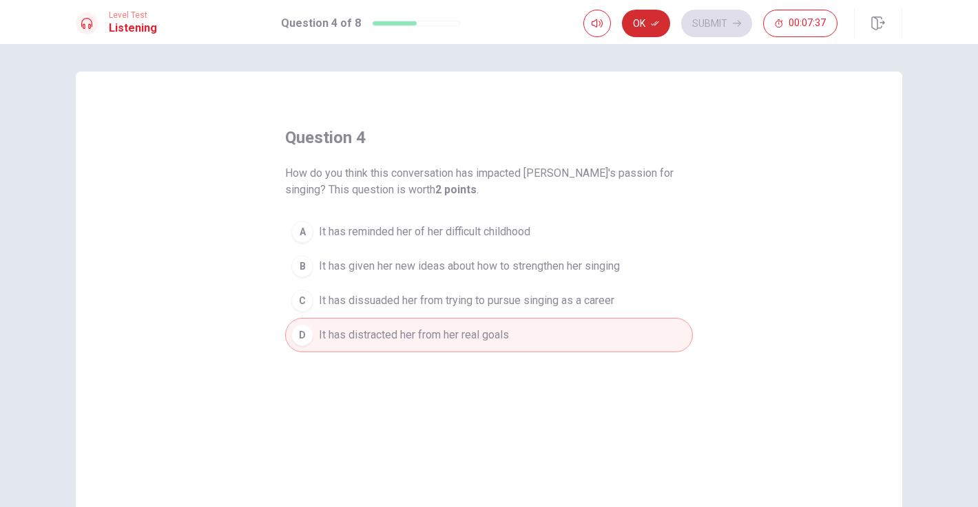
click at [646, 28] on button "Ok" at bounding box center [646, 24] width 48 height 28
click at [696, 28] on button "Submit" at bounding box center [716, 24] width 71 height 28
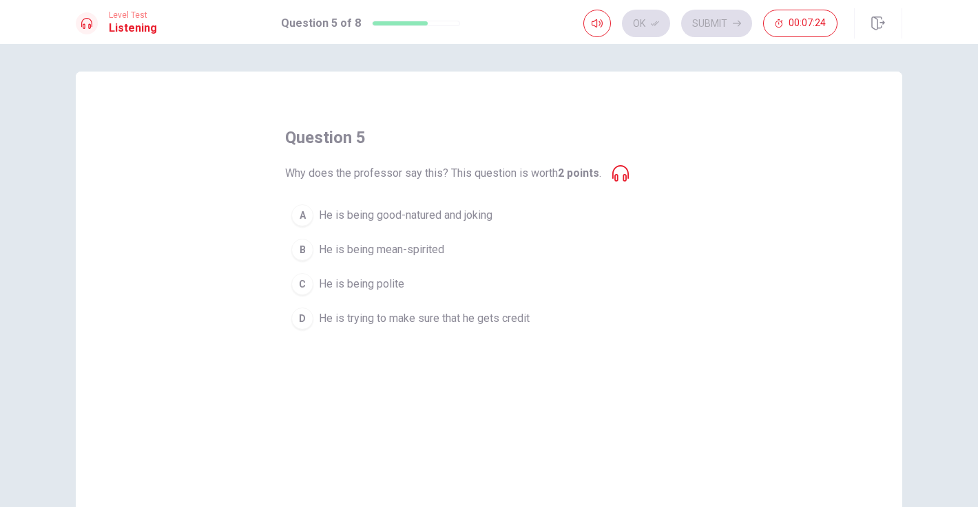
click at [376, 288] on span "He is being polite" at bounding box center [361, 284] width 85 height 17
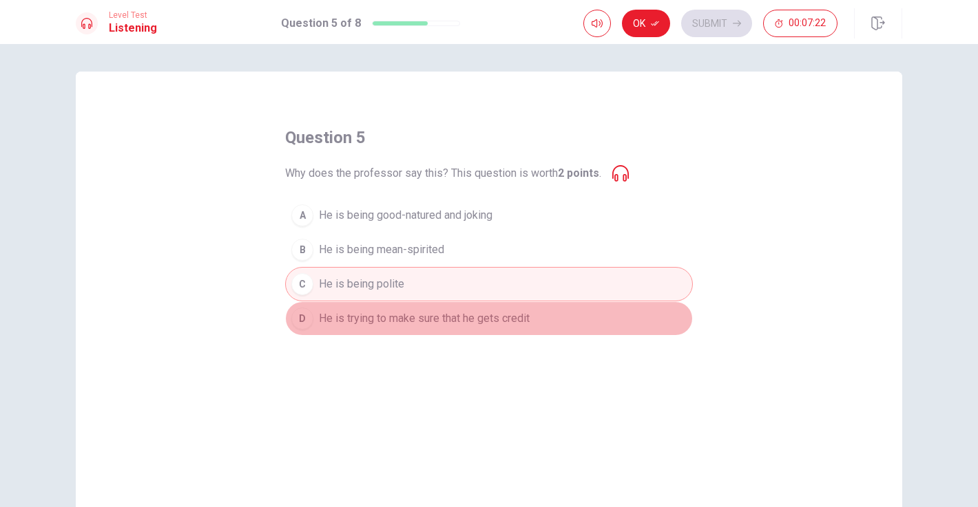
click at [358, 324] on span "He is trying to make sure that he gets credit" at bounding box center [424, 318] width 211 height 17
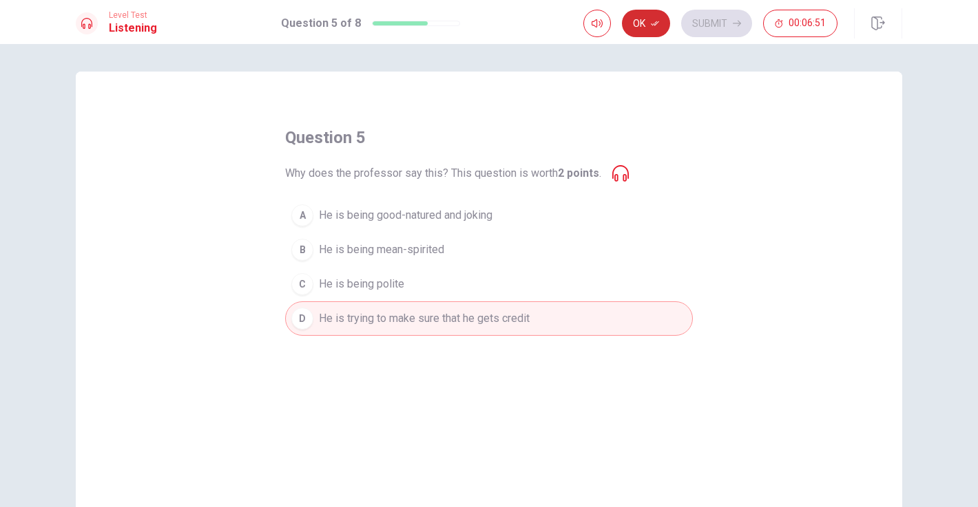
click at [636, 20] on button "Ok" at bounding box center [646, 24] width 48 height 28
click at [731, 23] on button "Submit" at bounding box center [716, 24] width 71 height 28
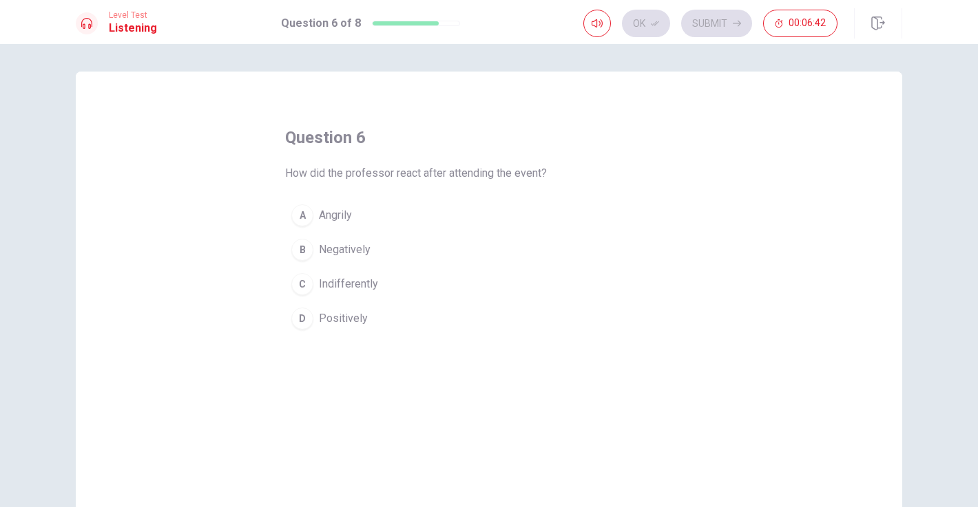
click at [350, 312] on span "Positively" at bounding box center [343, 318] width 49 height 17
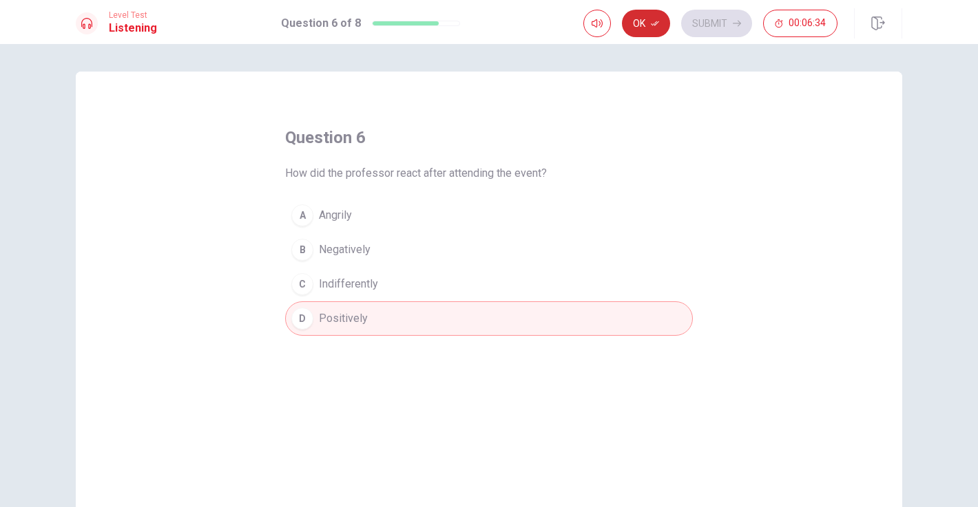
click at [644, 25] on button "Ok" at bounding box center [646, 24] width 48 height 28
click at [695, 18] on button "Submit" at bounding box center [716, 24] width 71 height 28
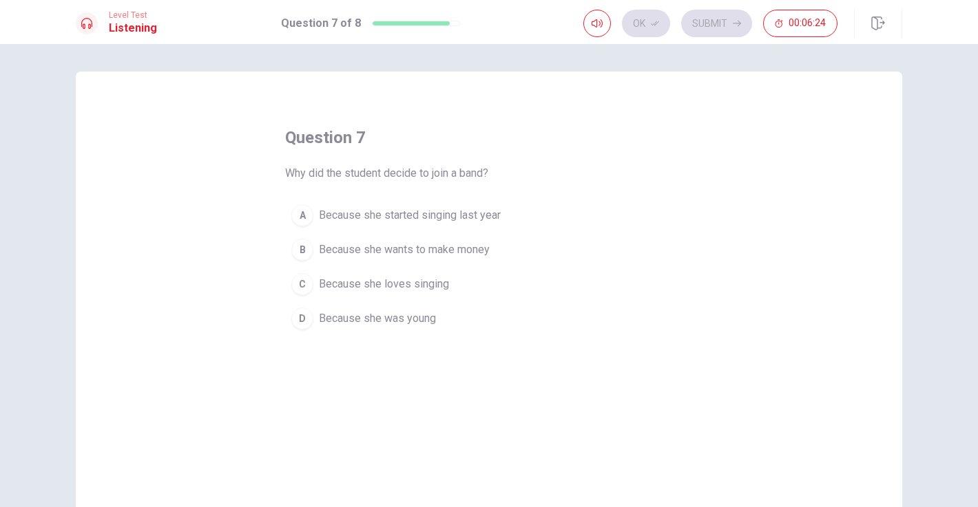
click at [352, 286] on span "Because she loves singing" at bounding box center [384, 284] width 130 height 17
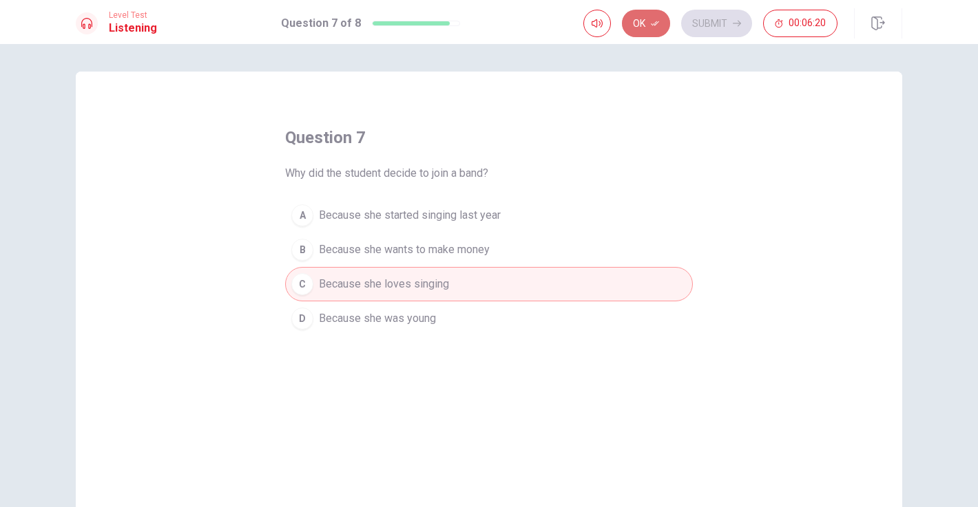
click at [636, 33] on button "Ok" at bounding box center [646, 24] width 48 height 28
click at [711, 27] on button "Submit" at bounding box center [716, 24] width 71 height 28
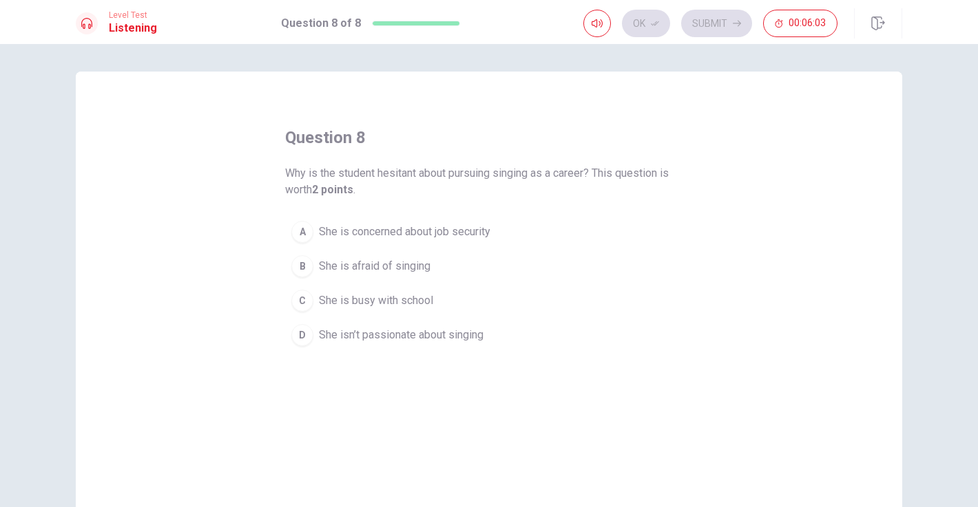
click at [381, 238] on span "She is concerned about job security" at bounding box center [404, 232] width 171 height 17
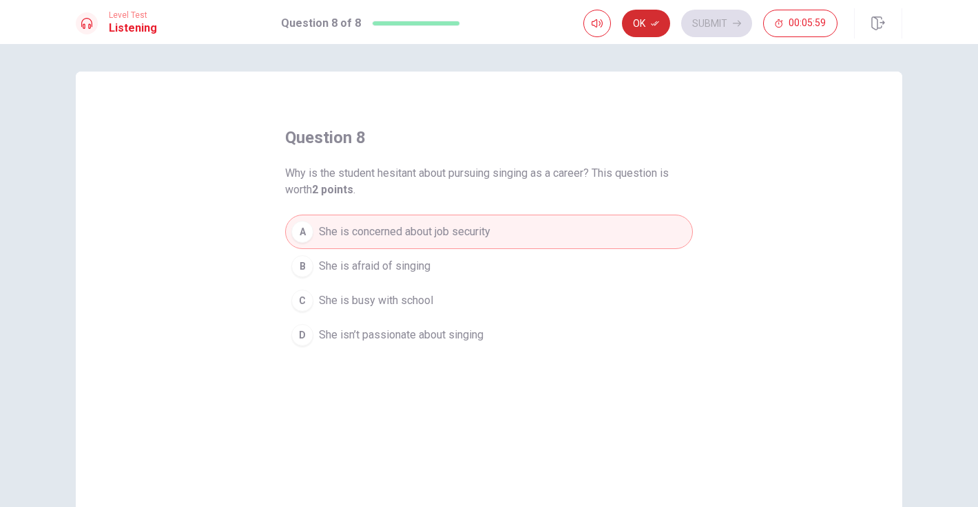
click at [646, 30] on button "Ok" at bounding box center [646, 24] width 48 height 28
click at [713, 29] on button "Submit" at bounding box center [716, 24] width 71 height 28
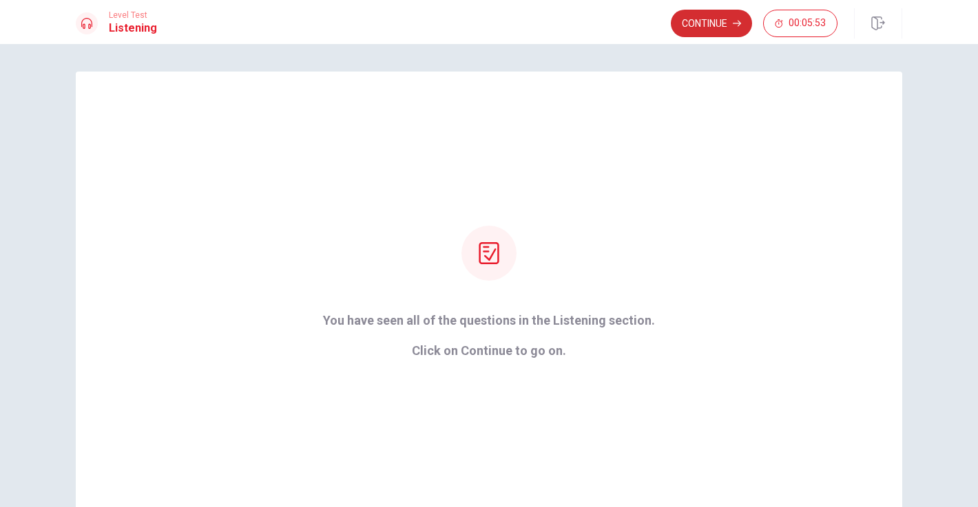
click at [713, 27] on button "Continue" at bounding box center [711, 24] width 81 height 28
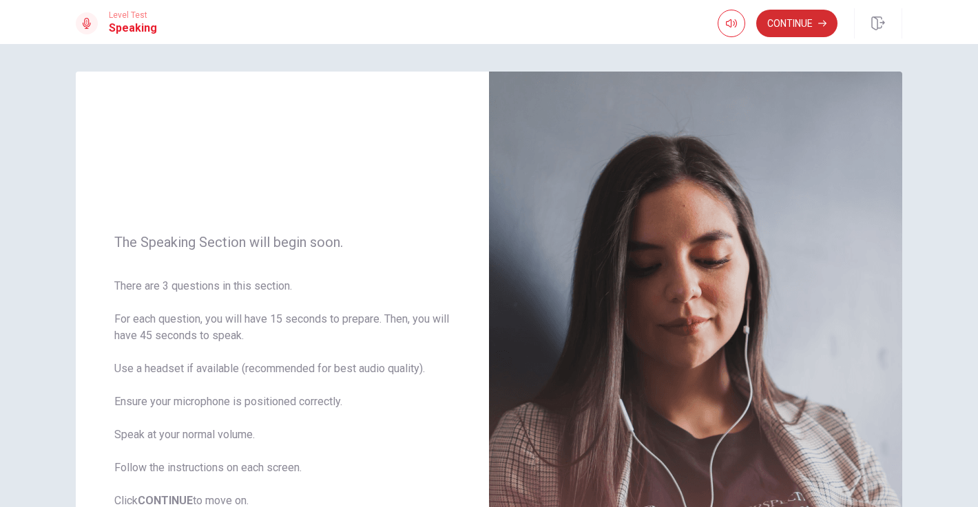
click at [783, 25] on button "Continue" at bounding box center [796, 24] width 81 height 28
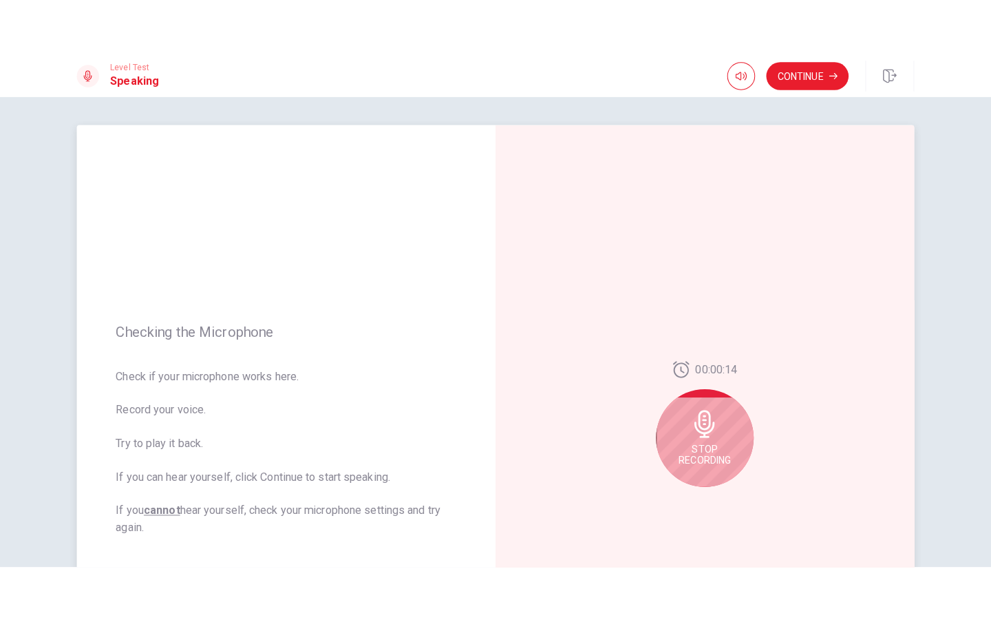
scroll to position [154, 0]
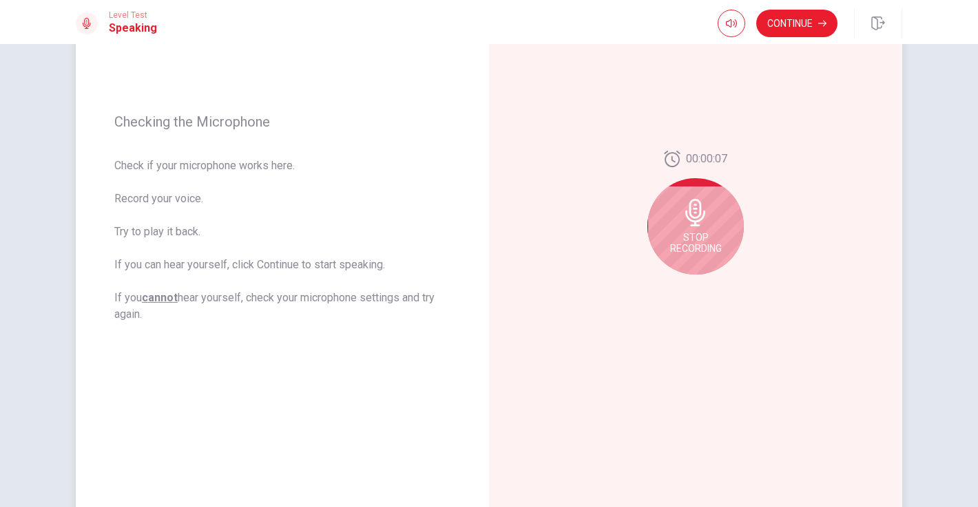
click at [695, 213] on icon at bounding box center [695, 213] width 20 height 28
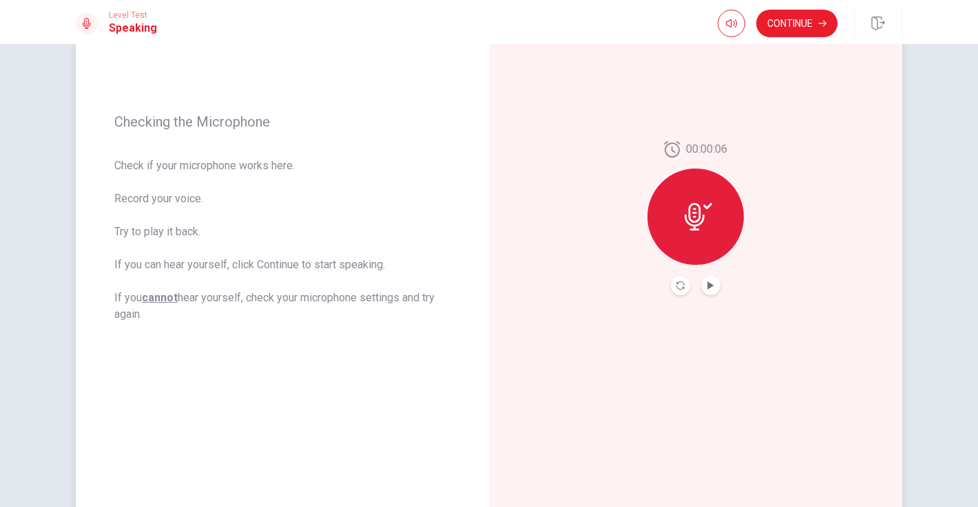
click at [694, 239] on div at bounding box center [695, 217] width 96 height 96
click at [699, 212] on icon at bounding box center [694, 217] width 20 height 28
click at [705, 284] on button "Play Audio" at bounding box center [710, 285] width 19 height 19
click at [681, 284] on icon "Record Again" at bounding box center [680, 286] width 8 height 8
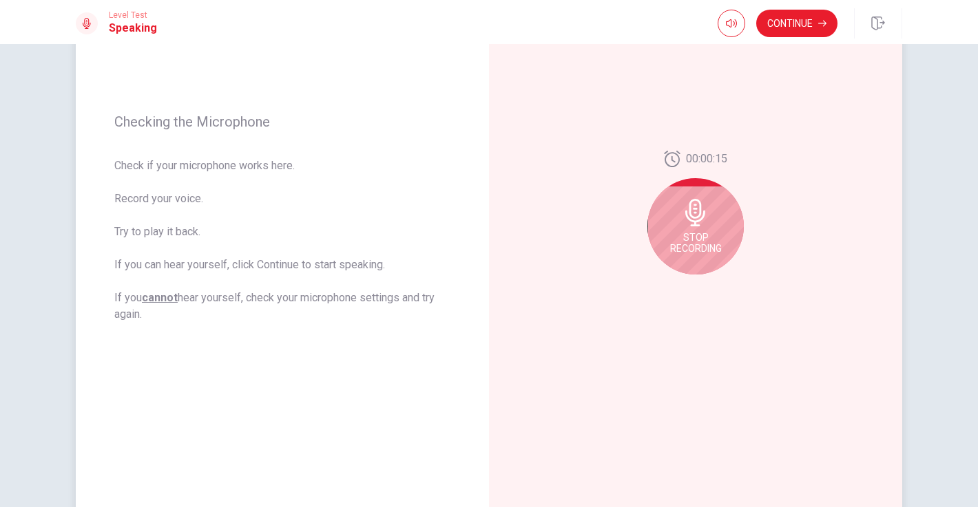
click at [699, 227] on div "Stop Recording" at bounding box center [695, 226] width 96 height 96
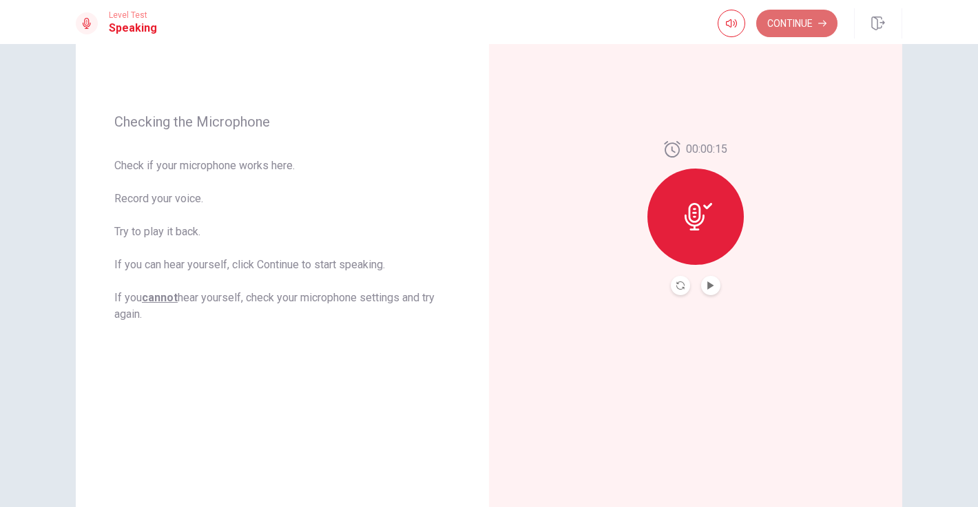
click at [783, 18] on button "Continue" at bounding box center [796, 24] width 81 height 28
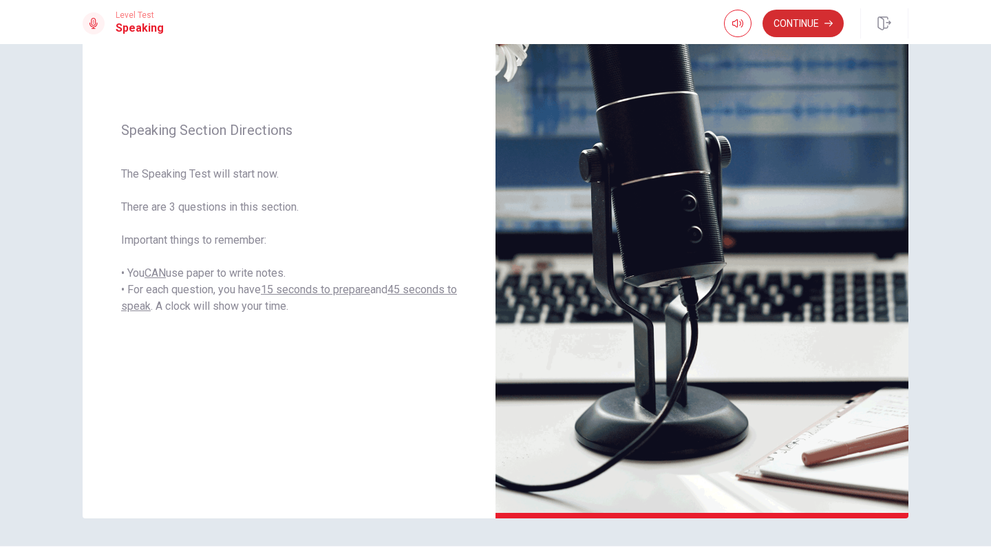
click at [801, 33] on button "Continue" at bounding box center [803, 24] width 81 height 28
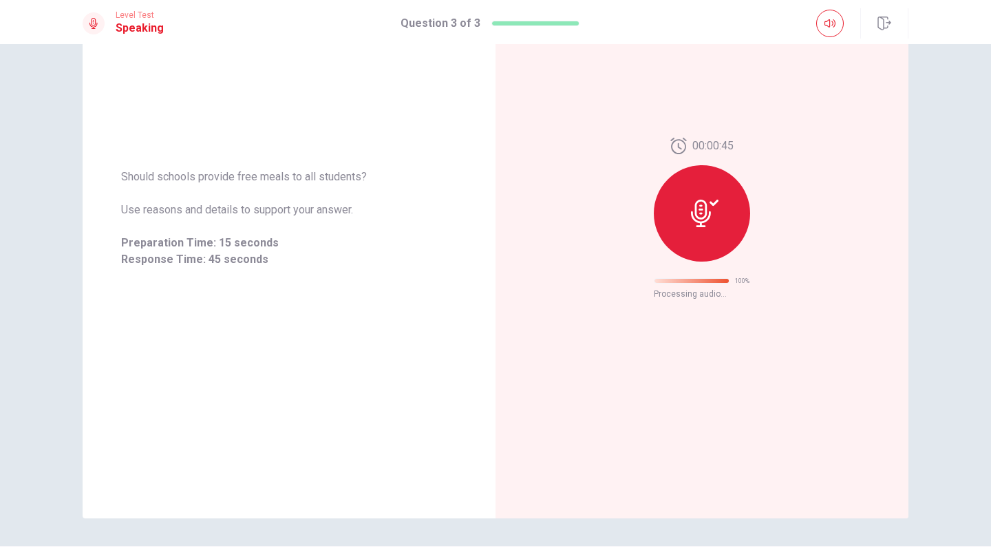
scroll to position [0, 0]
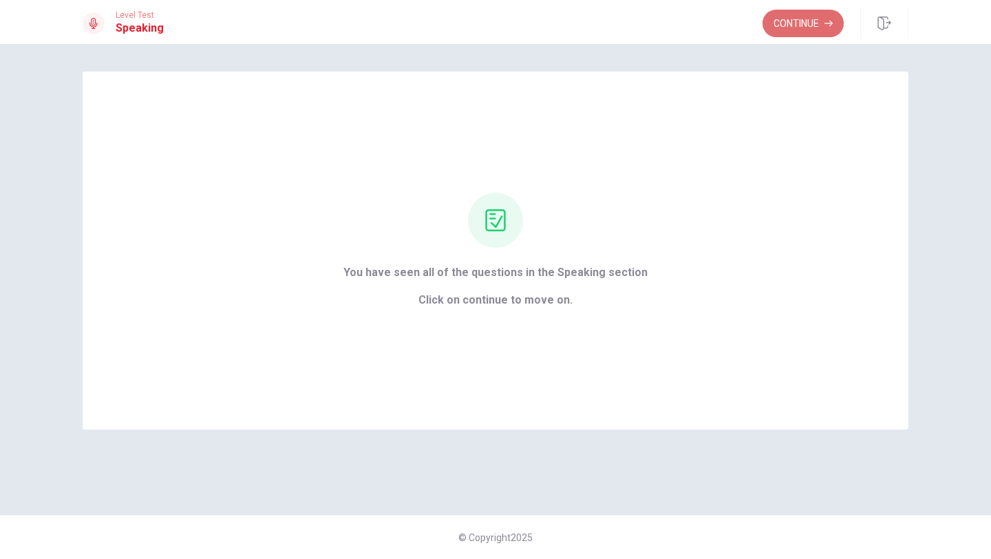
click at [800, 32] on button "Continue" at bounding box center [803, 24] width 81 height 28
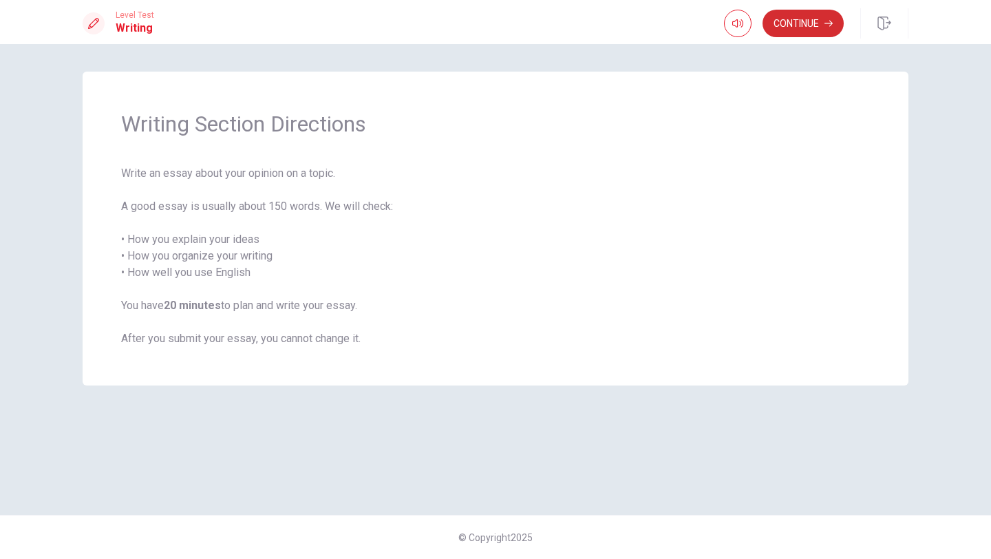
click at [800, 32] on button "Continue" at bounding box center [803, 24] width 81 height 28
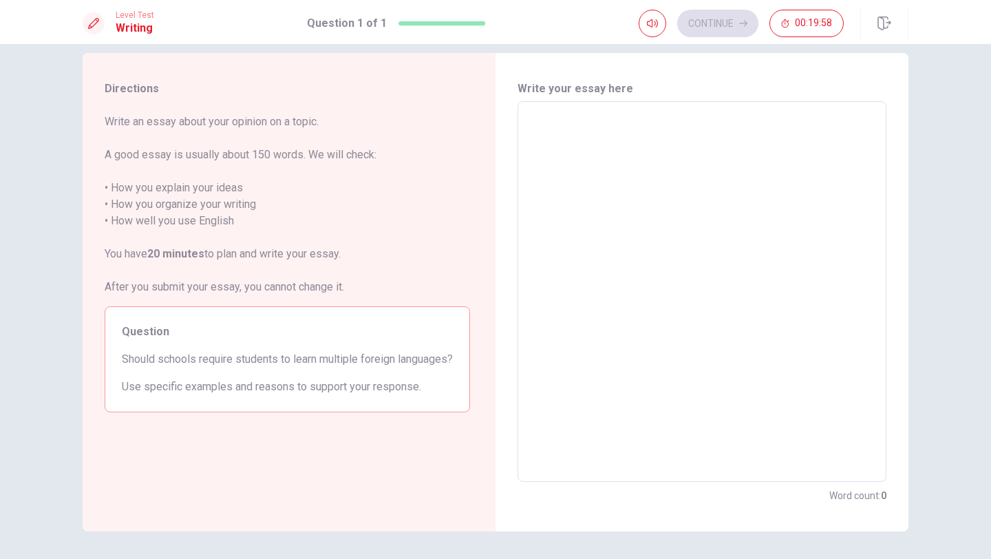
scroll to position [17, 0]
click at [738, 166] on textarea at bounding box center [702, 293] width 350 height 358
type textarea "I"
type textarea "x"
type textarea "In"
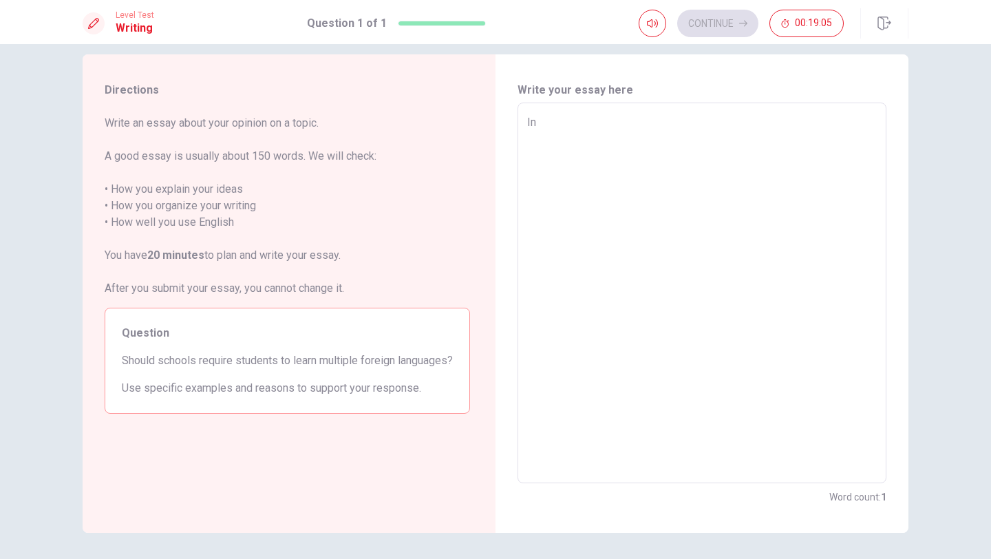
type textarea "x"
type textarea "In"
type textarea "x"
type textarea "In m"
type textarea "x"
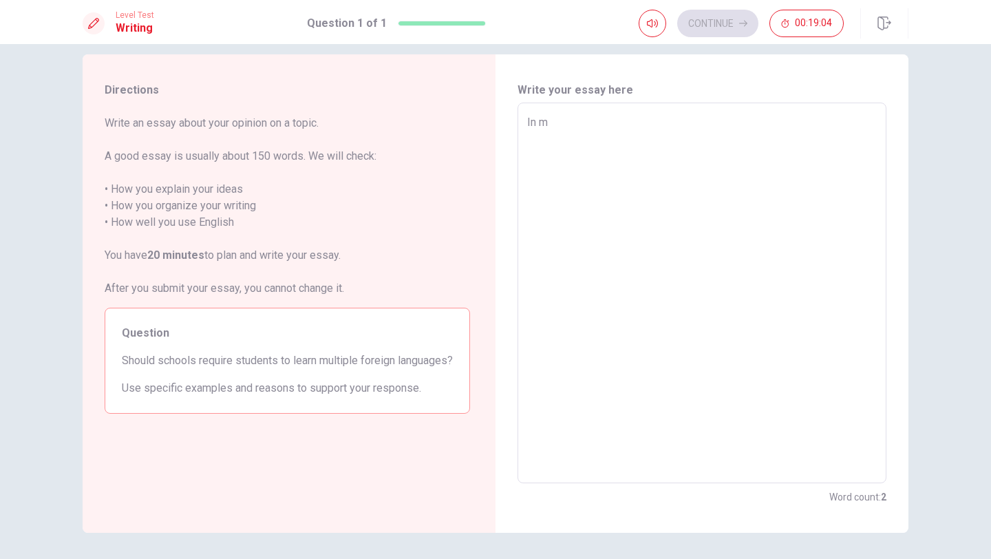
type textarea "In my"
type textarea "x"
type textarea "In my"
type textarea "x"
type textarea "In my o"
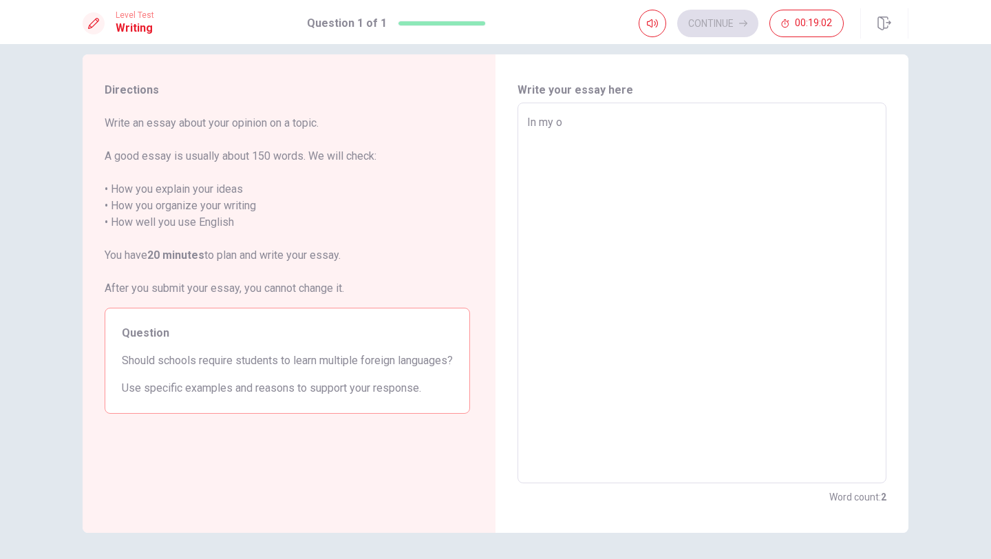
type textarea "x"
type textarea "In my op"
type textarea "x"
type textarea "In my opi"
type textarea "x"
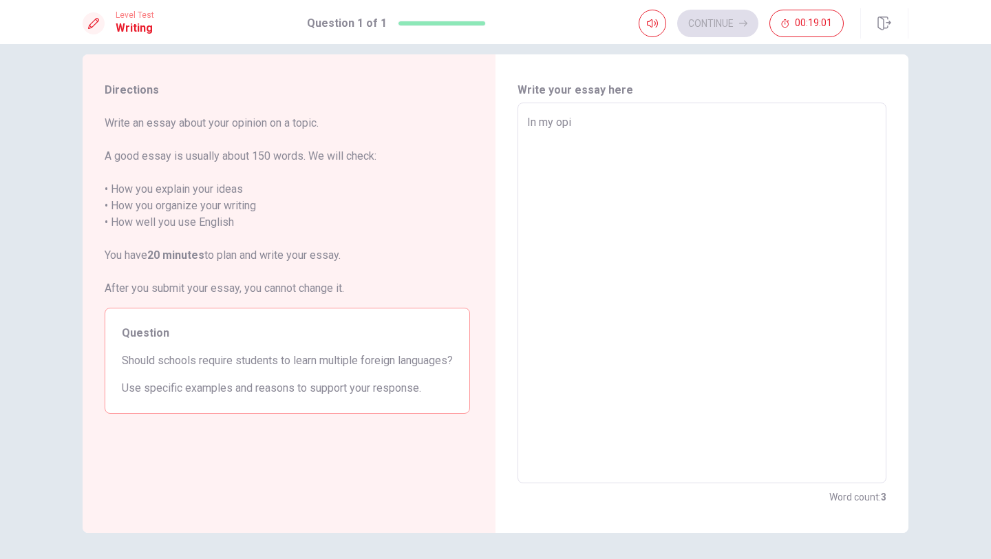
type textarea "In my opin"
type textarea "x"
type textarea "In my opini"
type textarea "x"
type textarea "In my opinio"
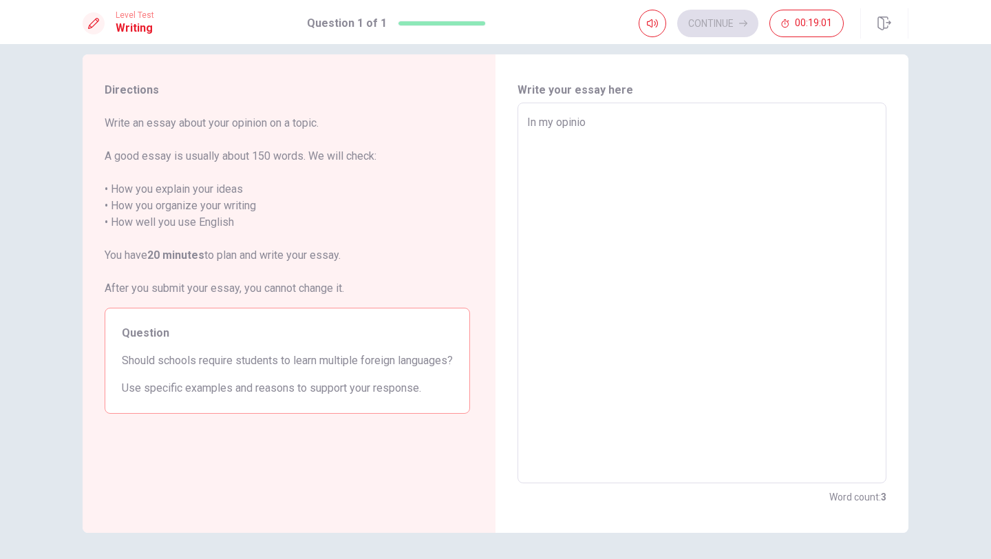
type textarea "x"
type textarea "In my opinion"
type textarea "x"
type textarea "In my opinion"
type textarea "x"
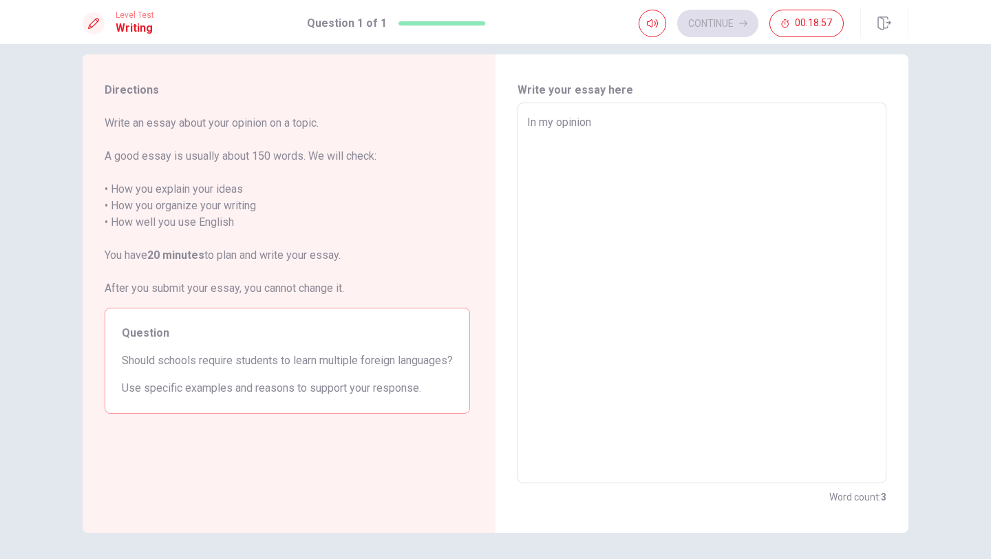
type textarea "In my opinion"
type textarea "x"
type textarea "In my opinion,"
type textarea "x"
type textarea "In my opinion,"
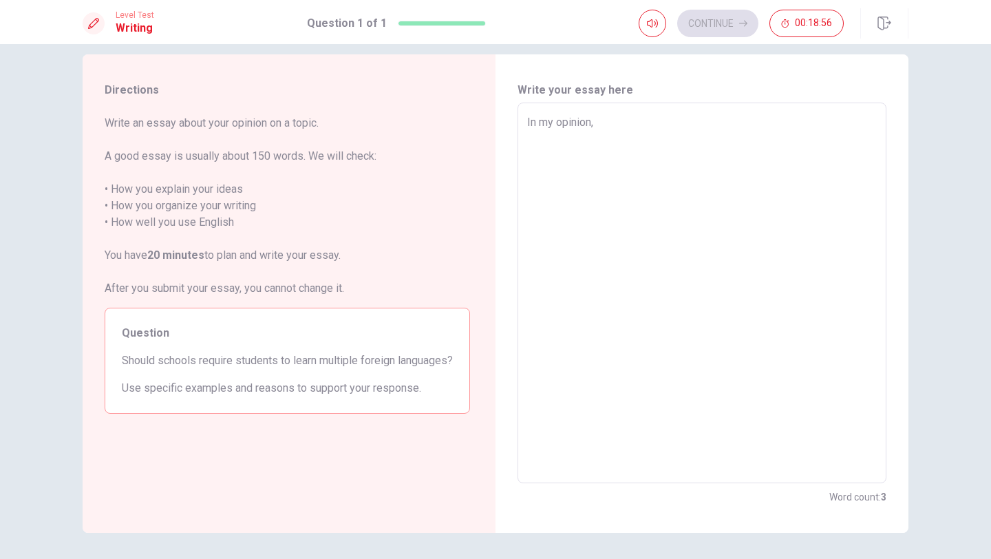
type textarea "x"
type textarea "In my opinion, s"
type textarea "x"
type textarea "In my opinion,"
type textarea "x"
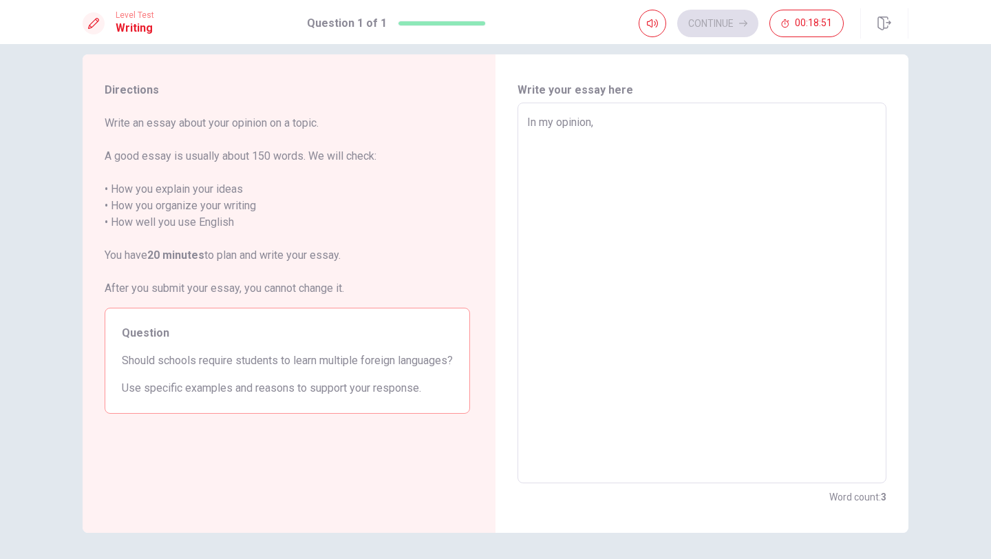
type textarea "In my opinion, Z"
type textarea "x"
type textarea "In my opinion,"
type textarea "x"
type textarea "In my opinion, S"
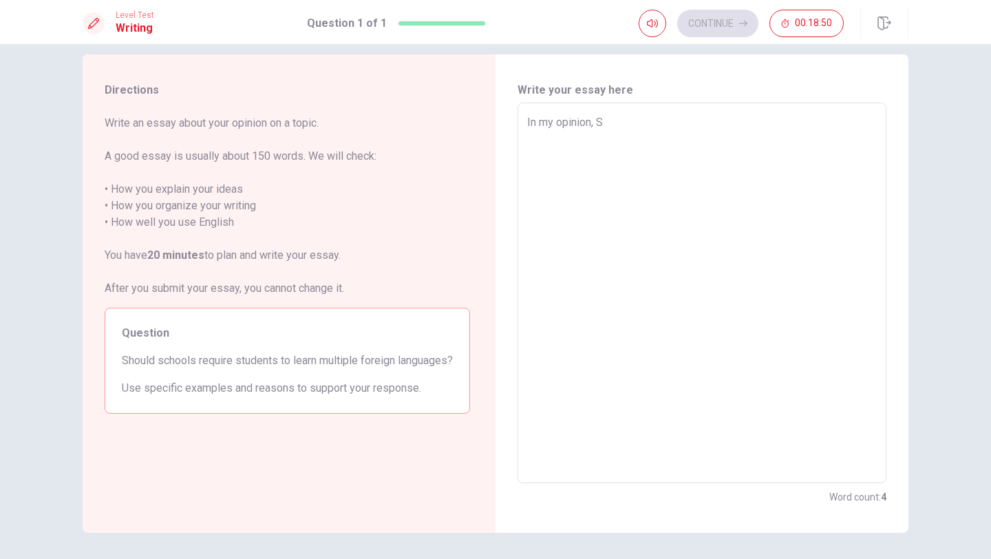
type textarea "x"
type textarea "In my opinion, Sc"
type textarea "x"
type textarea "In my opinion, Sch"
type textarea "x"
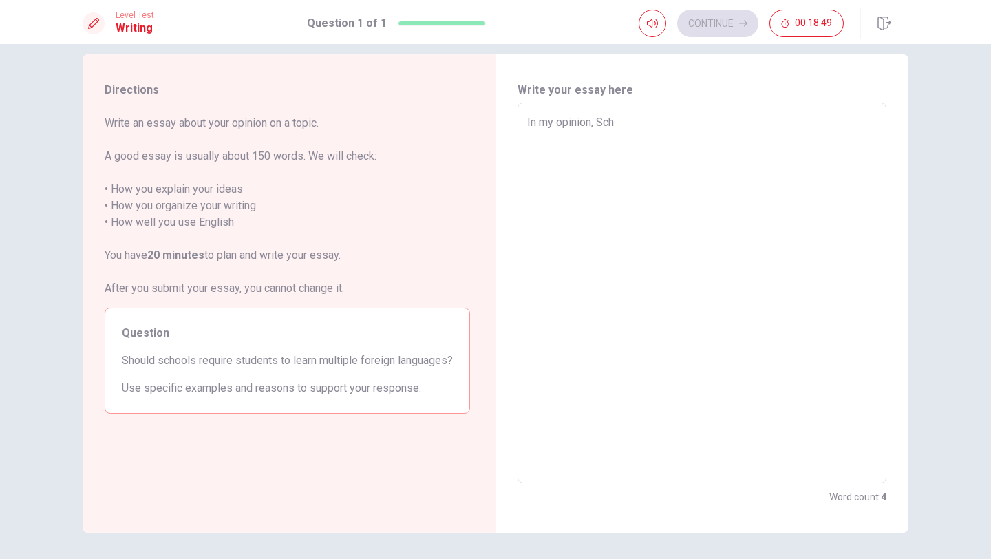
type textarea "In my opinion, Scho"
type textarea "x"
type textarea "In my opinion, Schoo"
type textarea "x"
type textarea "In my opinion, School"
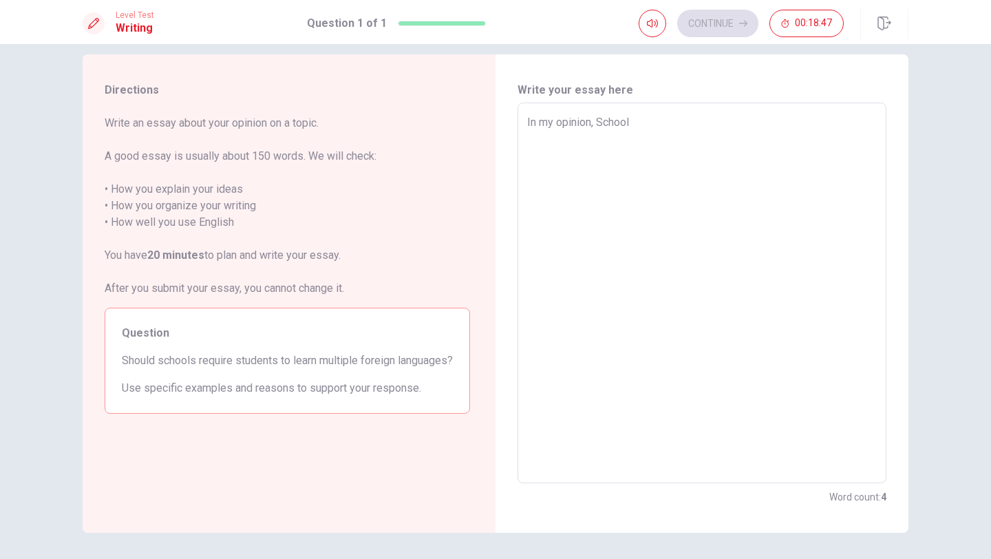
type textarea "x"
type textarea "In my opinion, School"
type textarea "x"
type textarea "In my opinion, School s"
type textarea "x"
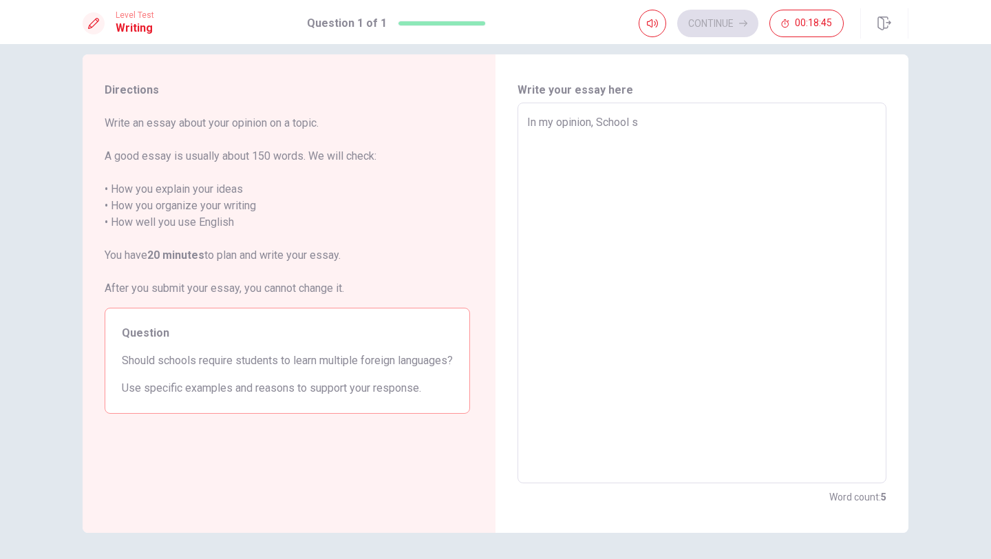
type textarea "In my opinion, School sh"
type textarea "x"
type textarea "In my opinion, School sho"
type textarea "x"
type textarea "In my opinion, School shou"
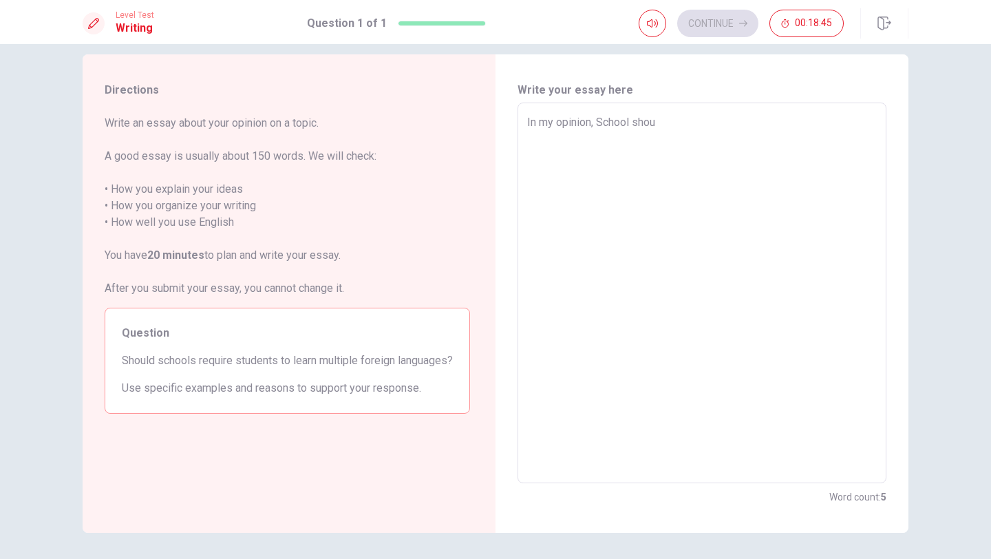
type textarea "x"
type textarea "In my opinion, School shoul"
type textarea "x"
type textarea "In my opinion, School should"
type textarea "x"
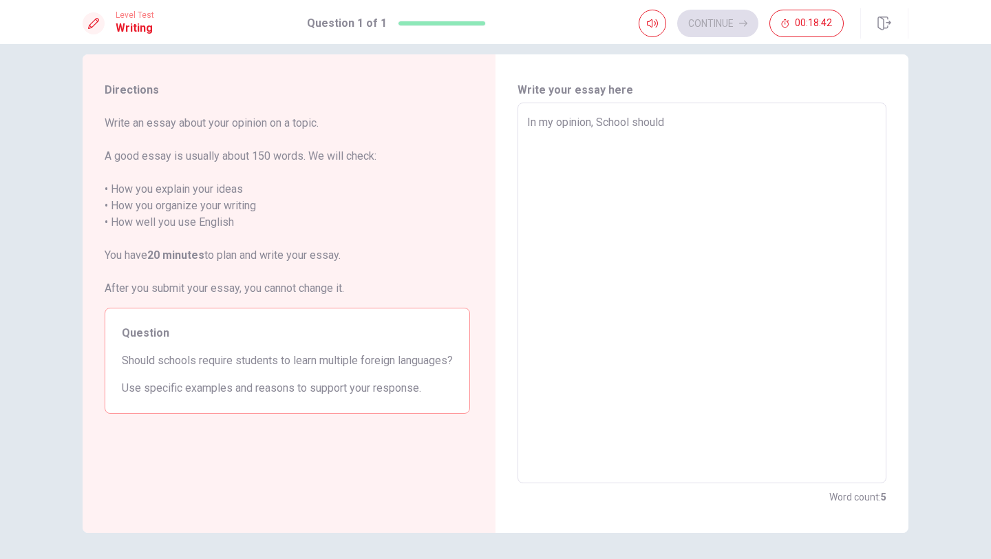
type textarea "In my opinion, School should"
type textarea "x"
type textarea "In my opinion, School should r"
type textarea "x"
type textarea "In my opinion, School should re"
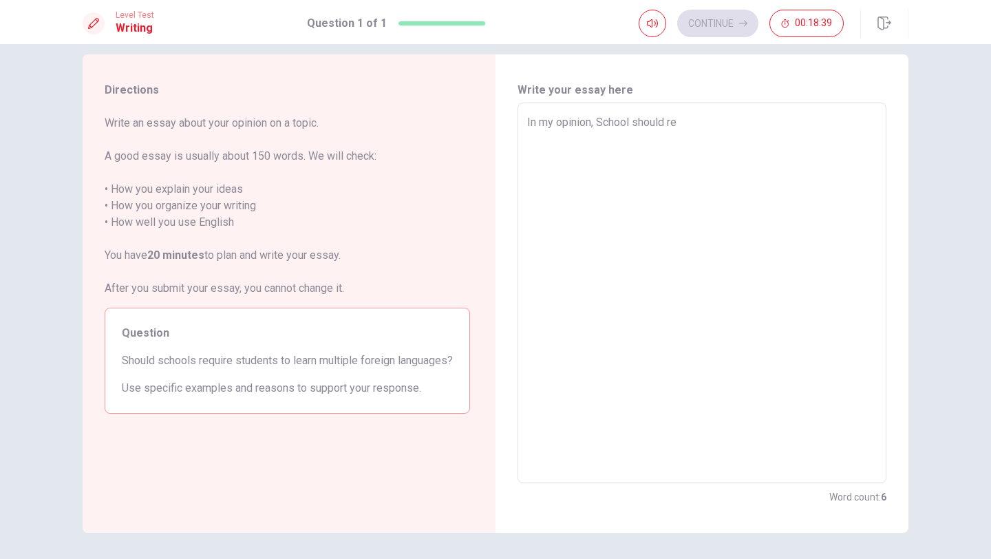
type textarea "x"
type textarea "In my opinion, School should req"
type textarea "x"
type textarea "In my opinion, School should requ"
type textarea "x"
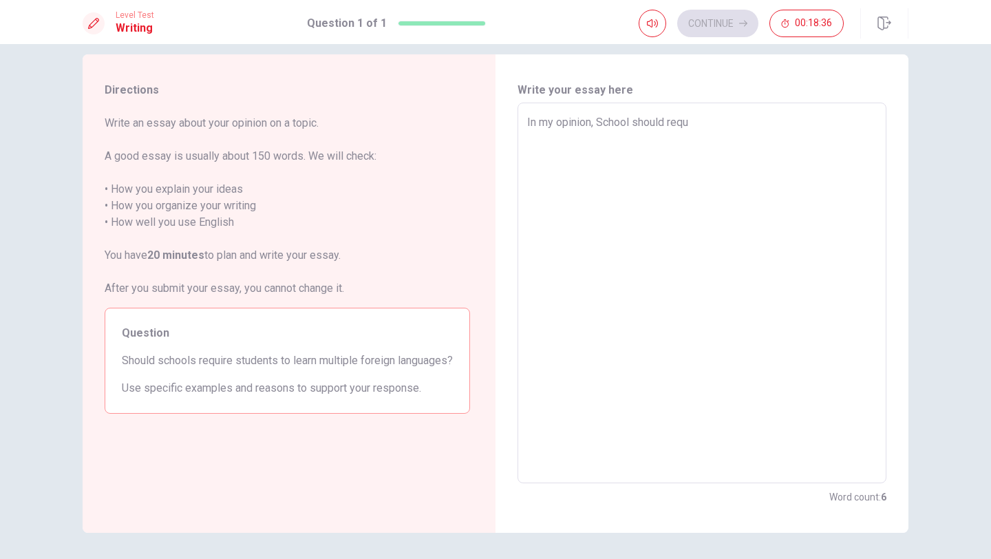
type textarea "In my opinion, School should requr"
type textarea "x"
type textarea "In my opinion, School should requri"
type textarea "x"
type textarea "In my opinion, School should requrir"
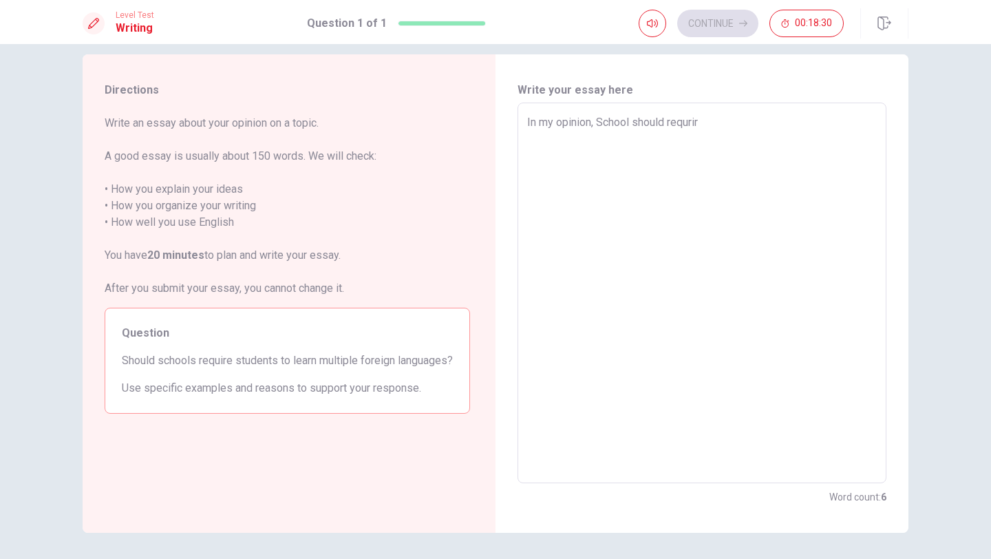
type textarea "x"
type textarea "In my opinion, School should requrire"
type textarea "x"
type textarea "In my opinion, School should requrire"
type textarea "x"
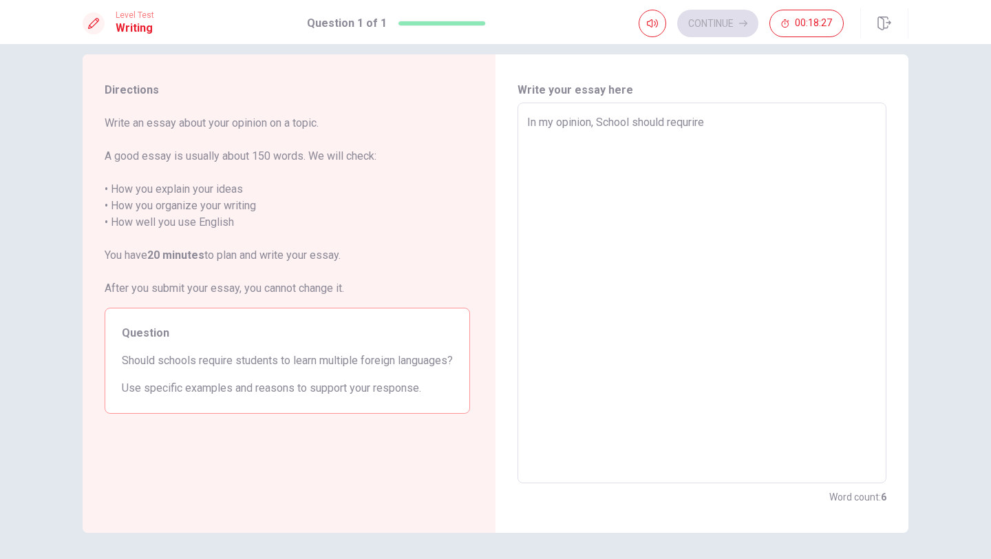
type textarea "In my opinion, School should requrire a"
type textarea "x"
type textarea "In my opinion, School should requrire"
type textarea "x"
type textarea "In my opinion, School should requrire s"
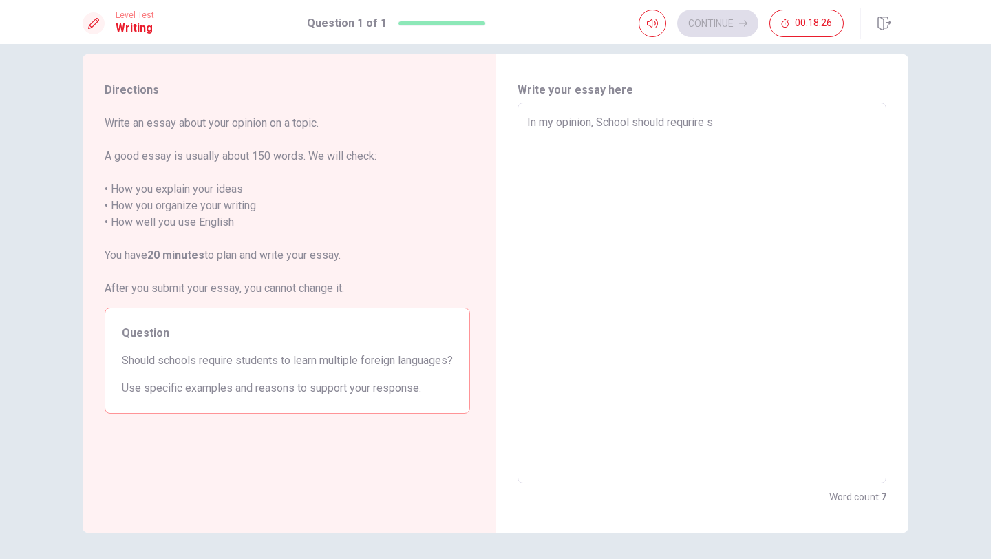
type textarea "x"
type textarea "In my opinion, School should requrire st"
type textarea "x"
type textarea "In my opinion, School should requrire stu"
type textarea "x"
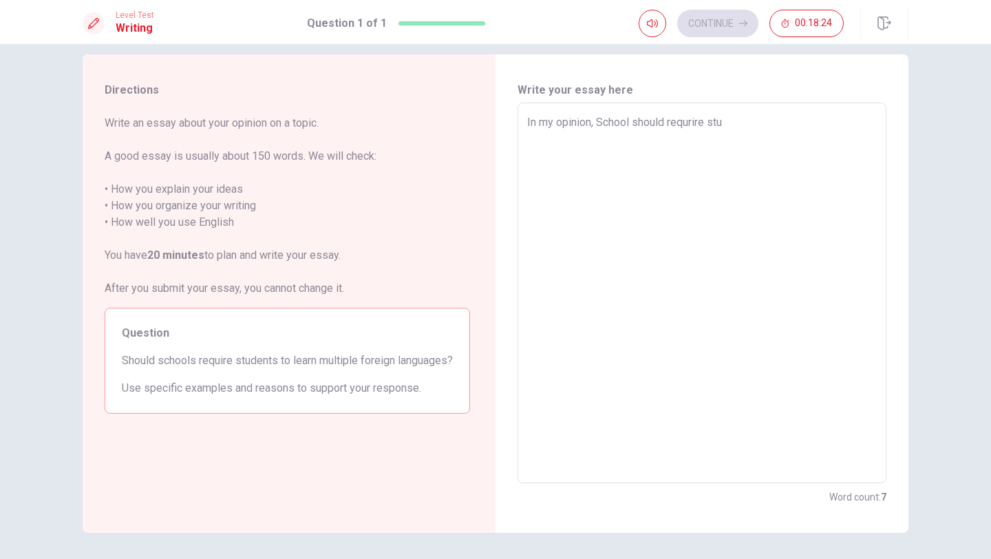
type textarea "In my opinion, School should requrire stud"
type textarea "x"
type textarea "In my opinion, School should requrire stude"
type textarea "x"
type textarea "In my opinion, School should requrire studen"
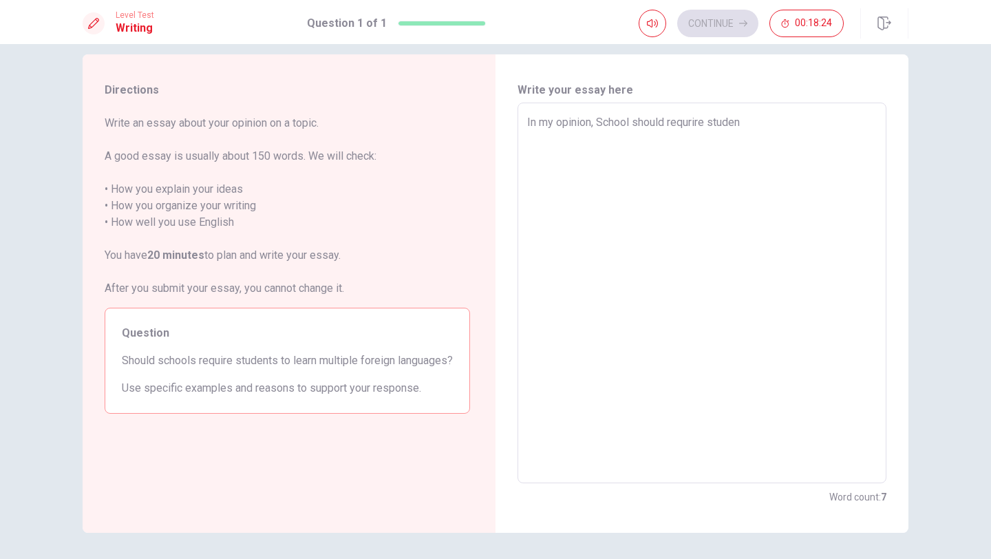
type textarea "x"
type textarea "In my opinion, School should requrire student"
type textarea "x"
type textarea "In my opinion, School should requrire students"
type textarea "x"
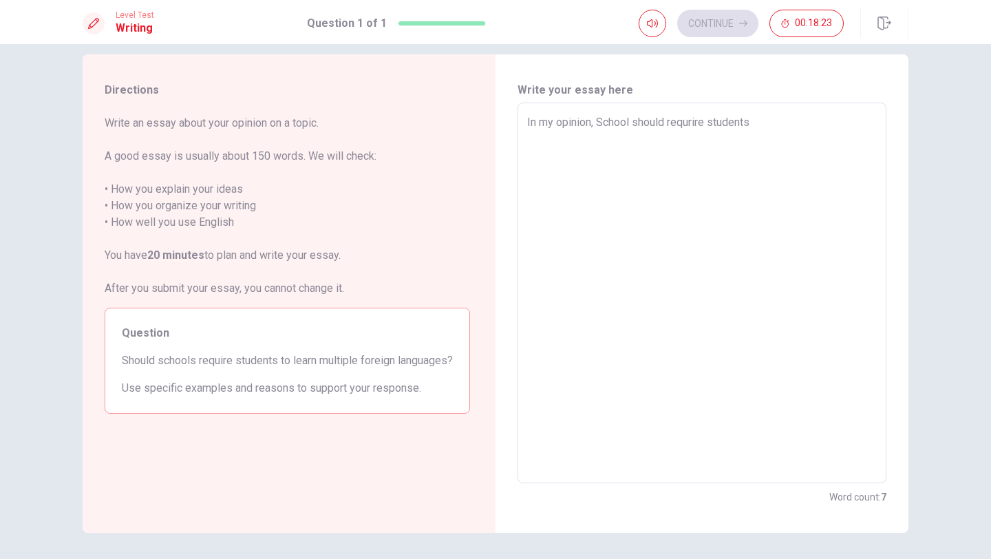
type textarea "In my opinion, School should requrire students"
type textarea "x"
type textarea "In my opinion, School should requrire students y"
type textarea "x"
type textarea "In my opinion, School should requrire students yo"
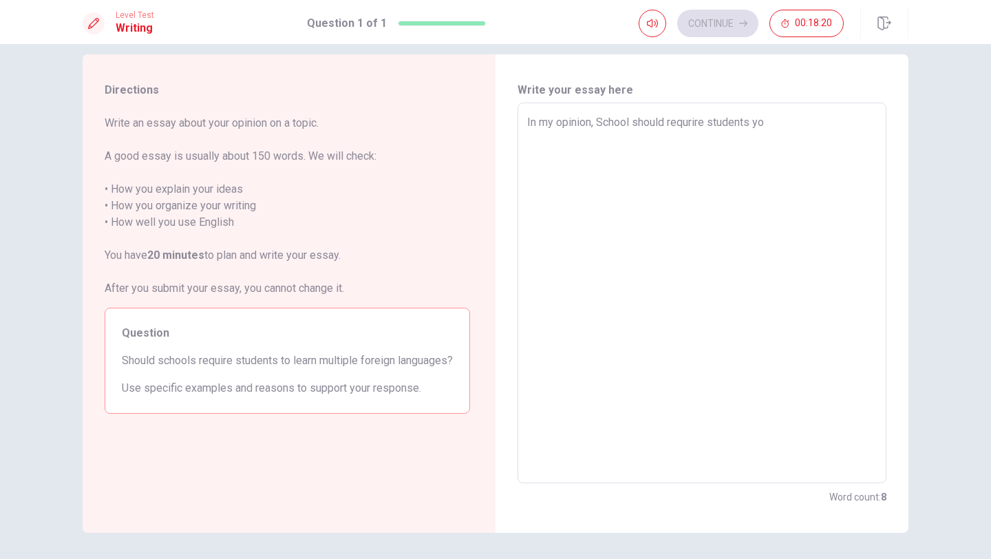
type textarea "x"
type textarea "In my opinion, School should requrire students yo"
type textarea "x"
type textarea "In my opinion, School should requrire students yo l"
type textarea "x"
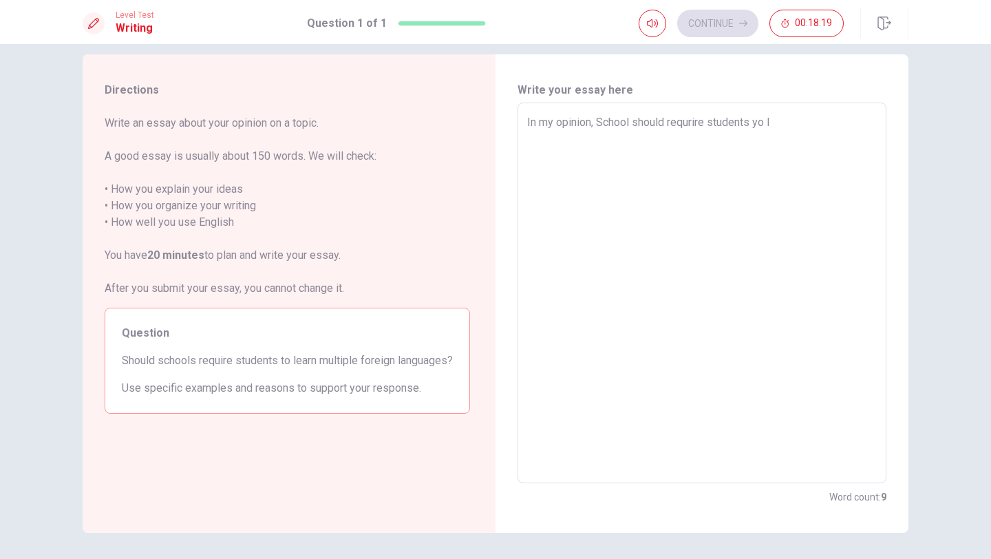
type textarea "In my opinion, School should requrire students yo le"
type textarea "x"
type textarea "In my opinion, School should requrire students yo lea"
type textarea "x"
type textarea "In my opinion, School should requrire students yo [PERSON_NAME]"
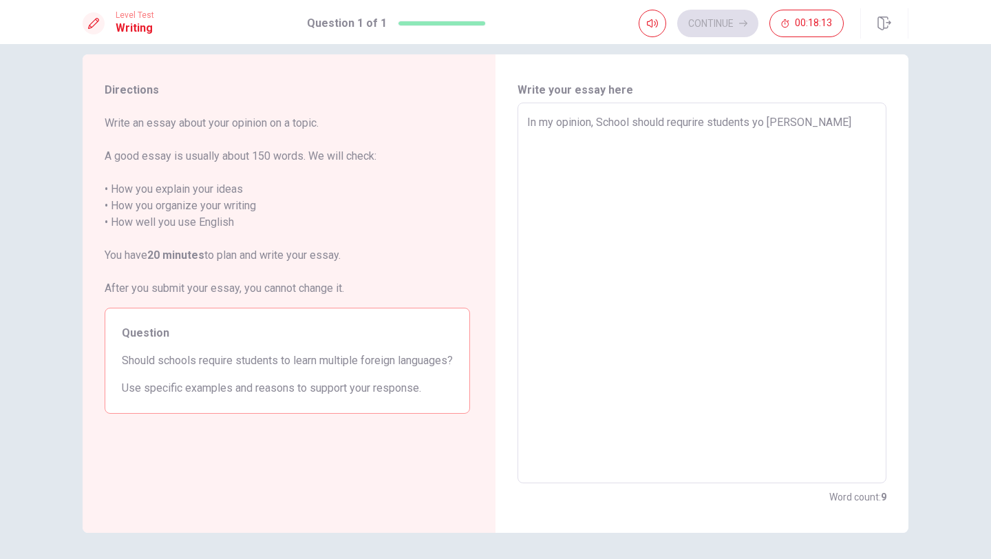
type textarea "x"
type textarea "In my opinion, School should requrire students yo learn"
type textarea "x"
type textarea "In my opinion, School should requrire students yo learn"
type textarea "x"
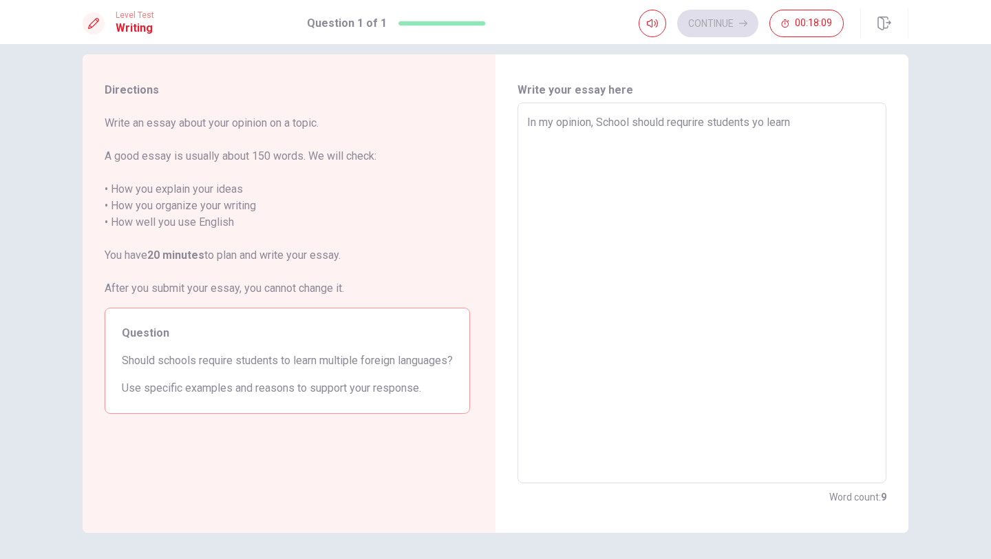
type textarea "In my opinion, School should requrire students yo learn m"
type textarea "x"
type textarea "In my opinion, School should requrire students yo learn mi"
type textarea "x"
type textarea "In my opinion, School should requrire students yo learn miu"
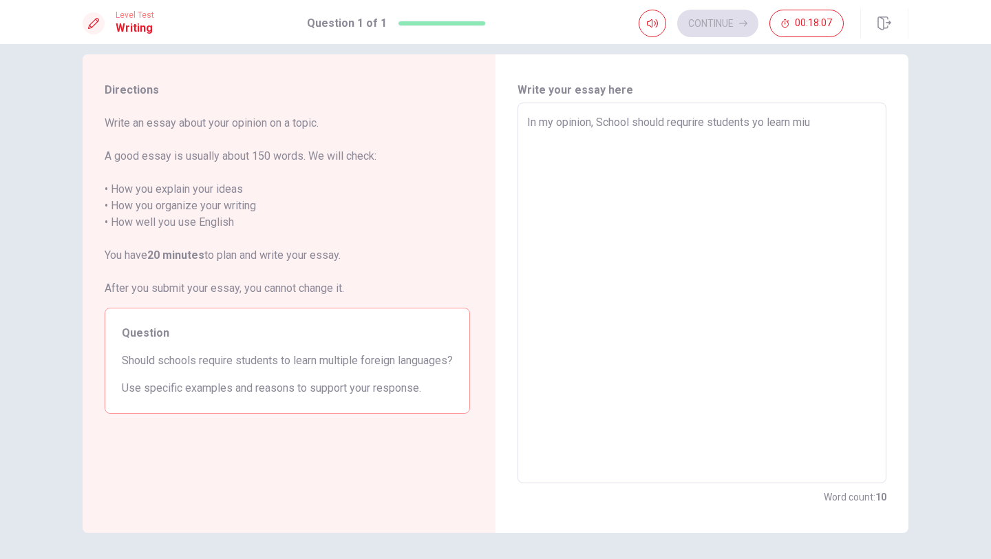
type textarea "x"
type textarea "In my opinion, School should requrire students yo learn miui"
type textarea "x"
type textarea "In my opinion, School should requrire students yo learn miu"
type textarea "x"
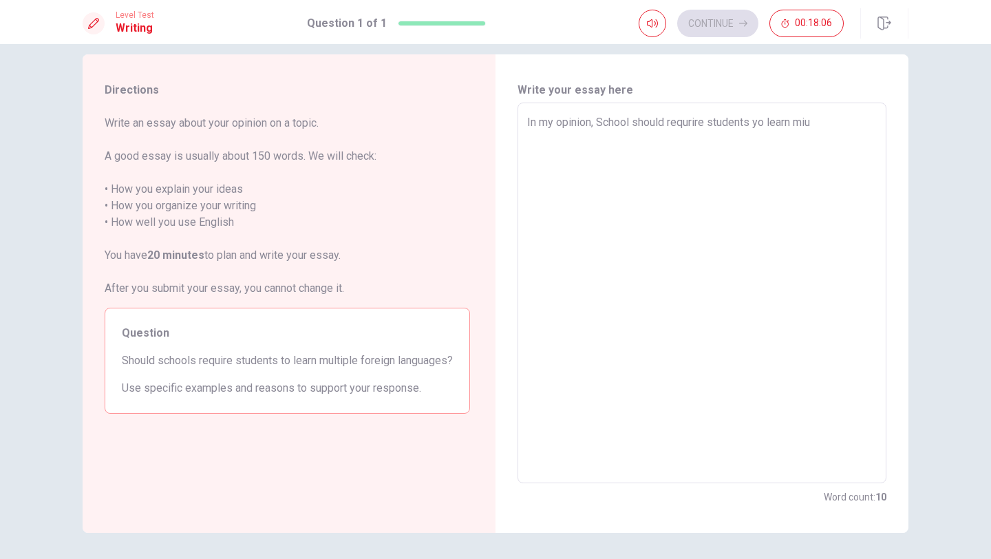
type textarea "In my opinion, School should requrire students yo learn mi"
type textarea "x"
type textarea "In my opinion, School should requrire students yo learn m"
type textarea "x"
type textarea "In my opinion, School should requrire students yo learn mu"
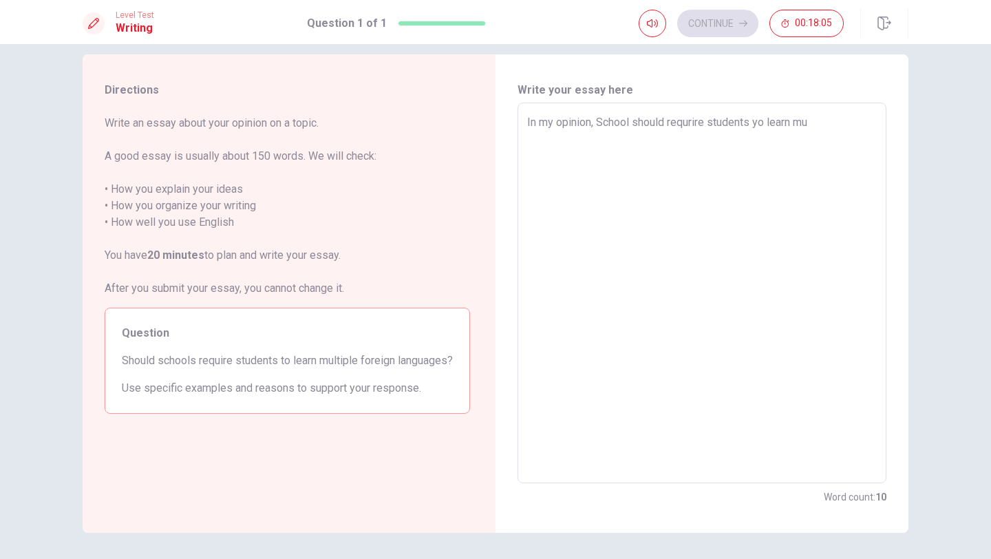
type textarea "x"
type textarea "In my opinion, School should requrire students yo learn mul"
type textarea "x"
type textarea "In my opinion, School should requrire students yo learn mulu"
type textarea "x"
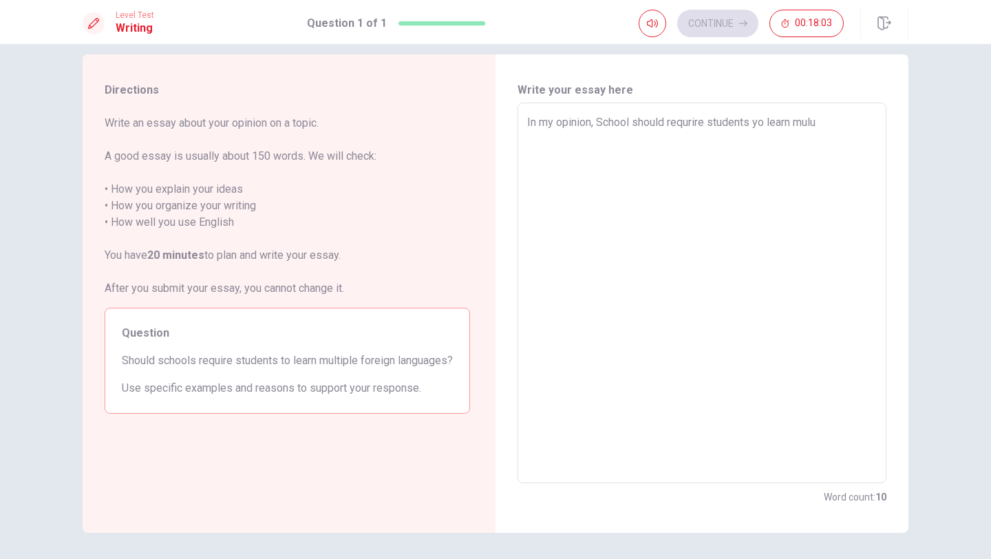
type textarea "In my opinion, School should requrire students yo learn mulut"
type textarea "x"
type textarea "In my opinion, School should requrire students yo learn muluti"
type textarea "x"
type textarea "In my opinion, School should requrire students yo learn mulut"
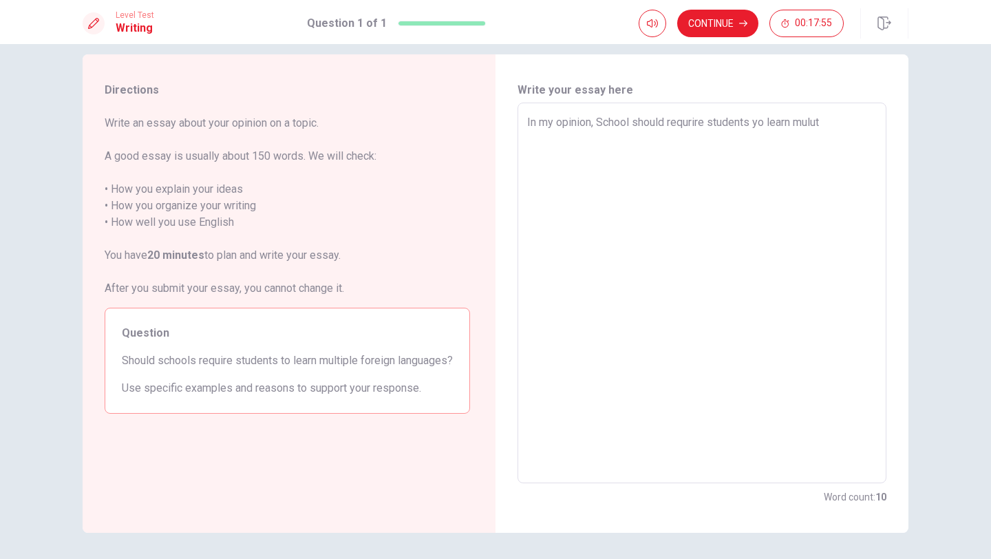
type textarea "x"
type textarea "In my opinion, School should requrire students yo learn mulu"
type textarea "x"
type textarea "In my opinion, School should requrire students yo learn mul"
type textarea "x"
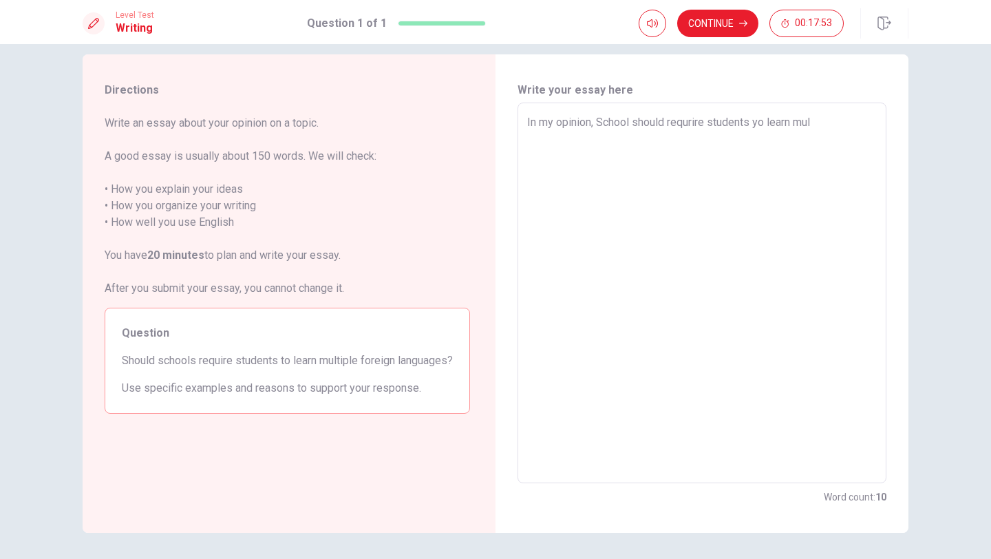
type textarea "In my opinion, School should requrire students yo learn mult"
type textarea "x"
type textarea "In my opinion, School should requrire students yo learn multi"
type textarea "x"
type textarea "In my opinion, School should requrire students yo learn multip"
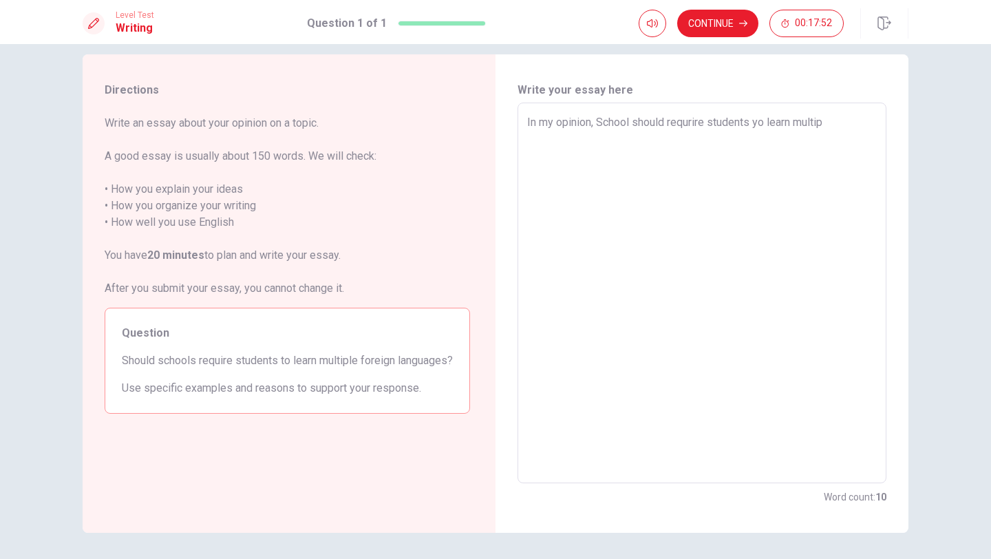
type textarea "x"
type textarea "In my opinion, School should requrire students yo learn multipl"
type textarea "x"
type textarea "In my opinion, School should requrire students yo learn multiple"
type textarea "x"
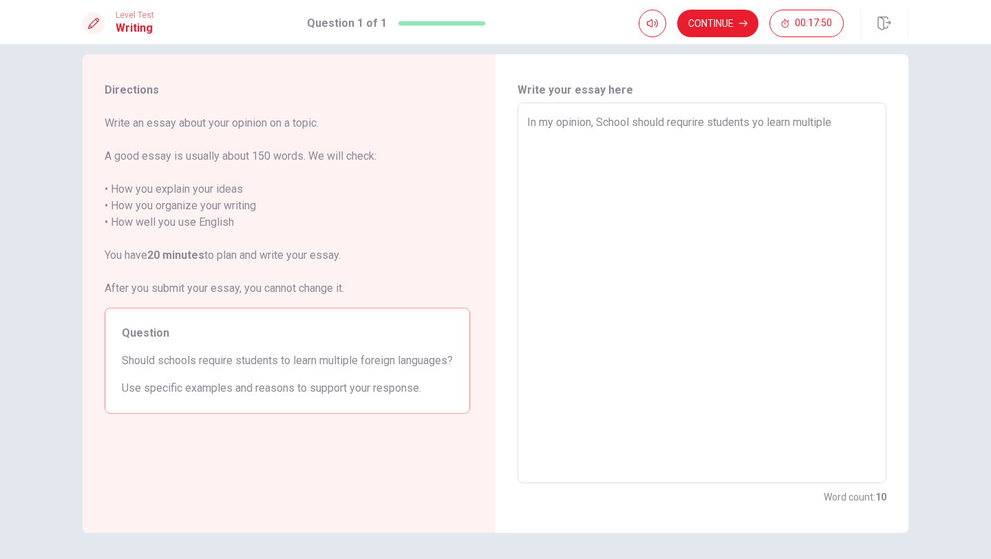
type textarea "In my opinion, School should requrire students yo learn multiple"
type textarea "x"
type textarea "In my opinion, School should requrire students yo learn multiple f"
type textarea "x"
type textarea "In my opinion, School should requrire students yo learn multiple fo"
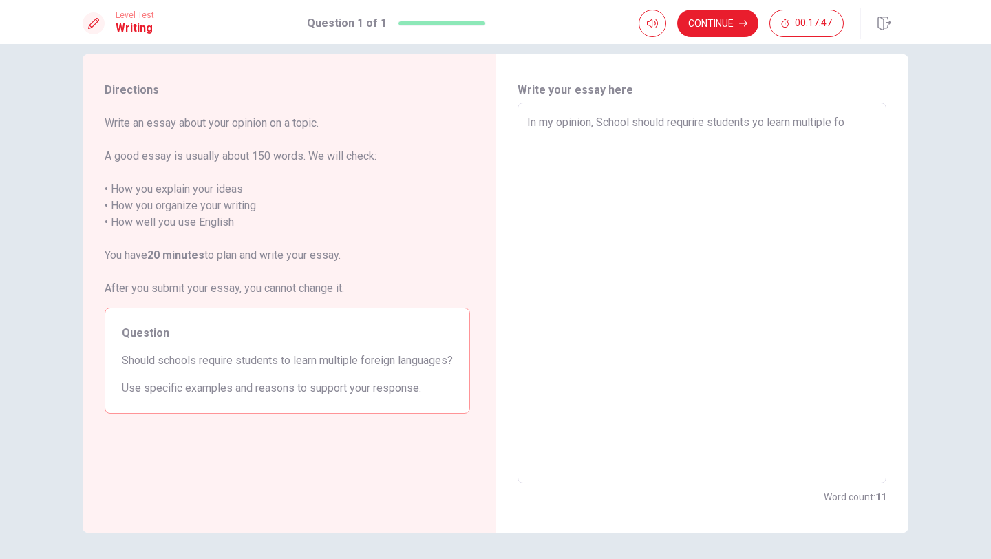
type textarea "x"
type textarea "In my opinion, School should requrire students yo learn multiple for"
type textarea "x"
type textarea "In my opinion, School should requrire students yo learn multiple forg"
type textarea "x"
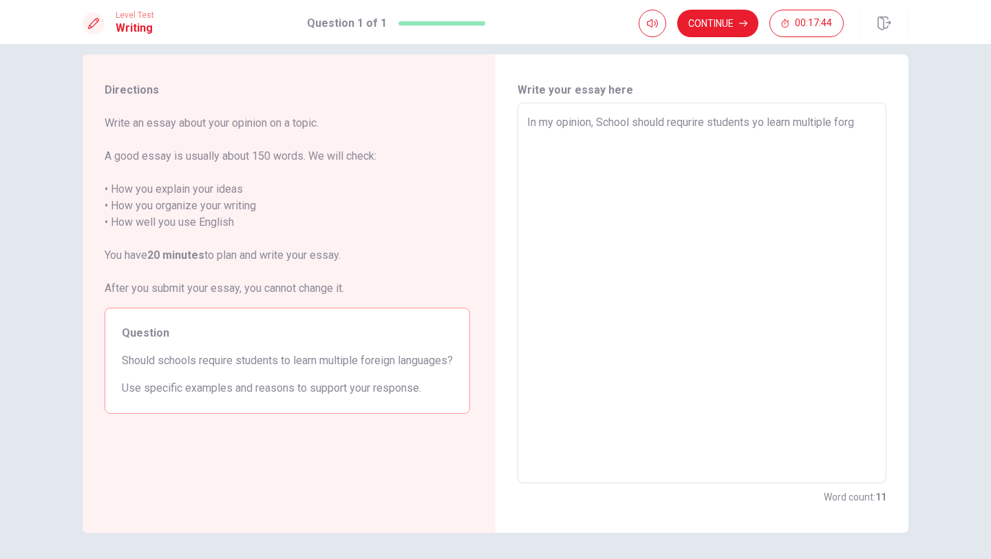
type textarea "In my opinion, School should requrire students yo learn multiple forgi"
type textarea "x"
type textarea "In my opinion, School should requrire students yo learn multiple forgin"
type textarea "x"
type textarea "In my opinion, School should requrire students yo learn multiple forgin"
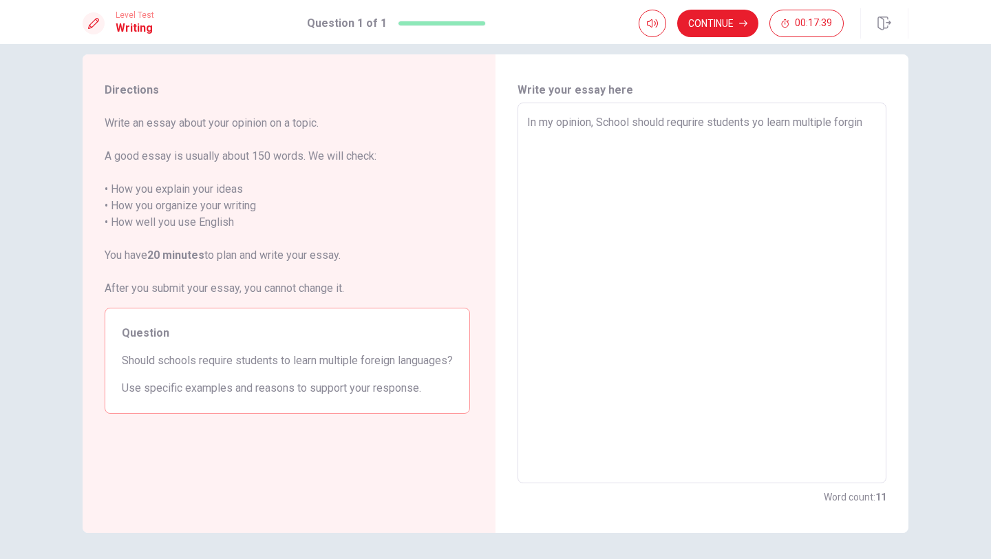
type textarea "x"
type textarea "In my opinion, School should requrire students yo learn multiple foregin"
type textarea "x"
type textarea "In my opinion, School should requrire students yo learn multiple foregin"
type textarea "x"
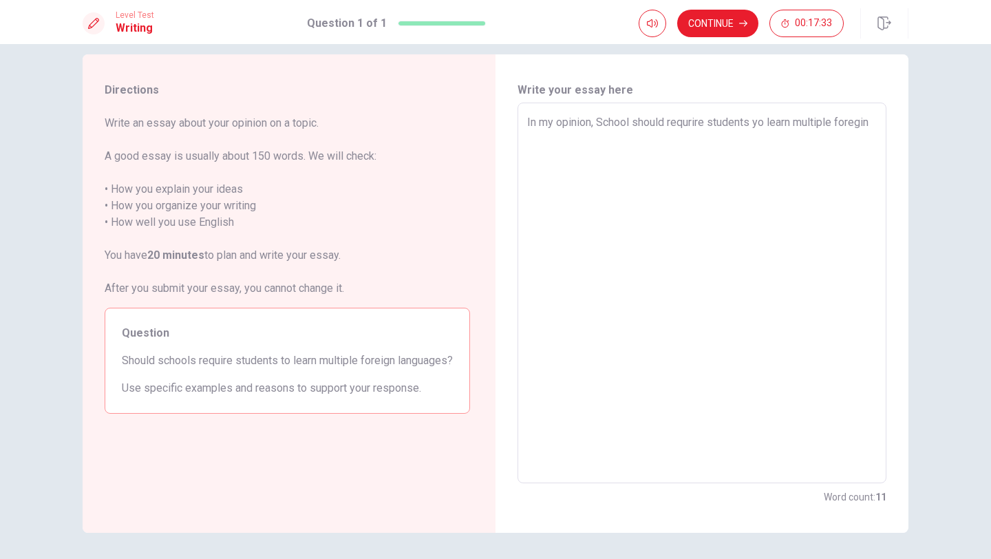
type textarea "In my opinion, School should requrire students yo learn multiple foregin l"
type textarea "x"
type textarea "In my opinion, School should requrire students yo learn multiple foregin la"
type textarea "x"
type textarea "In my opinion, School should requrire students yo learn multiple foregin lan"
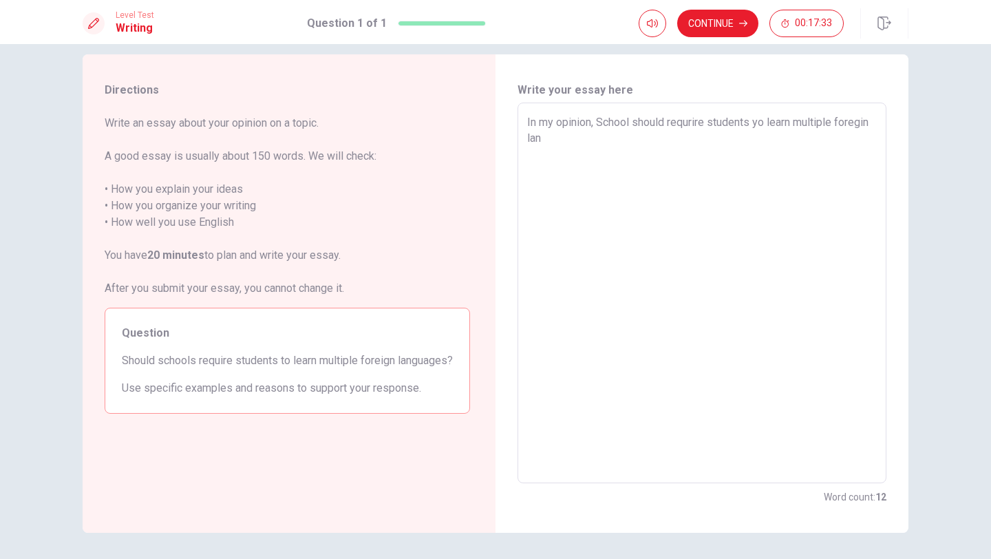
type textarea "x"
type textarea "In my opinion, School should requrire students yo learn multiple foregin lang"
type textarea "x"
type textarea "In my opinion, School should requrire students yo learn multiple foregin langu"
type textarea "x"
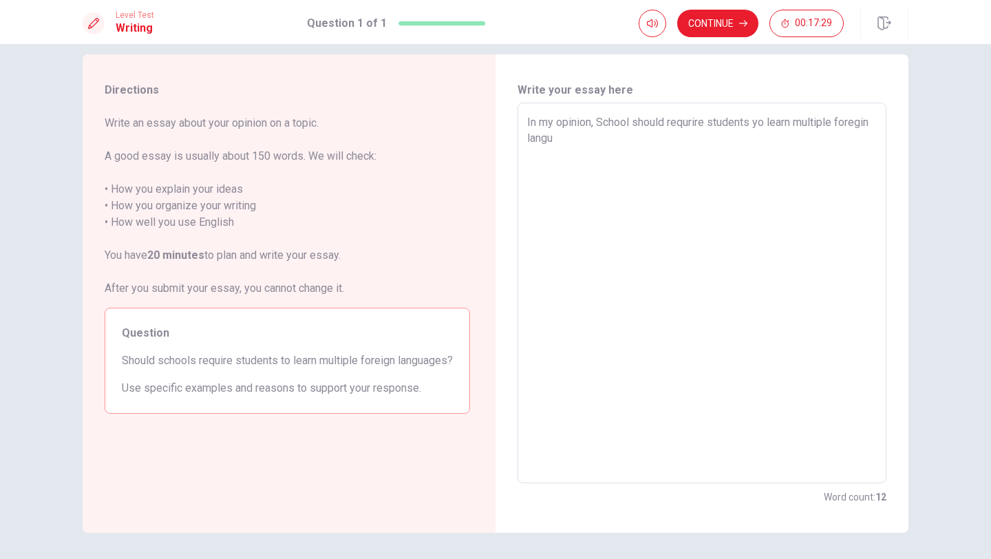
type textarea "In my opinion, School should requrire students yo learn multiple foregin langua"
type textarea "x"
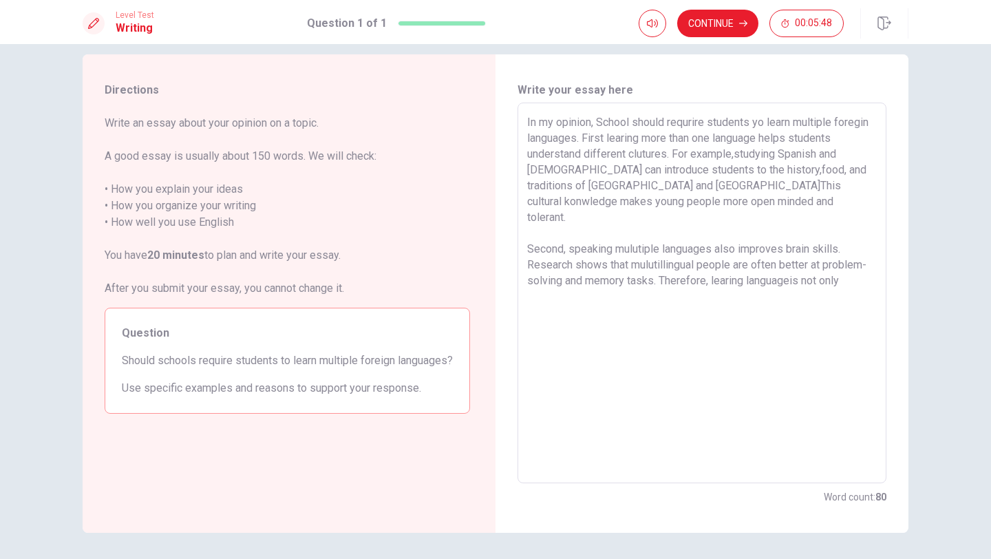
drag, startPoint x: 527, startPoint y: 246, endPoint x: 847, endPoint y: 273, distance: 320.5
click at [847, 273] on textarea "In my opinion, School should requrire students yo learn multiple foregin langua…" at bounding box center [702, 293] width 350 height 358
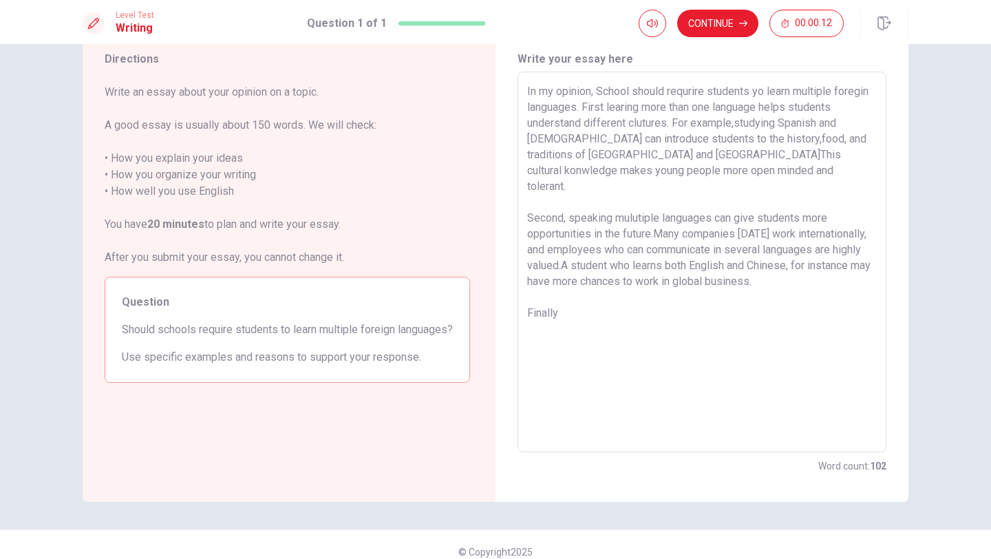
scroll to position [44, 0]
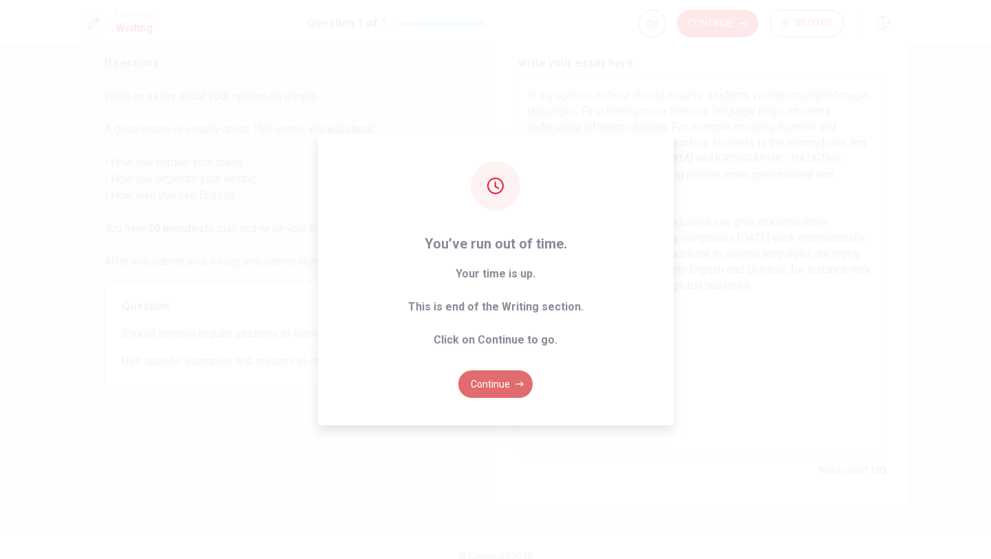
click at [504, 370] on button "Continue" at bounding box center [496, 384] width 74 height 28
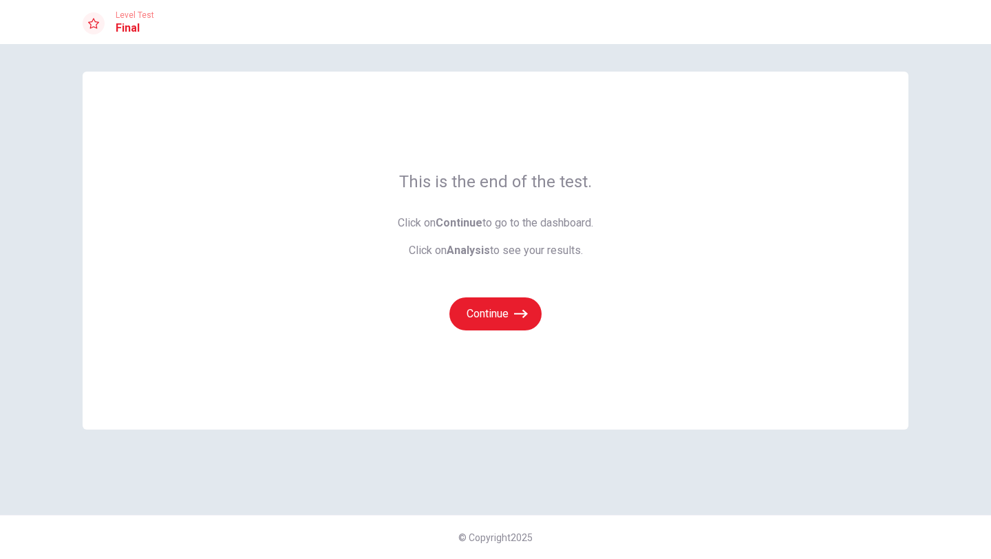
scroll to position [0, 0]
click at [518, 313] on icon "button" at bounding box center [521, 314] width 14 height 8
